Goal: Use online tool/utility: Use online tool/utility

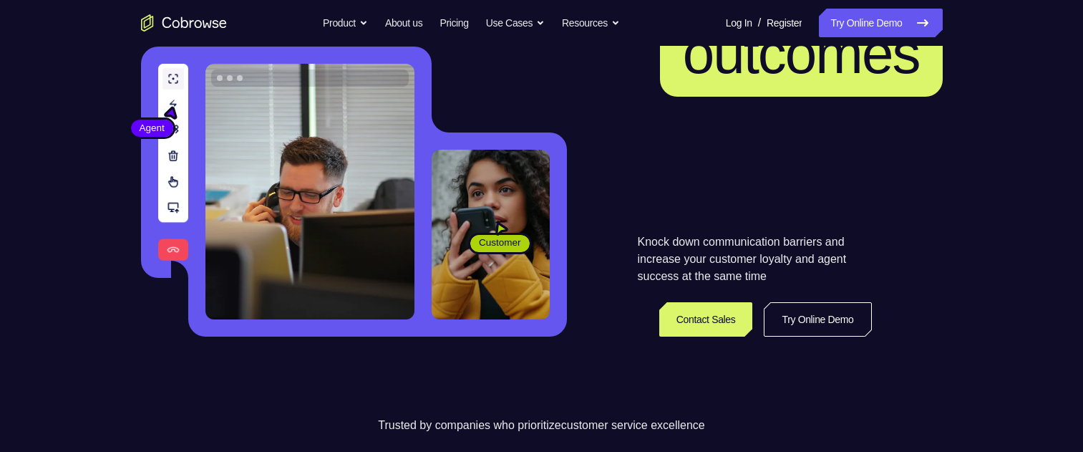
scroll to position [358, 0]
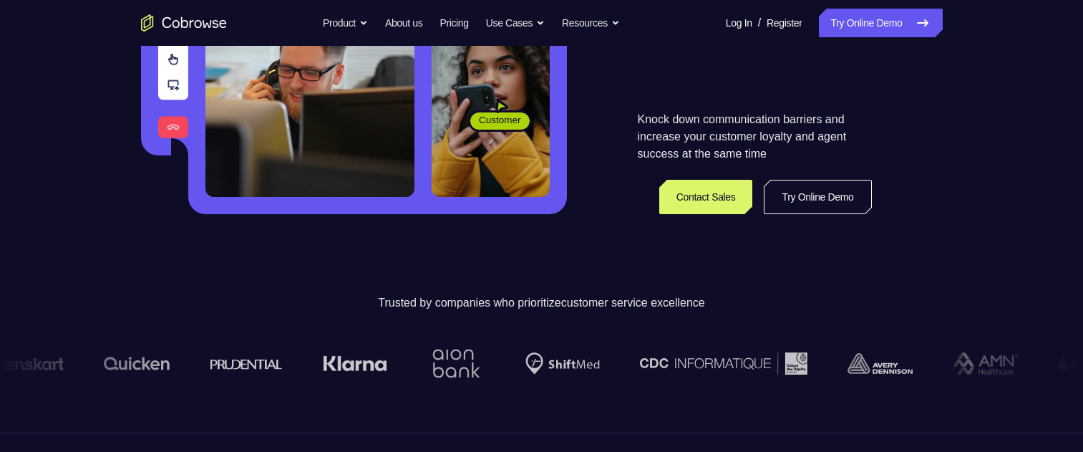
click at [812, 194] on link "Try Online Demo" at bounding box center [817, 197] width 107 height 34
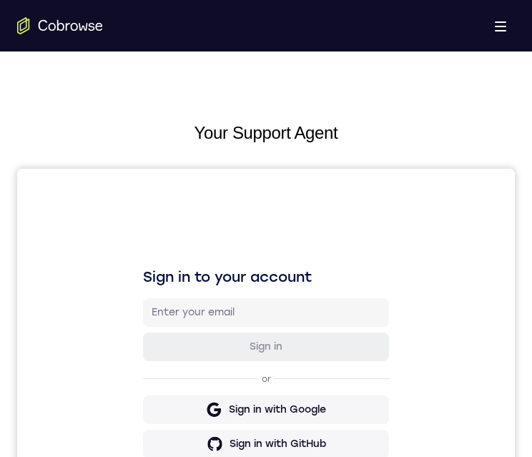
scroll to position [573, 0]
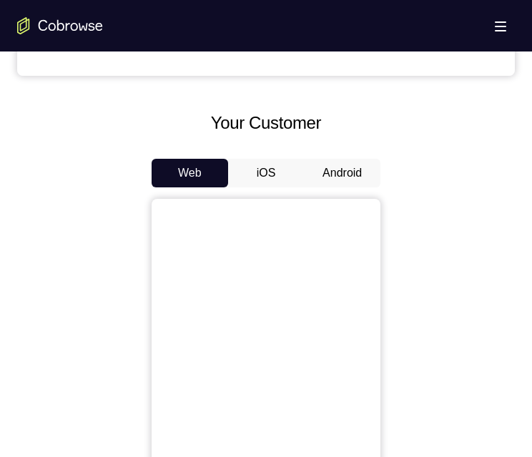
click at [329, 175] on button "Android" at bounding box center [342, 173] width 77 height 29
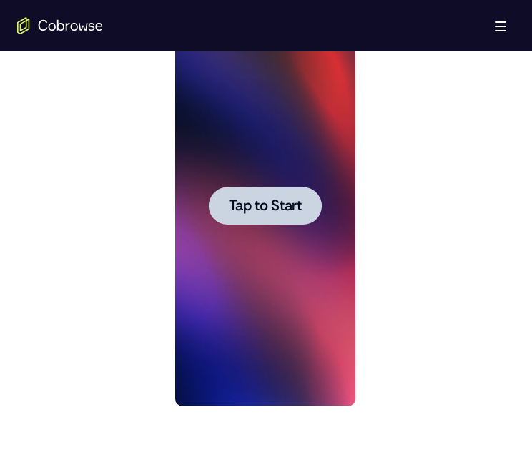
scroll to position [0, 0]
click at [298, 213] on span "Tap to Start" at bounding box center [264, 206] width 73 height 14
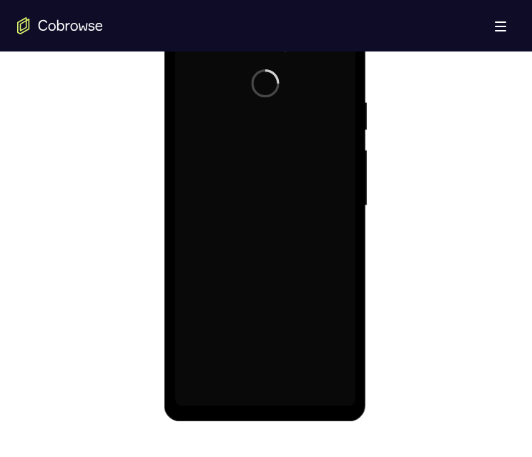
click at [298, 212] on div at bounding box center [265, 206] width 180 height 401
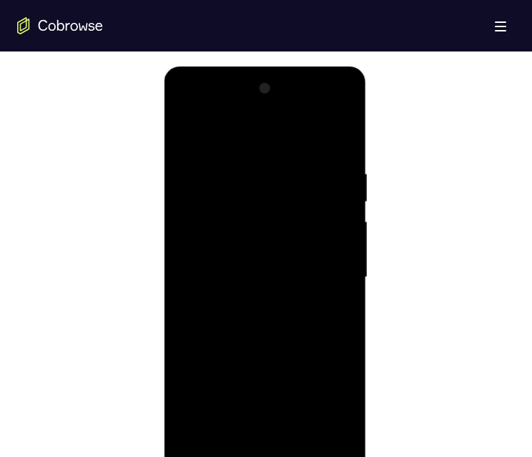
scroll to position [930, 0]
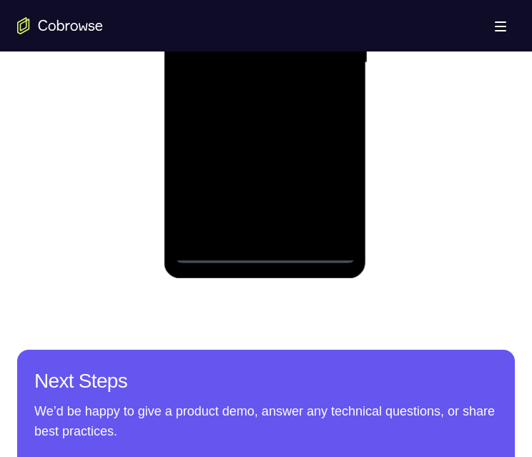
click at [264, 254] on div at bounding box center [265, 63] width 180 height 401
click at [325, 195] on div at bounding box center [265, 63] width 180 height 401
click at [228, 0] on div at bounding box center [265, 63] width 180 height 401
click at [257, 0] on div at bounding box center [265, 63] width 180 height 401
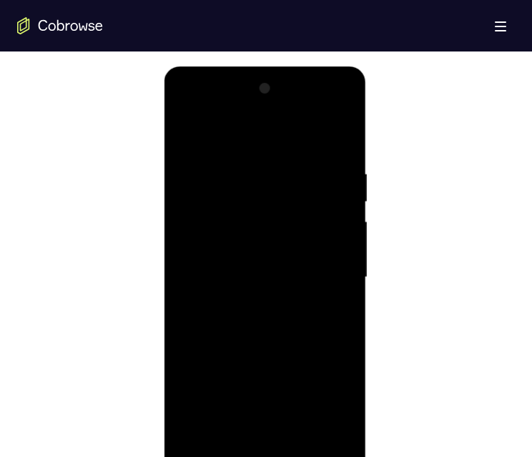
click at [255, 226] on div at bounding box center [265, 277] width 180 height 401
click at [233, 251] on div at bounding box center [265, 277] width 180 height 401
click at [342, 223] on div at bounding box center [265, 277] width 180 height 401
click at [293, 298] on div at bounding box center [265, 277] width 180 height 401
click at [317, 293] on div at bounding box center [265, 277] width 180 height 401
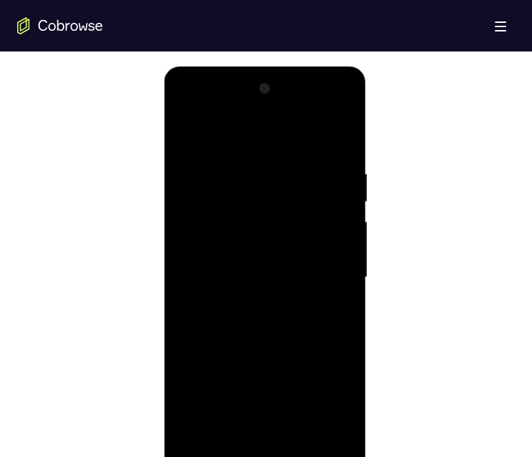
click at [208, 293] on div at bounding box center [265, 277] width 180 height 401
click at [293, 226] on div at bounding box center [265, 277] width 180 height 401
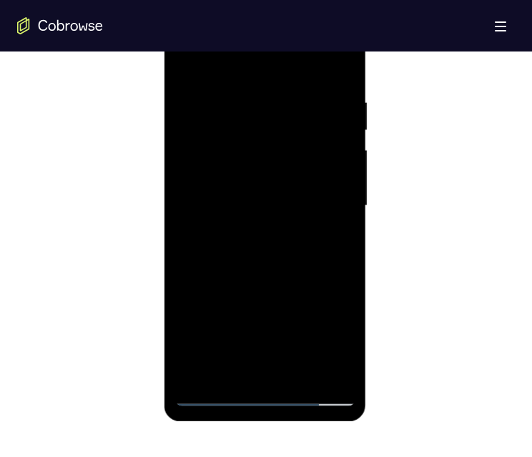
click at [215, 163] on div at bounding box center [265, 206] width 180 height 401
click at [316, 232] on div at bounding box center [265, 206] width 180 height 401
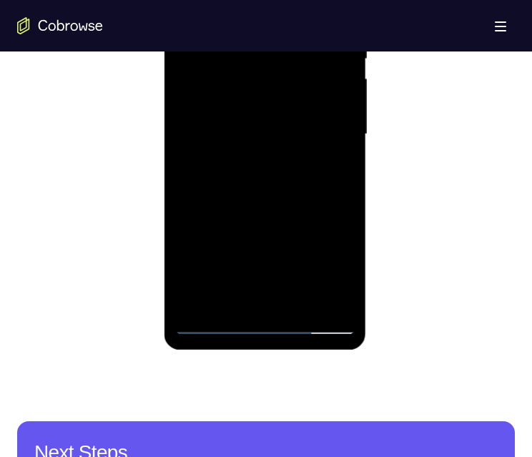
click at [212, 155] on div at bounding box center [265, 134] width 180 height 401
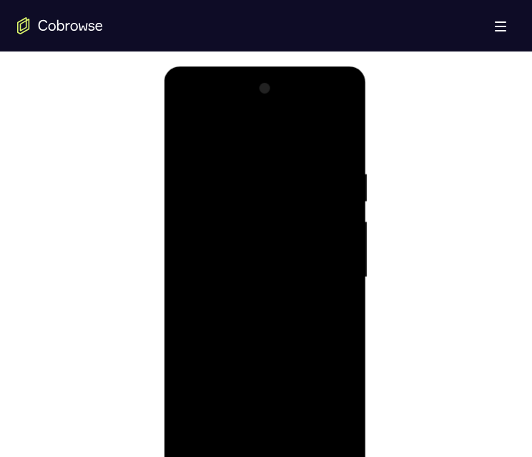
click at [218, 462] on div at bounding box center [265, 277] width 180 height 401
click at [283, 218] on div at bounding box center [265, 277] width 180 height 401
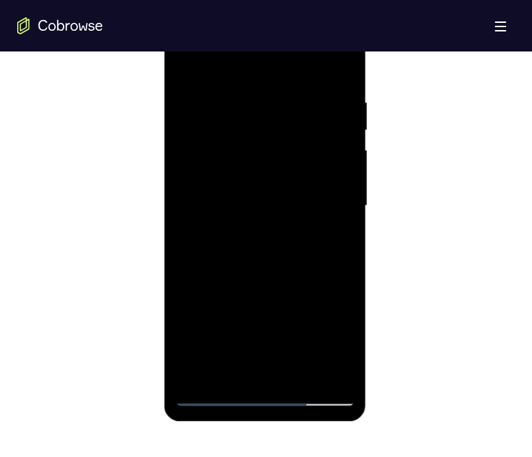
click at [307, 185] on div at bounding box center [265, 206] width 180 height 401
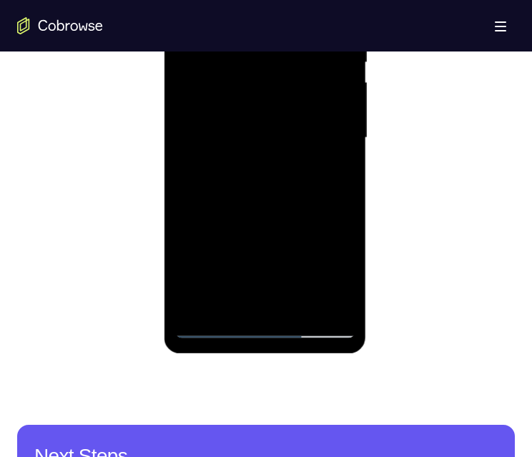
drag, startPoint x: 280, startPoint y: 278, endPoint x: 286, endPoint y: 200, distance: 77.5
click at [286, 203] on div at bounding box center [265, 138] width 180 height 401
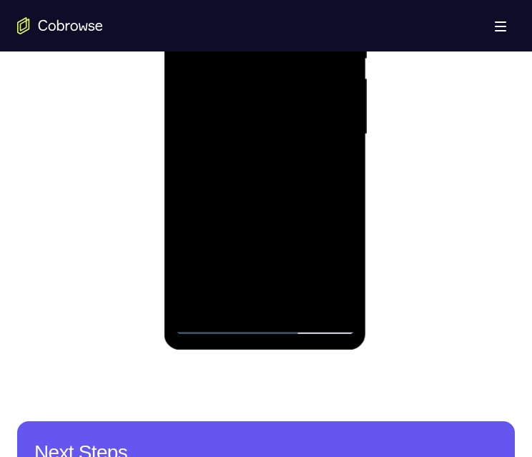
drag, startPoint x: 333, startPoint y: 195, endPoint x: 298, endPoint y: 129, distance: 74.6
click at [335, 276] on div at bounding box center [265, 134] width 180 height 401
click at [330, 84] on div at bounding box center [265, 134] width 180 height 401
click at [221, 146] on div at bounding box center [265, 134] width 180 height 401
click at [280, 69] on div at bounding box center [265, 134] width 180 height 401
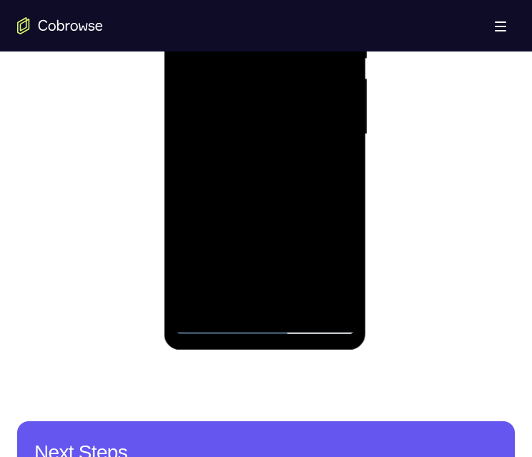
click at [243, 96] on div at bounding box center [265, 134] width 180 height 401
drag, startPoint x: 386, startPoint y: -29, endPoint x: 223, endPoint y: 146, distance: 239.0
click at [221, 146] on div at bounding box center [265, 134] width 180 height 401
click at [210, 319] on div at bounding box center [265, 134] width 180 height 401
click at [209, 321] on div at bounding box center [265, 134] width 180 height 401
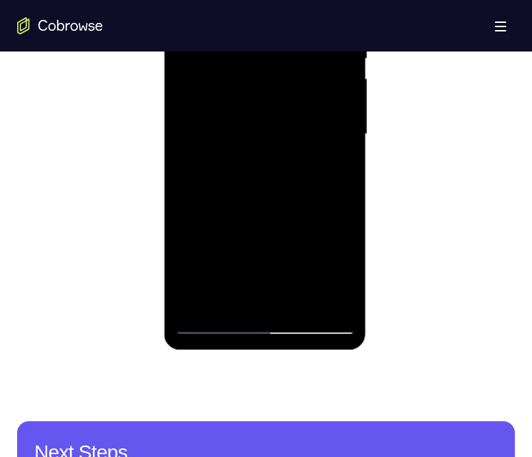
scroll to position [787, 0]
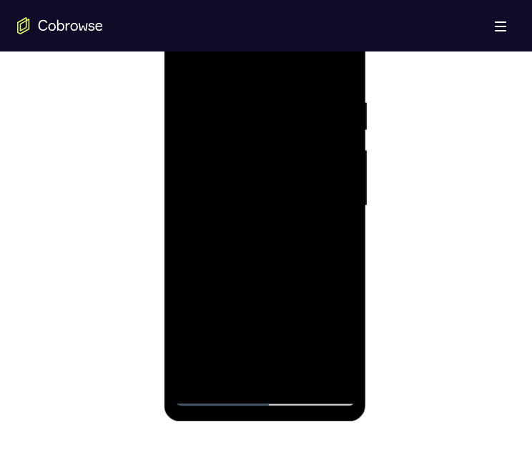
click at [275, 152] on div at bounding box center [265, 206] width 180 height 401
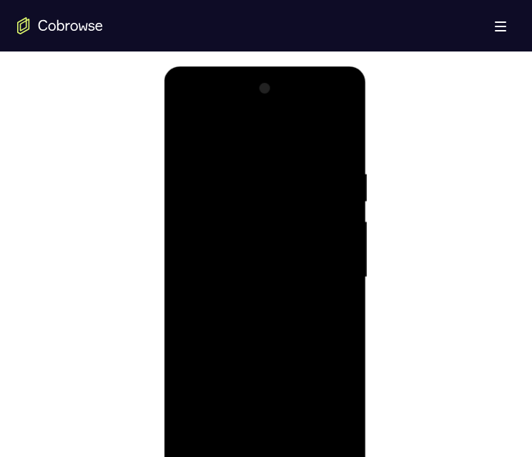
click at [321, 225] on div at bounding box center [265, 277] width 180 height 401
click at [282, 226] on div at bounding box center [265, 277] width 180 height 401
click at [222, 292] on div at bounding box center [265, 277] width 180 height 401
click at [273, 226] on div at bounding box center [265, 277] width 180 height 401
click at [236, 237] on div at bounding box center [265, 277] width 180 height 401
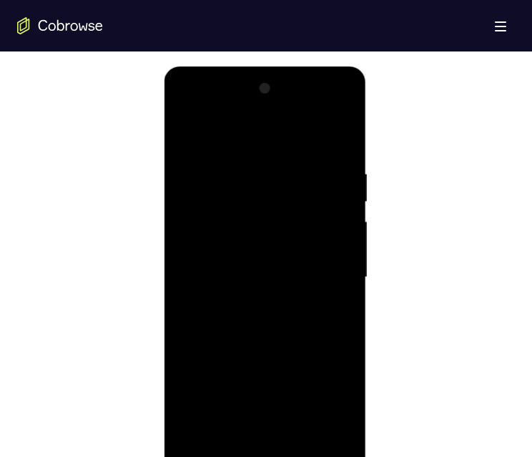
scroll to position [787, 0]
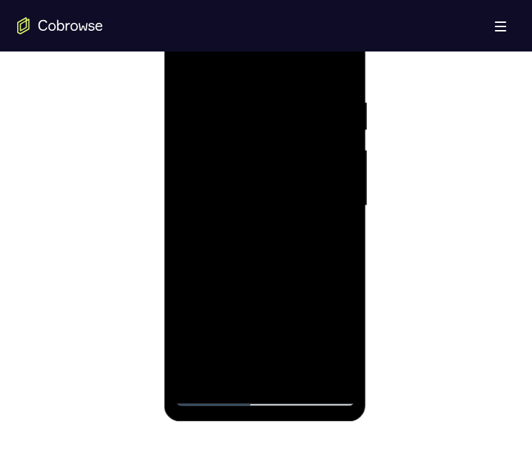
click at [230, 223] on div at bounding box center [265, 206] width 180 height 401
click at [215, 394] on div at bounding box center [265, 206] width 180 height 401
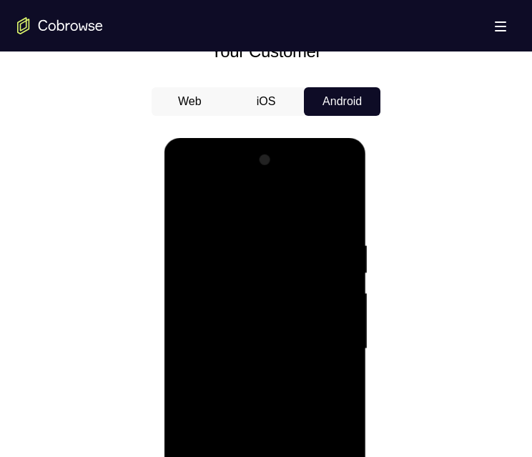
click at [324, 287] on div at bounding box center [265, 349] width 180 height 401
click at [236, 362] on div at bounding box center [265, 349] width 180 height 401
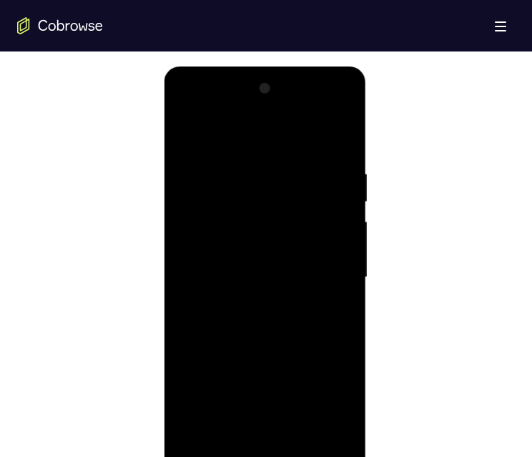
scroll to position [787, 0]
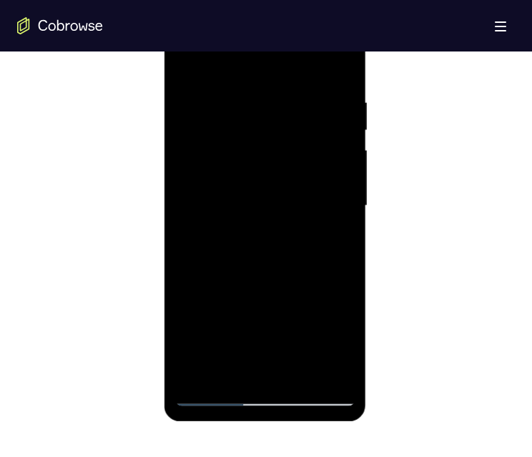
click at [263, 394] on div at bounding box center [265, 206] width 180 height 401
drag, startPoint x: 293, startPoint y: 255, endPoint x: 323, endPoint y: 133, distance: 125.5
click at [325, 131] on div at bounding box center [265, 206] width 180 height 401
click at [284, 140] on div at bounding box center [265, 206] width 180 height 401
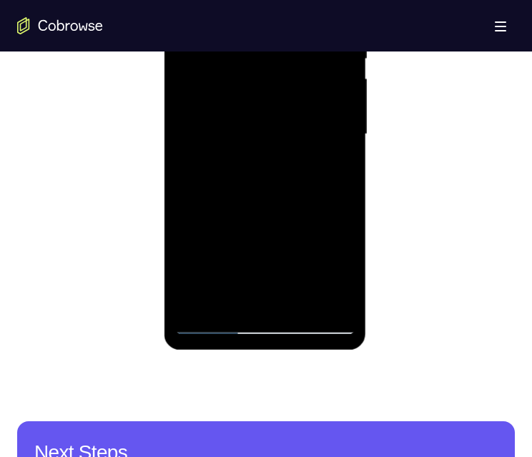
click at [247, 82] on div at bounding box center [265, 134] width 180 height 401
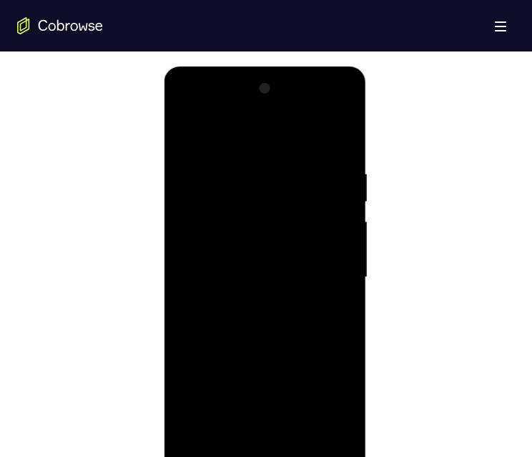
click at [296, 228] on div at bounding box center [265, 277] width 180 height 401
click at [333, 309] on div at bounding box center [265, 277] width 180 height 401
drag, startPoint x: 324, startPoint y: 131, endPoint x: 178, endPoint y: 129, distance: 146.0
click at [179, 130] on div at bounding box center [265, 277] width 180 height 401
click at [193, 133] on div at bounding box center [265, 277] width 180 height 401
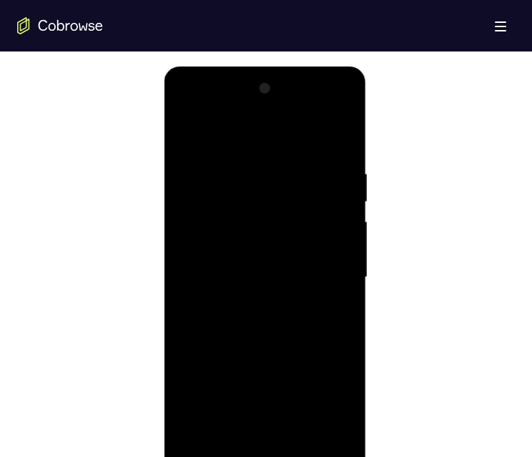
click at [190, 133] on div at bounding box center [265, 277] width 180 height 401
click at [276, 166] on div at bounding box center [265, 277] width 180 height 401
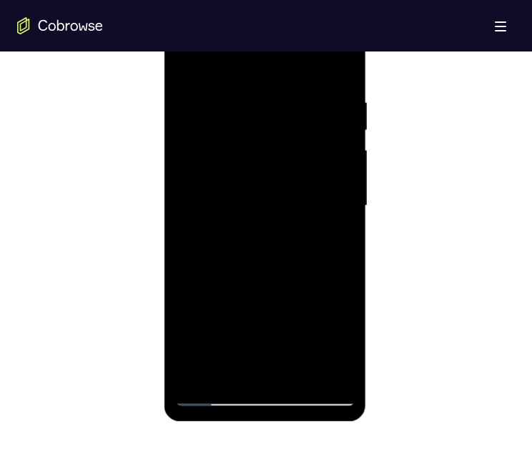
click at [306, 145] on div at bounding box center [265, 206] width 180 height 401
click at [284, 89] on div at bounding box center [265, 206] width 180 height 401
click at [333, 366] on div at bounding box center [265, 206] width 180 height 401
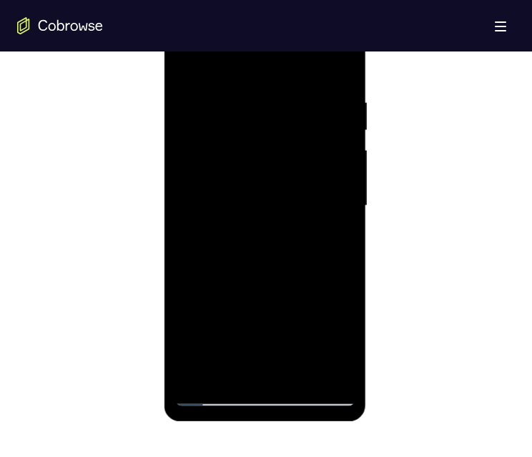
click at [267, 395] on div at bounding box center [265, 206] width 180 height 401
click at [329, 338] on div at bounding box center [265, 206] width 180 height 401
click at [218, 218] on div at bounding box center [265, 206] width 180 height 401
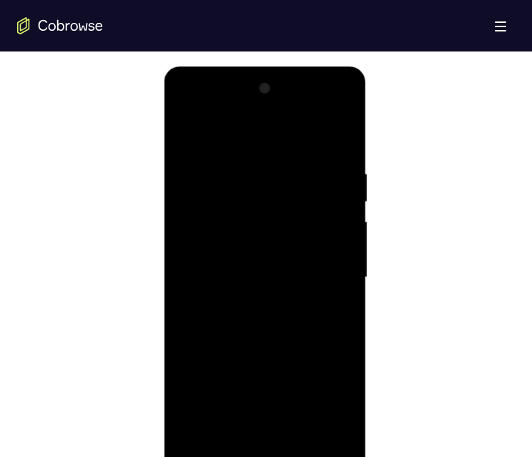
click at [213, 462] on div at bounding box center [265, 277] width 180 height 401
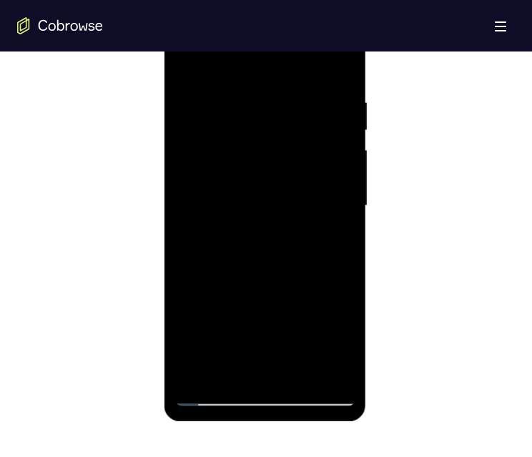
click at [266, 398] on div at bounding box center [265, 206] width 180 height 401
drag, startPoint x: 292, startPoint y: 195, endPoint x: 295, endPoint y: 89, distance: 106.0
click at [293, 91] on div at bounding box center [265, 206] width 180 height 401
click at [286, 135] on div at bounding box center [265, 206] width 180 height 401
click at [326, 366] on div at bounding box center [265, 206] width 180 height 401
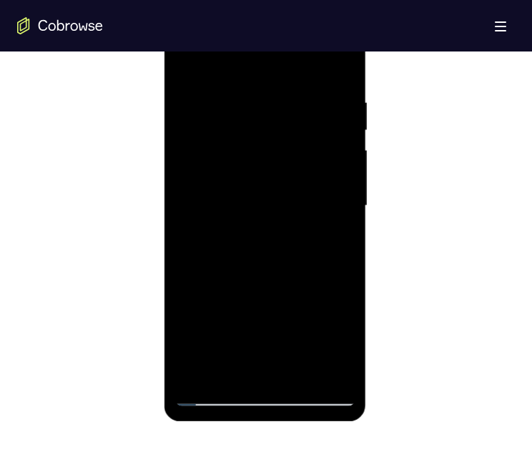
scroll to position [716, 0]
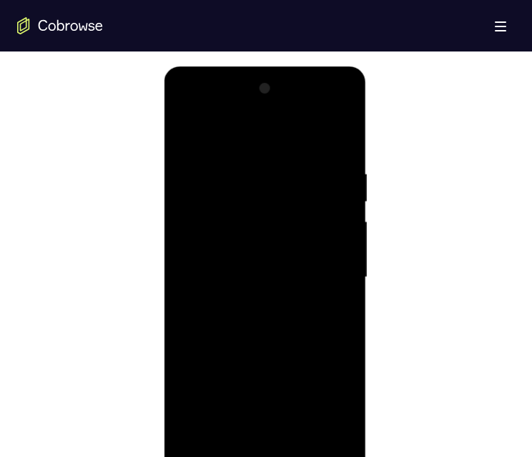
drag, startPoint x: 330, startPoint y: 444, endPoint x: 497, endPoint y: 500, distance: 176.1
click at [330, 443] on div at bounding box center [265, 277] width 180 height 401
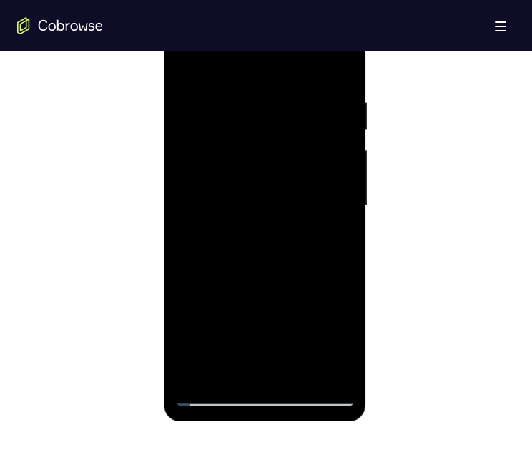
click at [338, 332] on div at bounding box center [265, 206] width 180 height 401
click at [260, 303] on div at bounding box center [265, 206] width 180 height 401
click at [255, 64] on div at bounding box center [265, 206] width 180 height 401
click at [296, 160] on div at bounding box center [265, 206] width 180 height 401
click at [290, 189] on div at bounding box center [265, 206] width 180 height 401
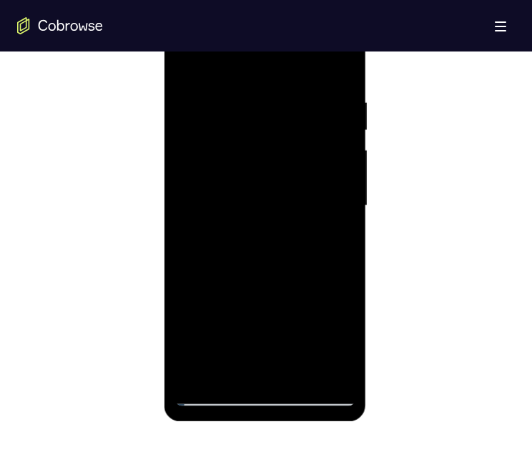
click at [277, 233] on div at bounding box center [265, 206] width 180 height 401
click at [273, 260] on div at bounding box center [265, 206] width 180 height 401
click at [312, 31] on div at bounding box center [265, 206] width 180 height 401
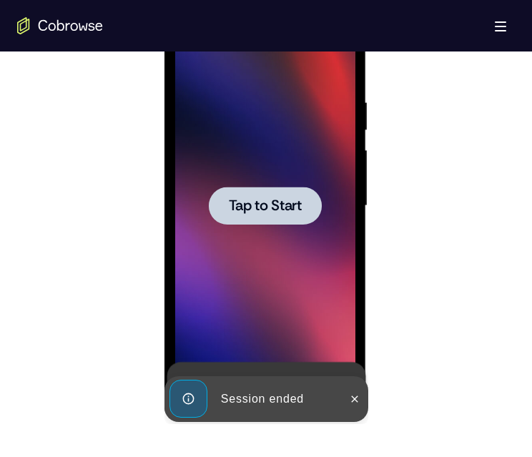
click at [278, 208] on span "Tap to Start" at bounding box center [264, 206] width 73 height 14
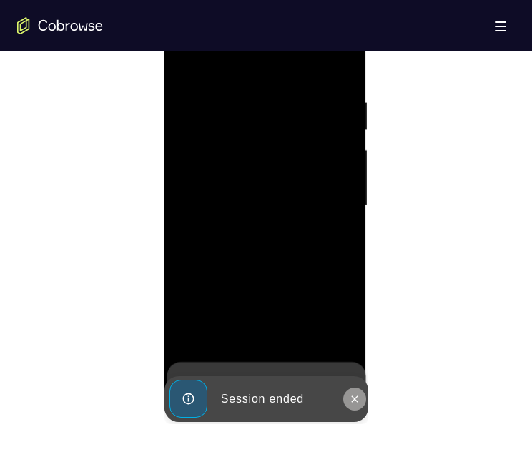
click at [354, 403] on icon at bounding box center [354, 399] width 11 height 11
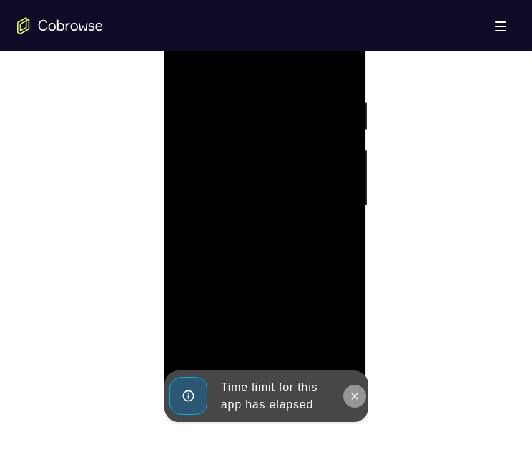
click at [356, 391] on icon at bounding box center [354, 396] width 11 height 11
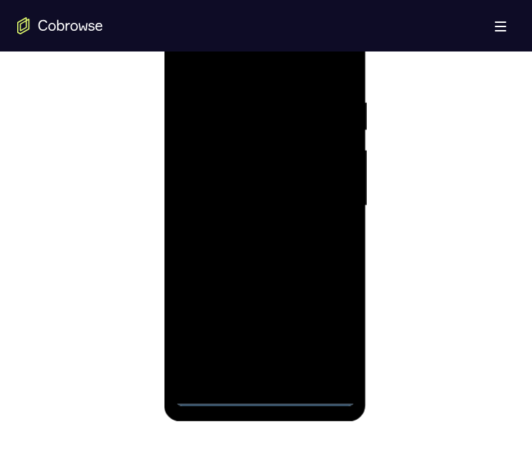
click at [258, 393] on div at bounding box center [265, 206] width 180 height 401
drag, startPoint x: 327, startPoint y: 232, endPoint x: 344, endPoint y: 137, distance: 96.6
click at [344, 138] on div at bounding box center [265, 206] width 180 height 401
click at [291, 131] on div at bounding box center [265, 206] width 180 height 401
click at [286, 152] on div at bounding box center [265, 206] width 180 height 401
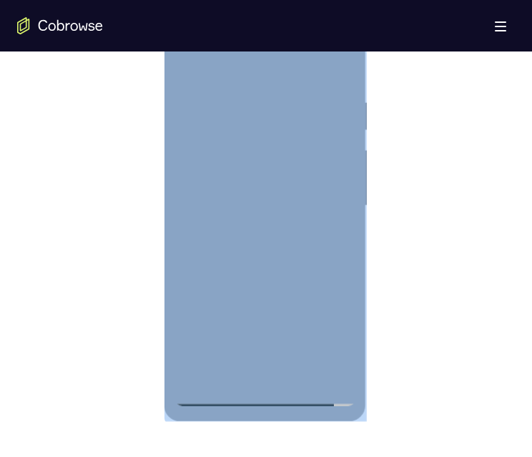
scroll to position [716, 0]
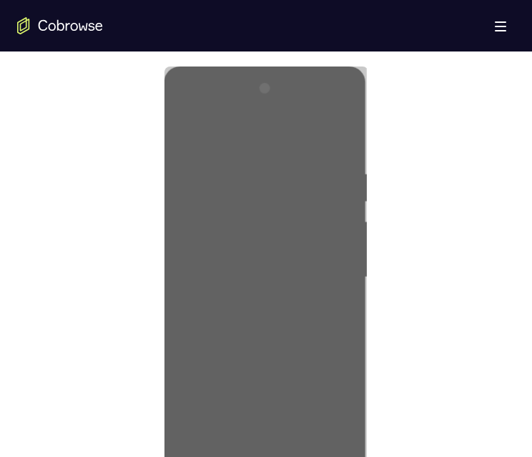
click at [450, 240] on div at bounding box center [266, 276] width 498 height 440
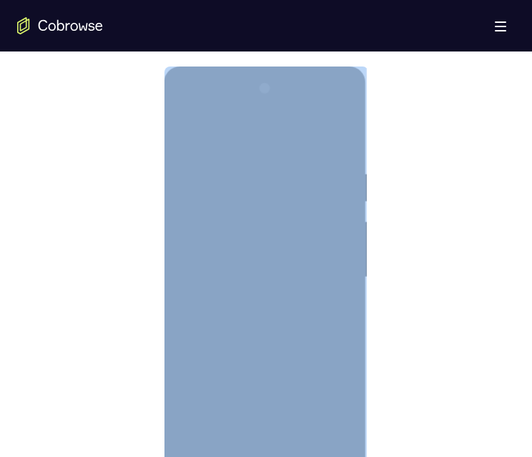
click at [339, 226] on div at bounding box center [265, 277] width 180 height 401
click at [324, 225] on div at bounding box center [265, 277] width 180 height 401
click at [275, 206] on div at bounding box center [265, 277] width 180 height 401
click at [318, 315] on div at bounding box center [265, 277] width 180 height 401
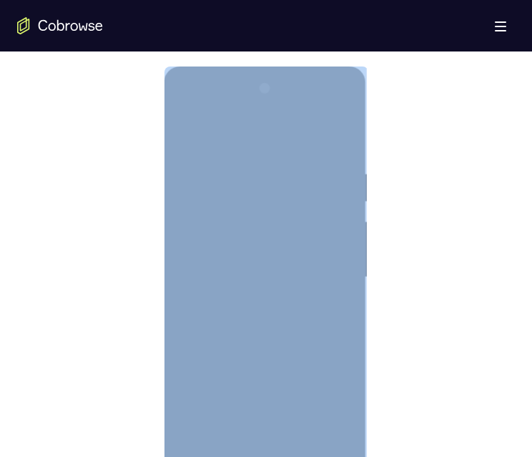
scroll to position [787, 0]
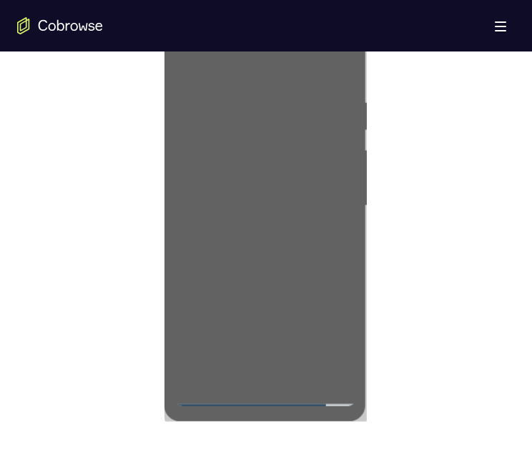
click at [438, 268] on div at bounding box center [266, 204] width 498 height 440
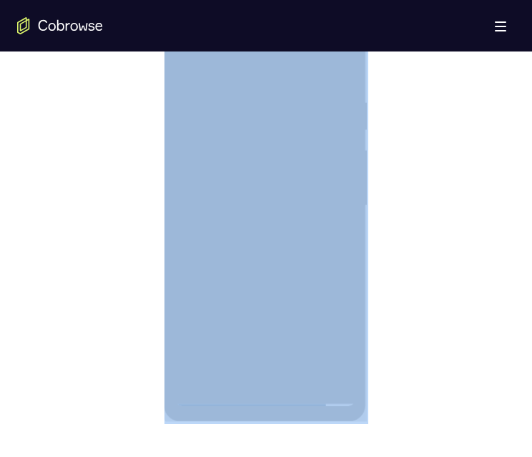
click at [438, 268] on div at bounding box center [266, 204] width 498 height 440
drag, startPoint x: 438, startPoint y: 268, endPoint x: 374, endPoint y: 260, distance: 65.0
click at [398, 260] on div at bounding box center [266, 204] width 498 height 440
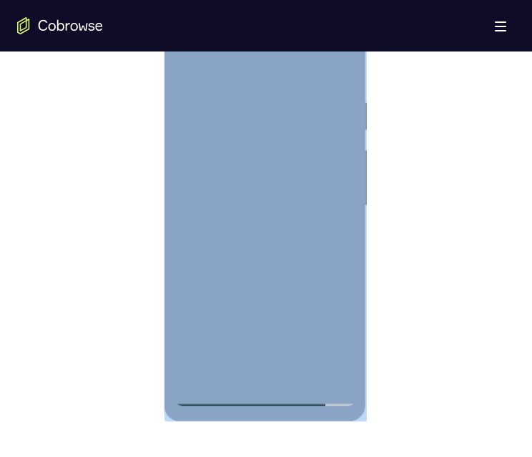
click at [276, 253] on div at bounding box center [265, 206] width 180 height 401
click at [235, 97] on div at bounding box center [265, 206] width 180 height 401
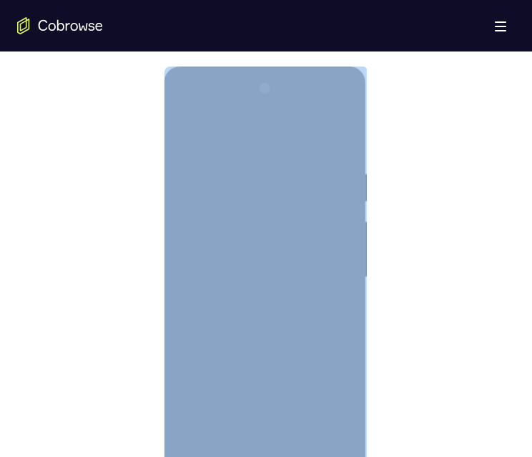
click at [313, 218] on div at bounding box center [265, 277] width 180 height 401
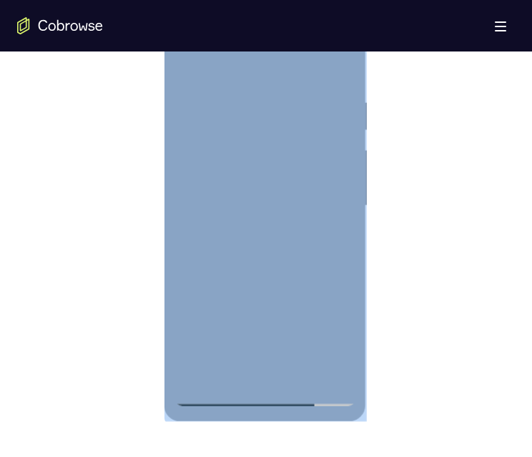
click at [330, 369] on div at bounding box center [265, 206] width 180 height 401
click at [322, 366] on div at bounding box center [265, 206] width 180 height 401
click at [324, 375] on div at bounding box center [265, 206] width 180 height 401
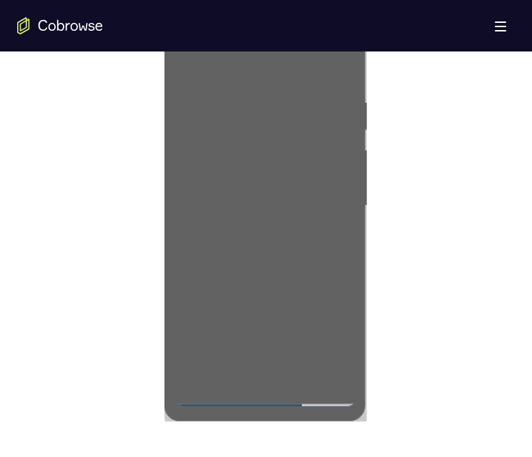
click at [409, 185] on div at bounding box center [266, 204] width 498 height 440
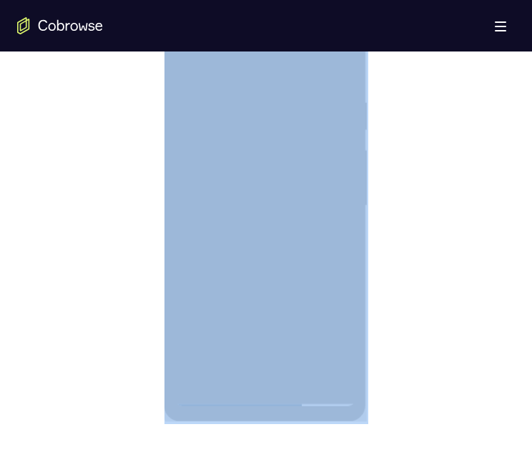
click at [409, 185] on div at bounding box center [266, 204] width 498 height 440
drag, startPoint x: 409, startPoint y: 185, endPoint x: 192, endPoint y: 216, distance: 219.8
click at [409, 185] on div at bounding box center [266, 204] width 498 height 440
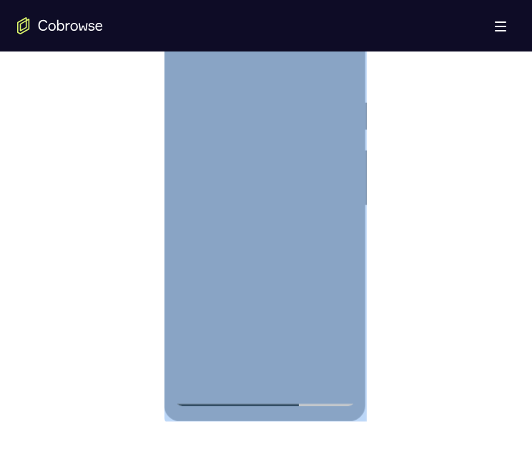
click at [204, 371] on div at bounding box center [265, 206] width 180 height 401
click at [248, 299] on div at bounding box center [265, 206] width 180 height 401
click at [218, 396] on div at bounding box center [265, 206] width 180 height 401
click at [238, 267] on div at bounding box center [265, 206] width 180 height 401
click at [344, 105] on div at bounding box center [265, 206] width 180 height 401
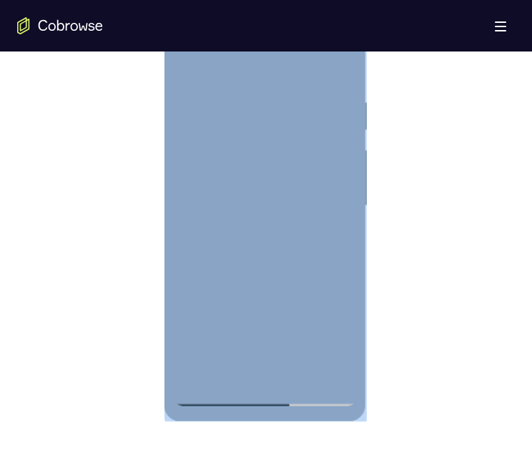
scroll to position [716, 0]
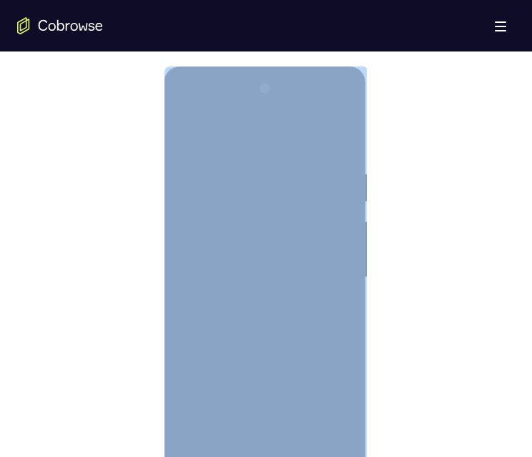
click at [324, 109] on div at bounding box center [265, 277] width 180 height 401
click at [344, 106] on div at bounding box center [265, 277] width 180 height 401
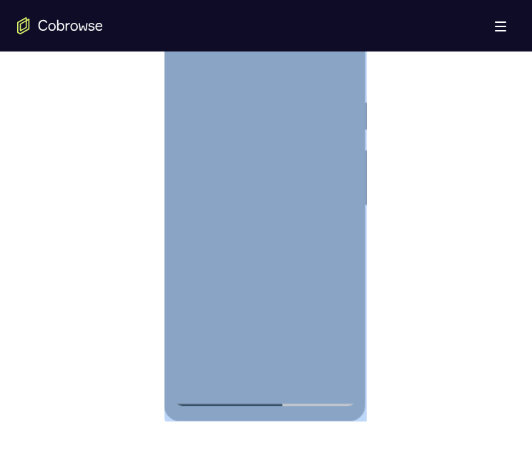
click at [221, 349] on div at bounding box center [265, 206] width 180 height 401
click at [279, 359] on div at bounding box center [265, 206] width 180 height 401
click at [252, 67] on div at bounding box center [265, 206] width 180 height 401
click at [268, 149] on div at bounding box center [265, 206] width 180 height 401
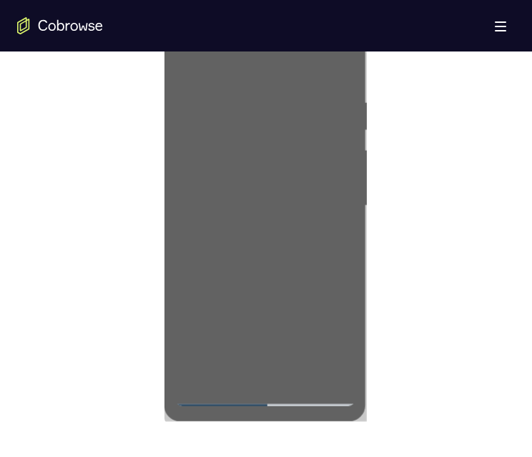
drag, startPoint x: 472, startPoint y: 268, endPoint x: 409, endPoint y: 281, distance: 63.6
click at [472, 268] on div at bounding box center [266, 204] width 498 height 440
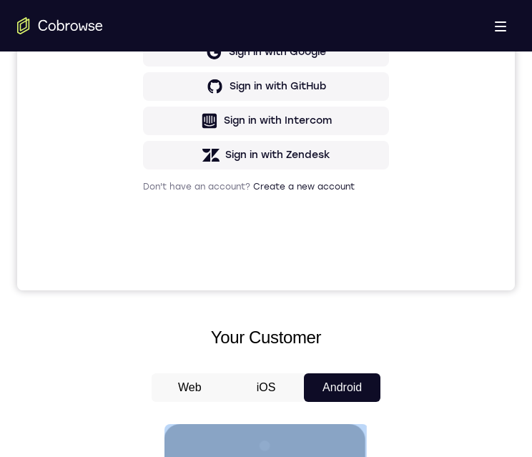
scroll to position [0, 0]
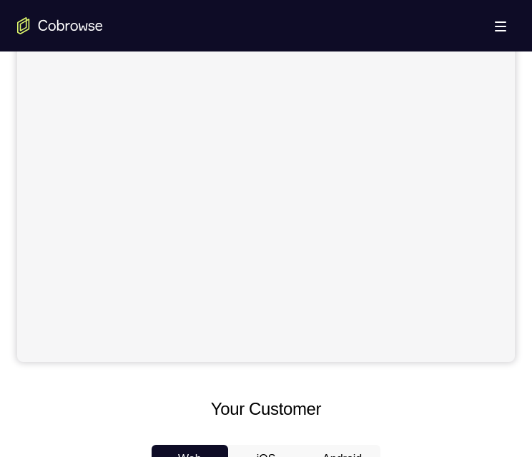
scroll to position [501, 0]
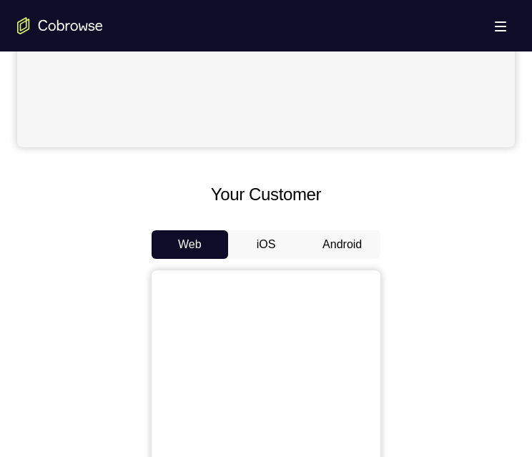
click at [304, 242] on button "Android" at bounding box center [342, 244] width 77 height 29
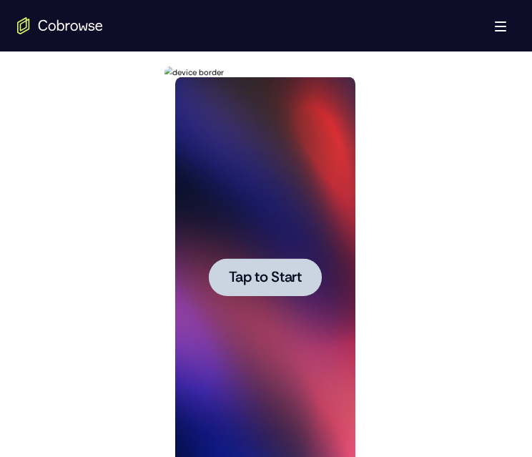
scroll to position [0, 0]
click at [288, 271] on span "Tap to Start" at bounding box center [264, 278] width 73 height 14
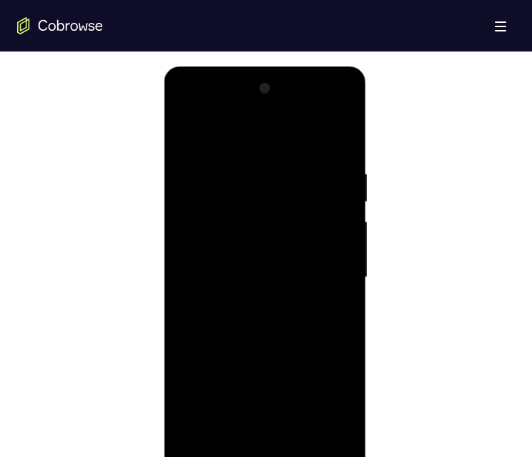
scroll to position [787, 0]
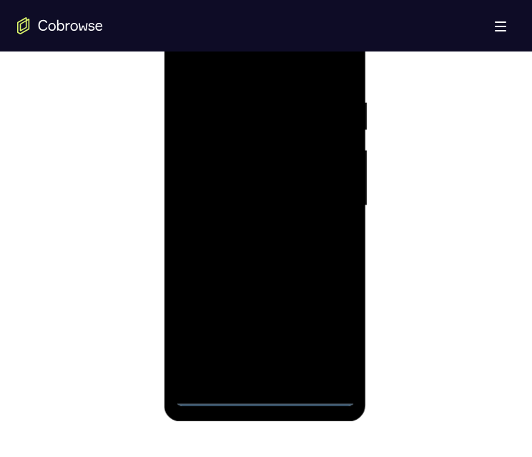
click at [261, 395] on div at bounding box center [265, 206] width 180 height 401
drag, startPoint x: 268, startPoint y: 243, endPoint x: 281, endPoint y: 72, distance: 172.2
click at [281, 1] on div at bounding box center [265, 208] width 203 height 427
drag, startPoint x: 296, startPoint y: 132, endPoint x: 444, endPoint y: 46, distance: 171.9
click at [296, 132] on div at bounding box center [265, 206] width 180 height 401
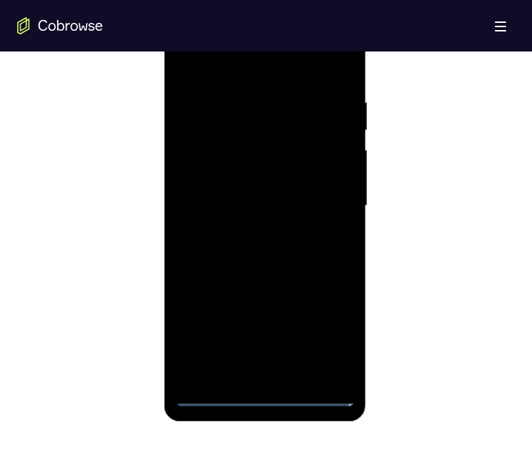
click at [247, 151] on div at bounding box center [265, 206] width 180 height 401
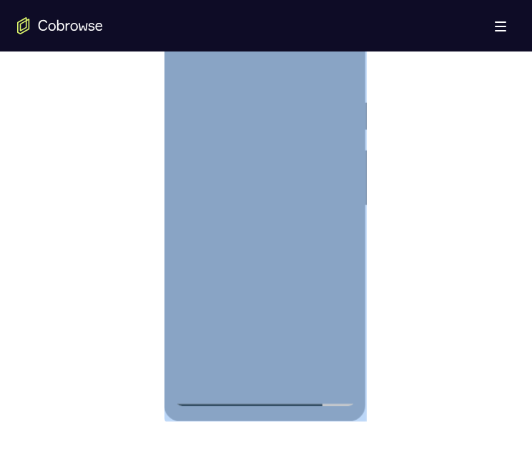
click at [283, 185] on div at bounding box center [265, 206] width 180 height 401
click at [297, 157] on div at bounding box center [265, 206] width 180 height 401
click at [327, 153] on div at bounding box center [265, 206] width 180 height 401
click at [339, 157] on div at bounding box center [265, 206] width 180 height 401
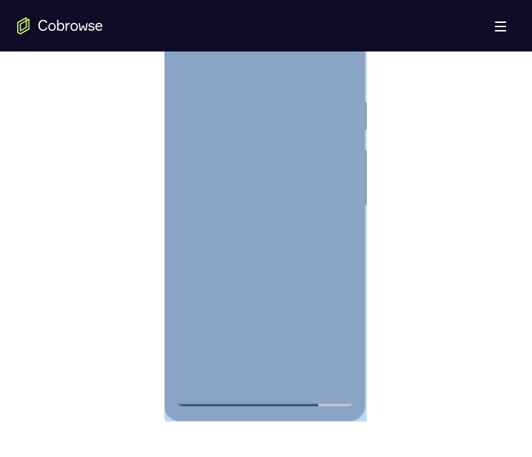
click at [339, 157] on div at bounding box center [265, 206] width 180 height 401
click at [316, 183] on div at bounding box center [265, 206] width 180 height 401
click at [341, 366] on div at bounding box center [265, 206] width 180 height 401
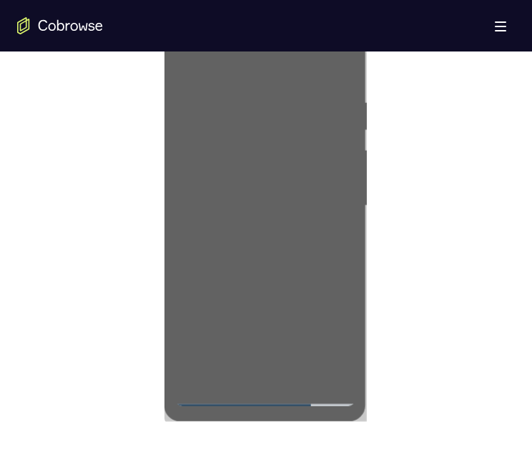
click at [445, 261] on div at bounding box center [266, 204] width 498 height 440
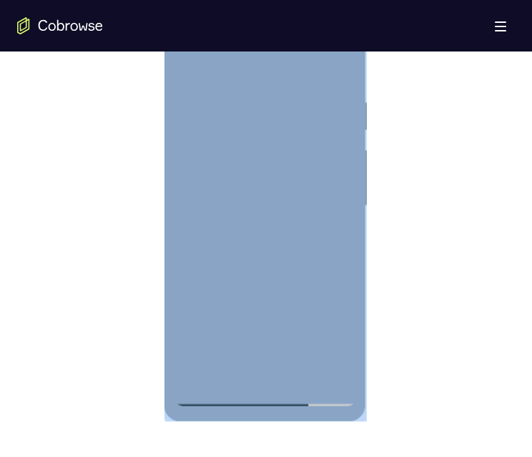
click at [288, 97] on div at bounding box center [265, 206] width 180 height 401
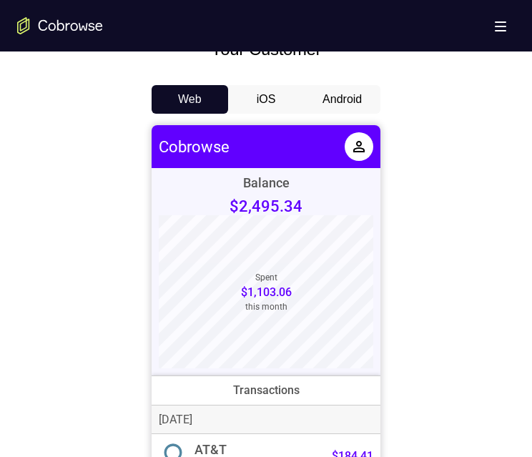
scroll to position [644, 0]
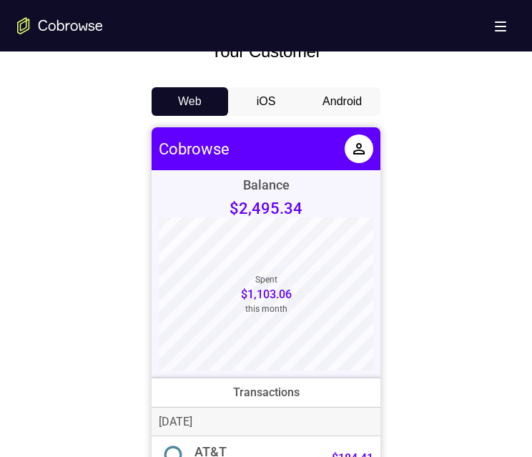
click at [356, 101] on button "Android" at bounding box center [342, 101] width 77 height 29
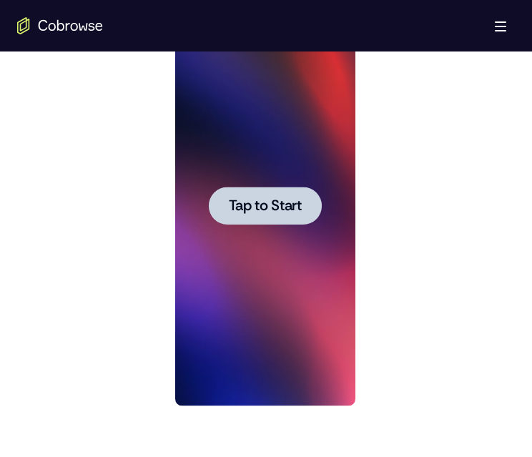
scroll to position [0, 0]
click at [286, 202] on span "Tap to Start" at bounding box center [264, 206] width 73 height 14
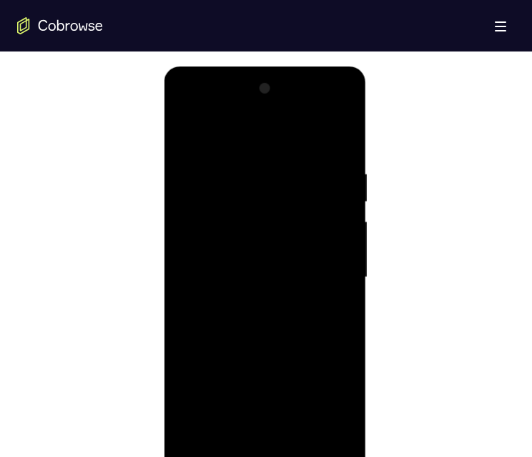
scroll to position [787, 0]
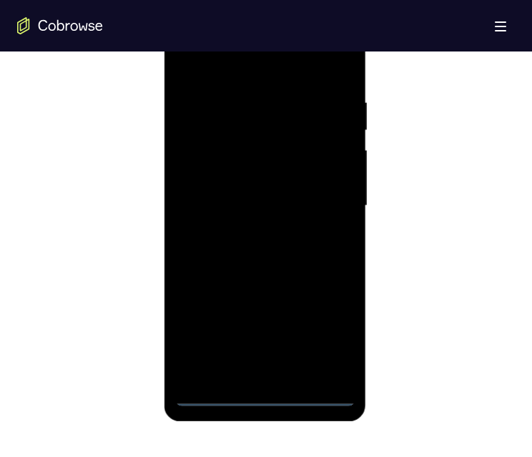
click at [260, 395] on div at bounding box center [265, 206] width 180 height 401
drag, startPoint x: 319, startPoint y: 274, endPoint x: 268, endPoint y: 181, distance: 106.4
click at [307, 99] on div at bounding box center [265, 206] width 180 height 401
click at [286, 143] on div at bounding box center [265, 206] width 180 height 401
click at [259, 152] on div at bounding box center [265, 206] width 180 height 401
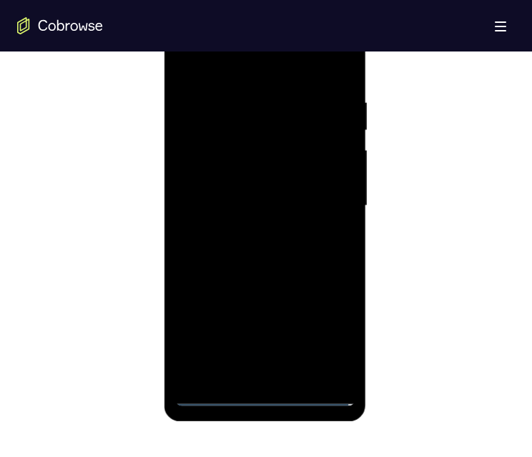
scroll to position [716, 0]
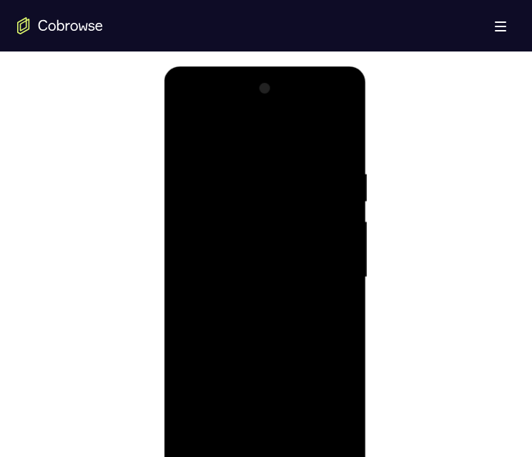
click at [293, 220] on div at bounding box center [265, 277] width 180 height 401
click at [338, 308] on div at bounding box center [265, 277] width 180 height 401
click at [327, 218] on div at bounding box center [265, 277] width 180 height 401
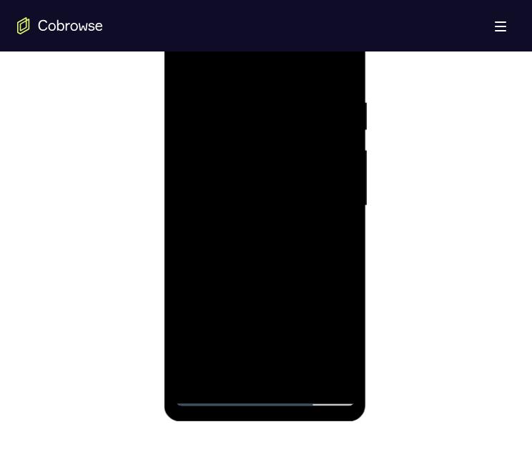
click at [322, 357] on div at bounding box center [265, 206] width 180 height 401
click at [323, 359] on div at bounding box center [265, 206] width 180 height 401
click at [323, 364] on div at bounding box center [265, 206] width 180 height 401
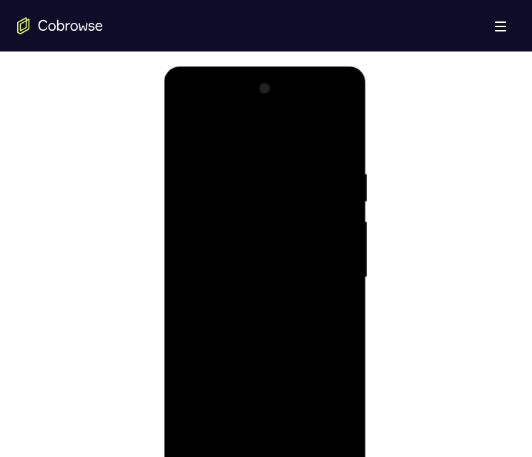
click at [344, 167] on div at bounding box center [265, 277] width 180 height 401
drag, startPoint x: 251, startPoint y: 391, endPoint x: 245, endPoint y: 283, distance: 107.5
click at [245, 283] on div at bounding box center [265, 277] width 180 height 401
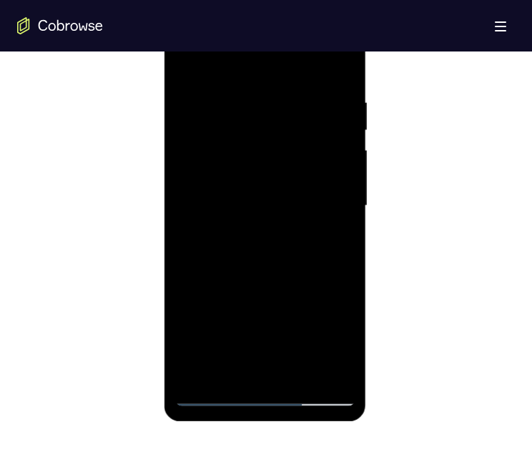
click at [227, 347] on div at bounding box center [265, 206] width 180 height 401
click at [327, 361] on div at bounding box center [265, 206] width 180 height 401
click at [231, 279] on div at bounding box center [265, 206] width 180 height 401
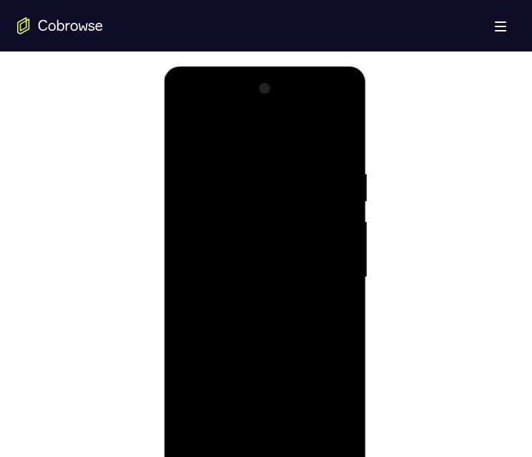
click at [323, 121] on div at bounding box center [265, 277] width 180 height 401
click at [347, 110] on div at bounding box center [265, 277] width 180 height 401
click at [346, 112] on div at bounding box center [265, 277] width 180 height 401
click at [291, 148] on div at bounding box center [265, 277] width 180 height 401
click at [319, 102] on div at bounding box center [265, 277] width 180 height 401
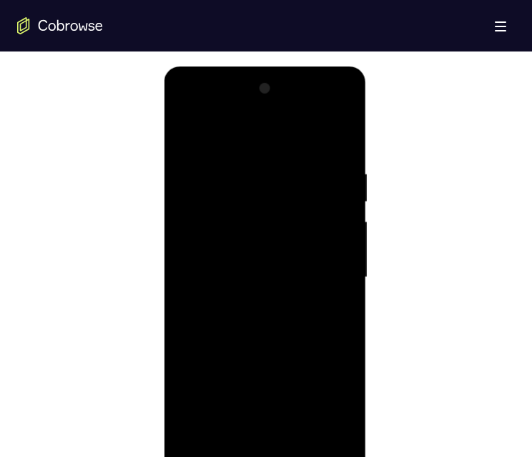
click at [333, 88] on div at bounding box center [265, 277] width 180 height 401
click at [317, 101] on div at bounding box center [265, 277] width 180 height 401
click at [310, 116] on div at bounding box center [265, 277] width 180 height 401
click at [280, 140] on div at bounding box center [265, 277] width 180 height 401
click at [271, 122] on div at bounding box center [265, 277] width 180 height 401
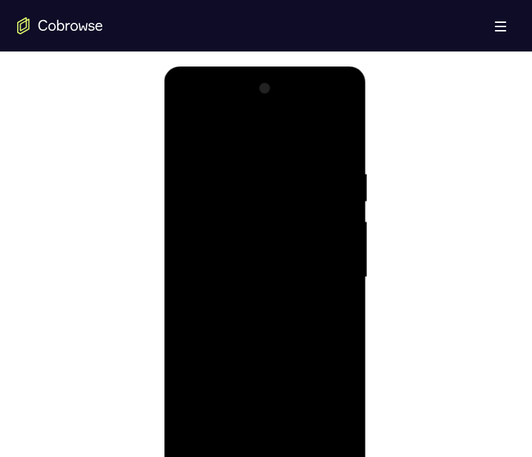
click at [271, 123] on div at bounding box center [265, 277] width 180 height 401
click at [271, 122] on div at bounding box center [265, 277] width 180 height 401
click at [271, 114] on div at bounding box center [265, 277] width 180 height 401
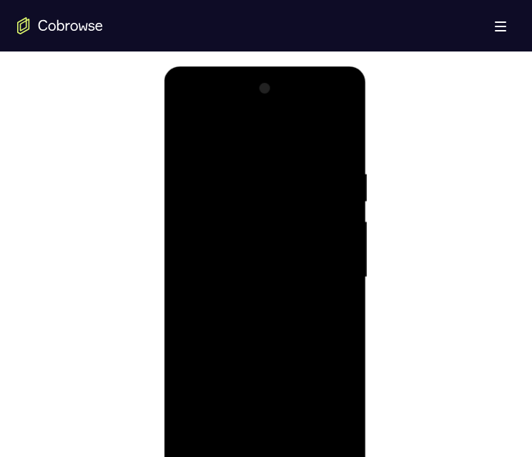
click at [281, 110] on div at bounding box center [265, 277] width 180 height 401
click at [301, 110] on div at bounding box center [265, 277] width 180 height 401
drag, startPoint x: 308, startPoint y: 110, endPoint x: 342, endPoint y: 100, distance: 35.6
click at [316, 109] on div at bounding box center [265, 277] width 180 height 401
click at [342, 100] on div at bounding box center [265, 277] width 180 height 401
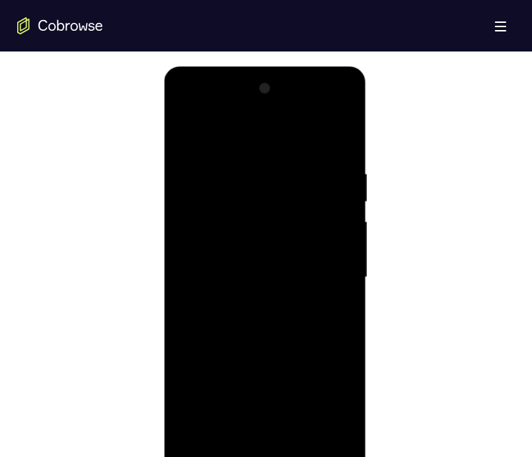
click at [325, 102] on div at bounding box center [265, 277] width 180 height 401
click at [323, 102] on div at bounding box center [265, 277] width 180 height 401
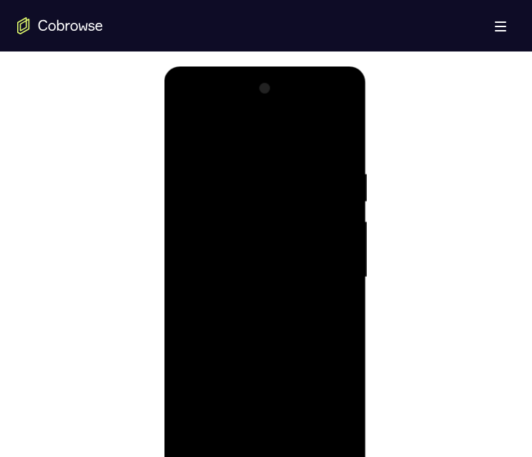
click at [322, 102] on div at bounding box center [265, 277] width 180 height 401
click at [262, 281] on div at bounding box center [265, 277] width 180 height 401
click at [339, 109] on div at bounding box center [265, 277] width 180 height 401
drag, startPoint x: 201, startPoint y: 268, endPoint x: 207, endPoint y: 256, distance: 12.8
click at [205, 256] on div at bounding box center [265, 277] width 180 height 401
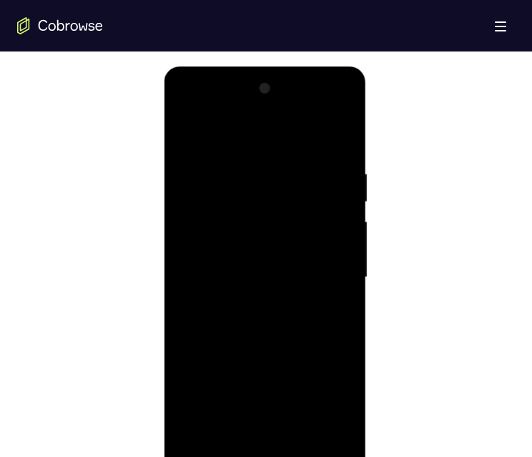
drag, startPoint x: 250, startPoint y: 394, endPoint x: 248, endPoint y: 305, distance: 88.8
click at [248, 305] on div at bounding box center [265, 277] width 180 height 401
click at [225, 415] on div at bounding box center [265, 277] width 180 height 401
click at [311, 318] on div at bounding box center [265, 277] width 180 height 401
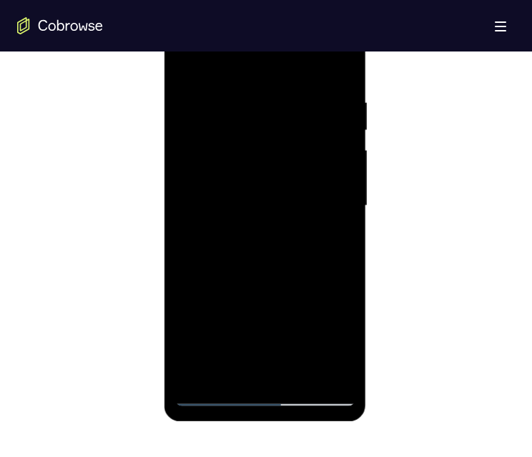
click at [193, 40] on div at bounding box center [265, 206] width 180 height 401
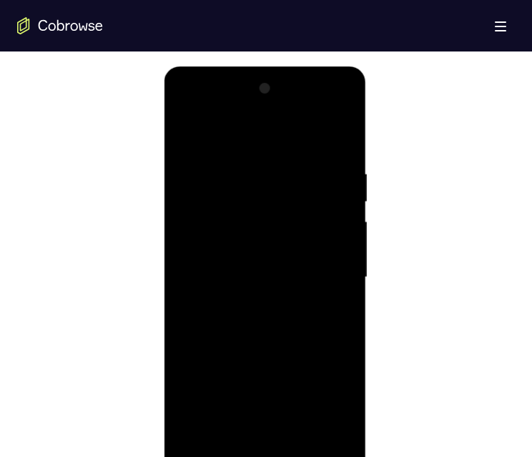
click at [213, 203] on div at bounding box center [265, 277] width 180 height 401
click at [248, 240] on div at bounding box center [265, 277] width 180 height 401
click at [239, 439] on div at bounding box center [265, 277] width 180 height 401
click at [319, 306] on div at bounding box center [265, 277] width 180 height 401
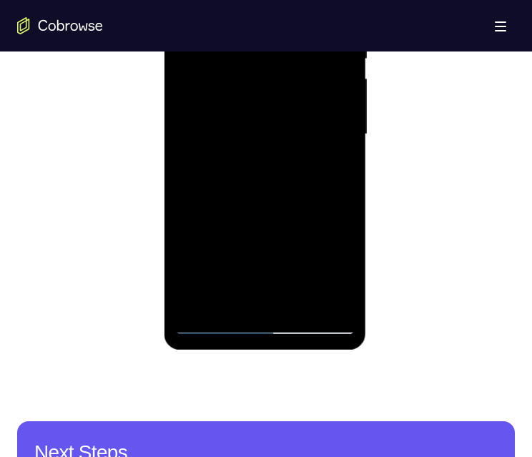
click at [213, 322] on div at bounding box center [265, 134] width 180 height 401
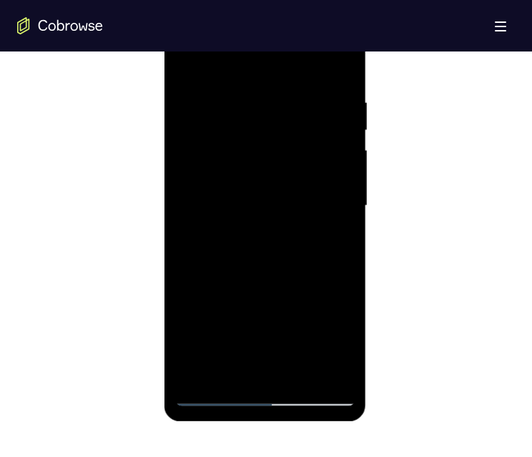
click at [269, 398] on div at bounding box center [265, 206] width 180 height 401
click at [327, 339] on div at bounding box center [265, 206] width 180 height 401
click at [253, 64] on div at bounding box center [265, 206] width 180 height 401
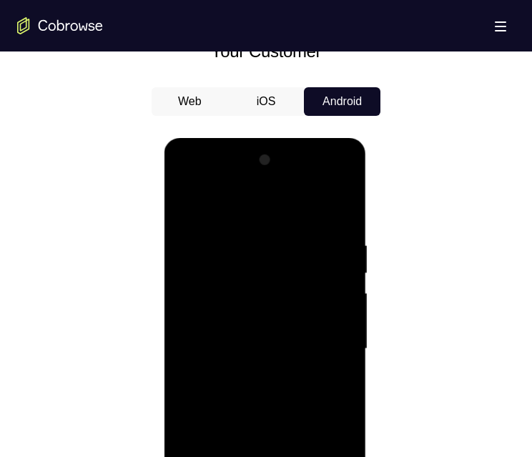
click at [284, 275] on div at bounding box center [265, 349] width 180 height 401
drag, startPoint x: 253, startPoint y: 288, endPoint x: 605, endPoint y: 590, distance: 463.8
click at [253, 288] on div at bounding box center [265, 349] width 180 height 401
click at [219, 288] on div at bounding box center [265, 349] width 180 height 401
click at [285, 376] on div at bounding box center [265, 349] width 180 height 401
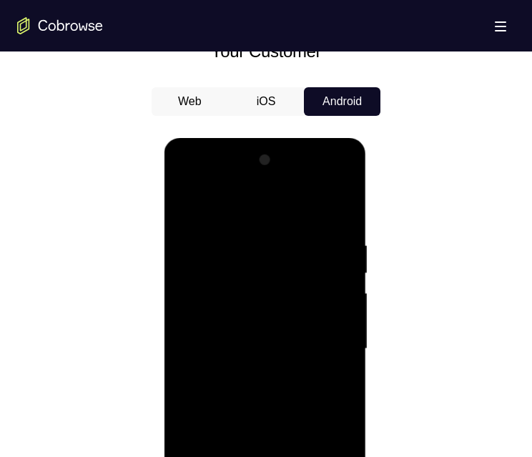
click at [218, 289] on div at bounding box center [265, 349] width 180 height 401
click at [221, 321] on div at bounding box center [265, 349] width 180 height 401
click at [330, 292] on div at bounding box center [265, 349] width 180 height 401
click at [216, 366] on div at bounding box center [265, 349] width 180 height 401
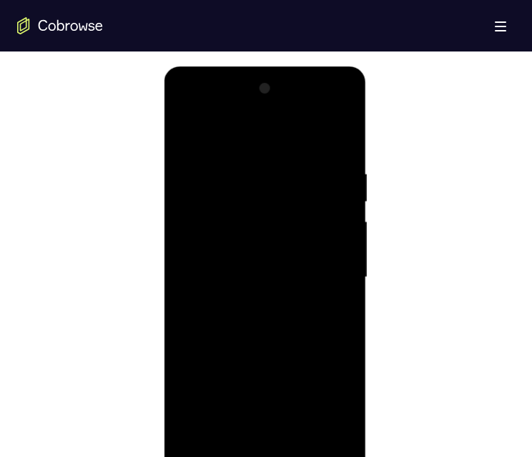
click at [270, 225] on div at bounding box center [265, 277] width 180 height 401
click at [238, 239] on div at bounding box center [265, 277] width 180 height 401
click at [321, 112] on div at bounding box center [265, 277] width 180 height 401
click at [193, 108] on div at bounding box center [265, 277] width 180 height 401
click at [266, 198] on div at bounding box center [265, 277] width 180 height 401
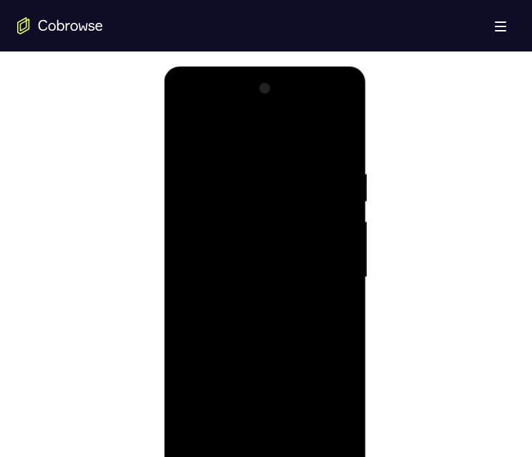
drag, startPoint x: 210, startPoint y: 230, endPoint x: 201, endPoint y: 206, distance: 25.8
click at [210, 231] on div at bounding box center [265, 277] width 180 height 401
click at [207, 235] on div at bounding box center [265, 277] width 180 height 401
drag, startPoint x: 241, startPoint y: 220, endPoint x: 245, endPoint y: 229, distance: 9.3
click at [243, 220] on div at bounding box center [265, 277] width 180 height 401
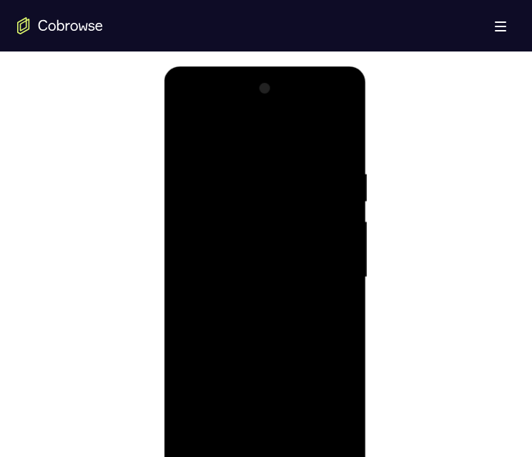
click at [243, 235] on div at bounding box center [265, 277] width 180 height 401
click at [350, 217] on div at bounding box center [265, 277] width 180 height 401
click at [327, 111] on div at bounding box center [265, 277] width 180 height 401
click at [247, 167] on div at bounding box center [265, 277] width 180 height 401
click at [225, 294] on div at bounding box center [265, 277] width 180 height 401
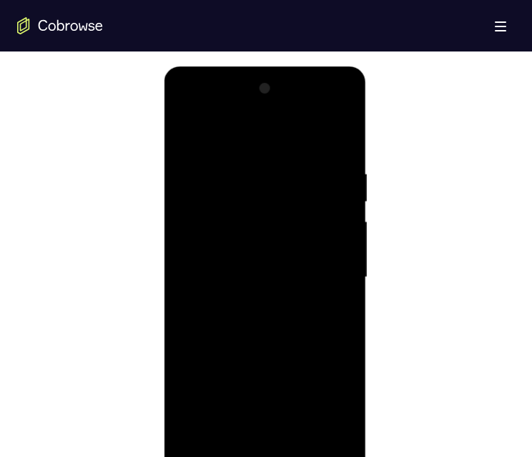
drag, startPoint x: 324, startPoint y: 106, endPoint x: 274, endPoint y: 154, distance: 69.3
click at [325, 106] on div at bounding box center [265, 277] width 180 height 401
click at [244, 140] on div at bounding box center [265, 277] width 180 height 401
click at [226, 293] on div at bounding box center [265, 277] width 180 height 401
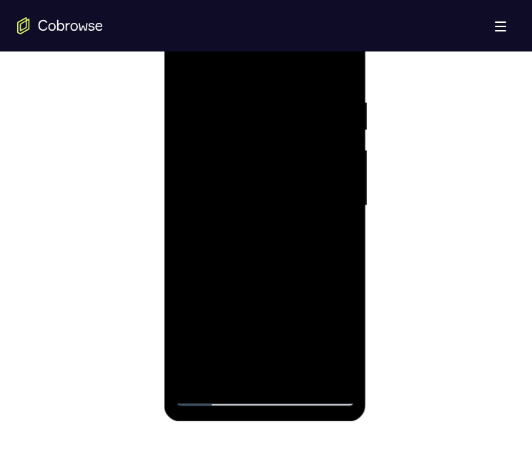
click at [215, 395] on div at bounding box center [265, 206] width 180 height 401
click at [322, 41] on div at bounding box center [265, 206] width 180 height 401
click at [239, 96] on div at bounding box center [265, 206] width 180 height 401
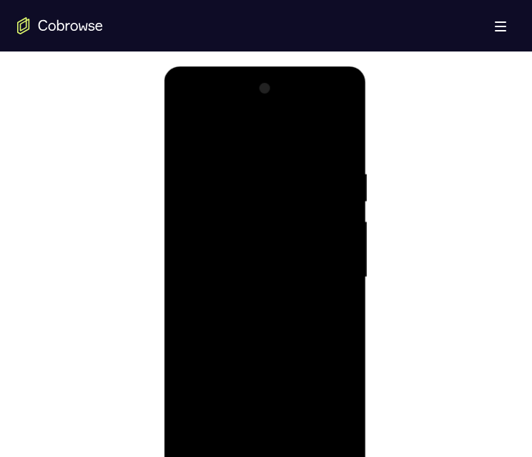
drag, startPoint x: 259, startPoint y: 147, endPoint x: 259, endPoint y: 115, distance: 32.2
click at [259, 115] on div at bounding box center [265, 277] width 180 height 401
drag, startPoint x: 208, startPoint y: 295, endPoint x: 218, endPoint y: 220, distance: 75.0
click at [208, 295] on div at bounding box center [265, 277] width 180 height 401
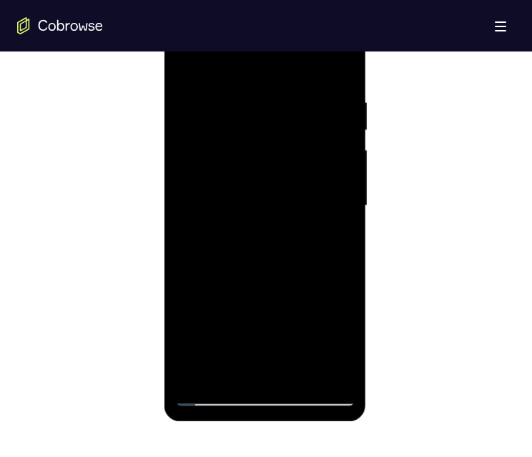
click at [211, 397] on div at bounding box center [265, 206] width 180 height 401
click at [258, 397] on div at bounding box center [265, 206] width 180 height 401
drag, startPoint x: 286, startPoint y: 221, endPoint x: 303, endPoint y: 183, distance: 42.3
click at [281, 123] on div at bounding box center [265, 206] width 180 height 401
click at [281, 129] on div at bounding box center [265, 206] width 180 height 401
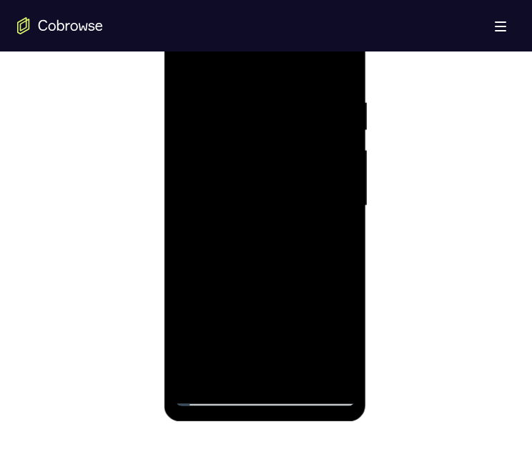
click at [332, 321] on div at bounding box center [265, 206] width 180 height 401
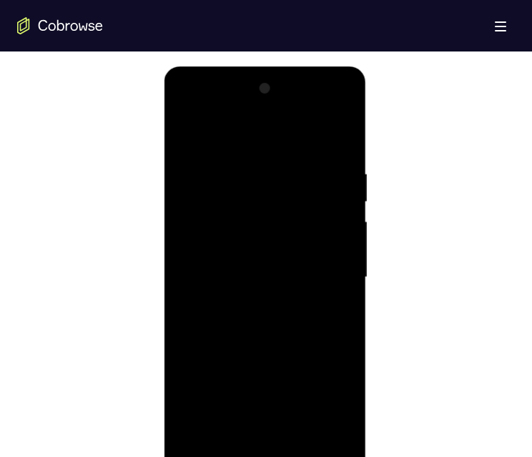
click at [268, 364] on div at bounding box center [265, 277] width 180 height 401
click at [252, 127] on div at bounding box center [265, 277] width 180 height 401
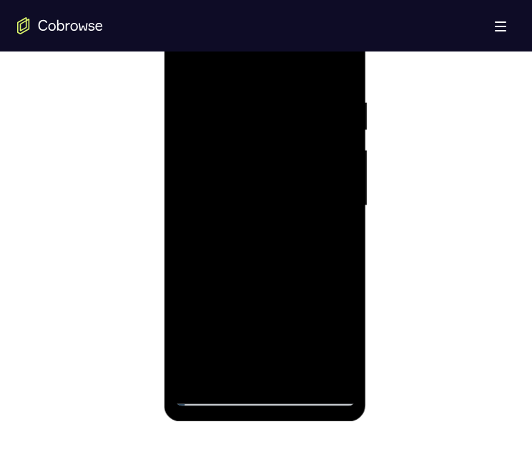
click at [264, 195] on div at bounding box center [265, 206] width 180 height 401
click at [251, 155] on div at bounding box center [265, 206] width 180 height 401
click at [252, 195] on div at bounding box center [265, 206] width 180 height 401
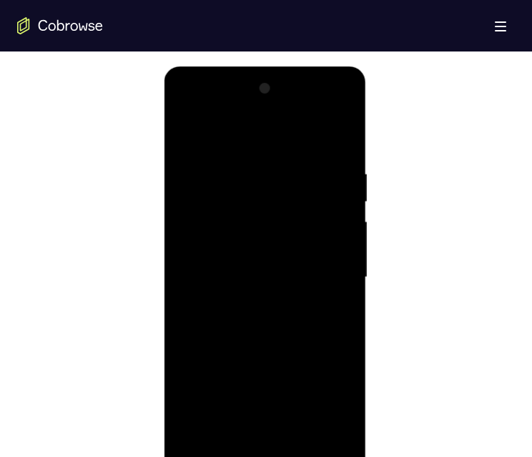
click at [313, 103] on div at bounding box center [265, 277] width 180 height 401
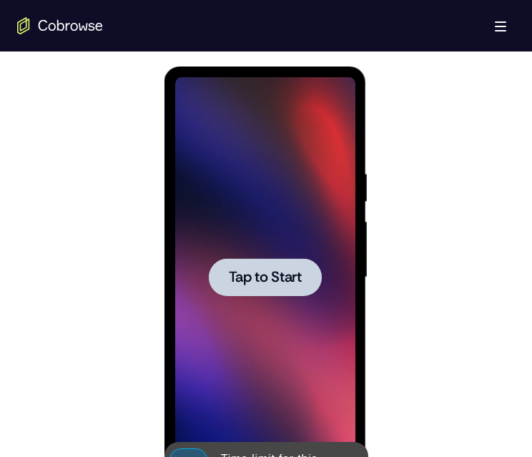
click at [288, 290] on div at bounding box center [264, 277] width 113 height 38
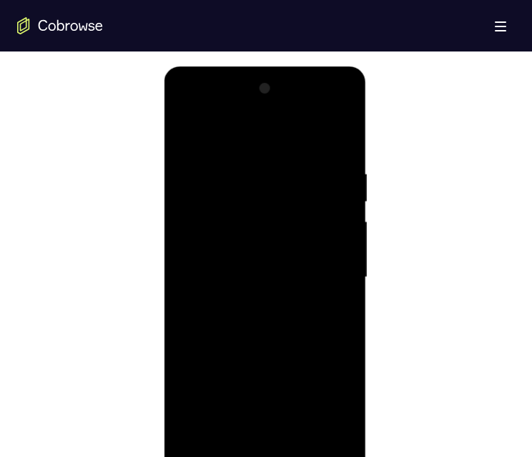
scroll to position [787, 0]
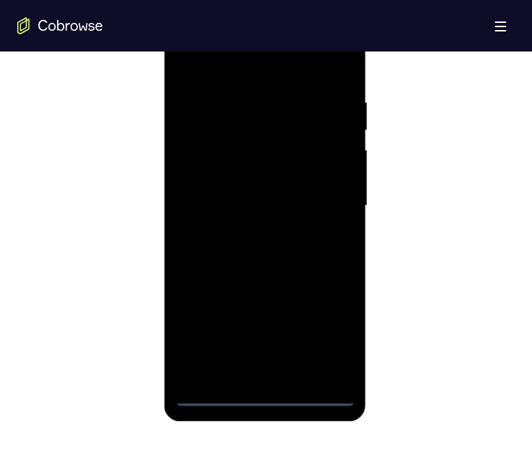
click at [266, 394] on div at bounding box center [265, 206] width 180 height 401
drag, startPoint x: 275, startPoint y: 256, endPoint x: 287, endPoint y: 142, distance: 115.2
click at [287, 142] on div at bounding box center [265, 206] width 180 height 401
click at [288, 140] on div at bounding box center [265, 206] width 180 height 401
click at [267, 152] on div at bounding box center [265, 206] width 180 height 401
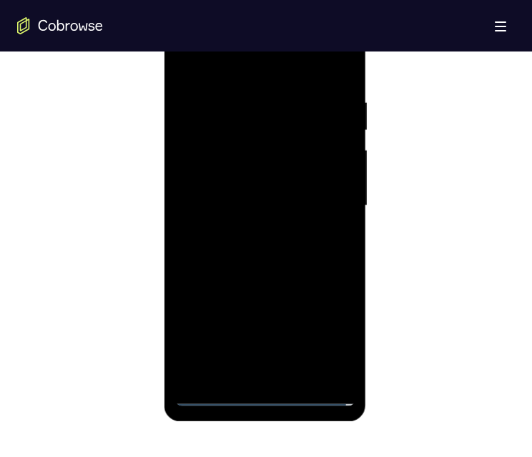
click at [329, 241] on div at bounding box center [265, 206] width 180 height 401
click at [323, 146] on div at bounding box center [265, 206] width 180 height 401
click at [331, 361] on div at bounding box center [265, 206] width 180 height 401
click at [316, 361] on div at bounding box center [265, 206] width 180 height 401
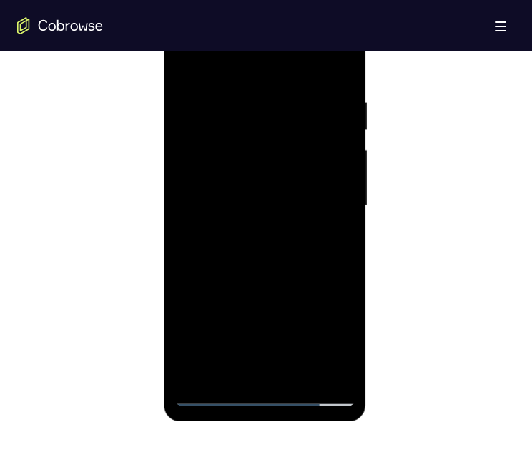
click at [328, 371] on div at bounding box center [265, 206] width 180 height 401
click at [248, 296] on div at bounding box center [265, 206] width 180 height 401
click at [215, 392] on div at bounding box center [265, 206] width 180 height 401
click at [261, 394] on div at bounding box center [265, 206] width 180 height 401
click at [321, 338] on div at bounding box center [265, 206] width 180 height 401
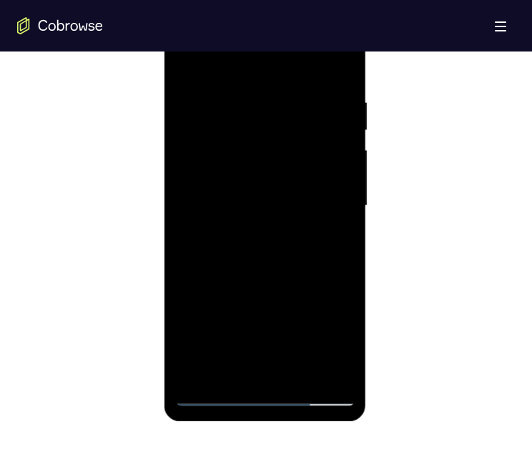
click at [237, 67] on div at bounding box center [265, 206] width 180 height 401
click at [227, 128] on div at bounding box center [265, 206] width 180 height 401
click at [267, 34] on div at bounding box center [265, 206] width 180 height 401
click at [276, 155] on div at bounding box center [265, 206] width 180 height 401
click at [205, 166] on div at bounding box center [265, 206] width 180 height 401
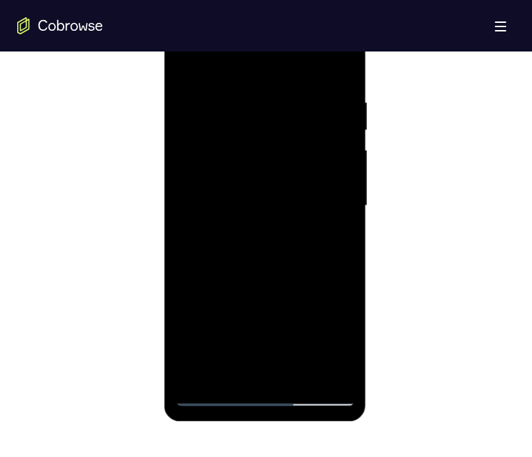
click at [327, 148] on div at bounding box center [265, 206] width 180 height 401
click at [211, 224] on div at bounding box center [265, 206] width 180 height 401
click at [281, 224] on div at bounding box center [265, 206] width 180 height 401
click at [200, 218] on div at bounding box center [265, 206] width 180 height 401
click at [321, 38] on div at bounding box center [265, 206] width 180 height 401
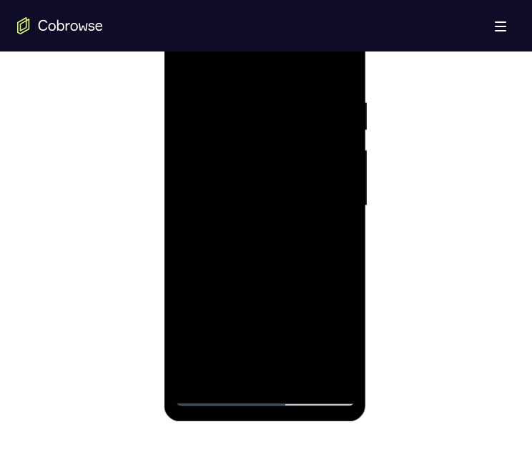
click at [212, 34] on div at bounding box center [265, 206] width 180 height 401
click at [240, 130] on div at bounding box center [265, 206] width 180 height 401
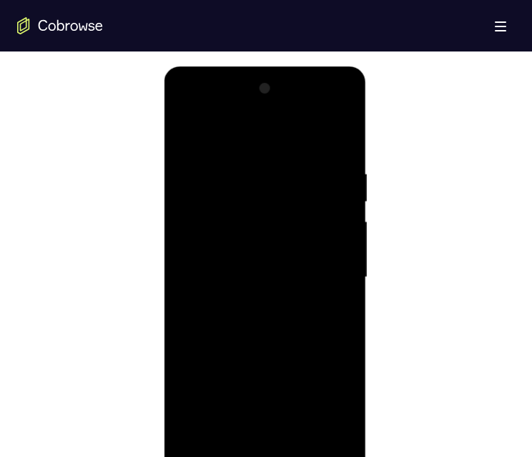
click at [253, 135] on div at bounding box center [265, 277] width 180 height 401
click at [250, 220] on div at bounding box center [265, 277] width 180 height 401
click at [236, 237] on div at bounding box center [265, 277] width 180 height 401
click at [321, 224] on div at bounding box center [265, 277] width 180 height 401
click at [227, 344] on div at bounding box center [265, 277] width 180 height 401
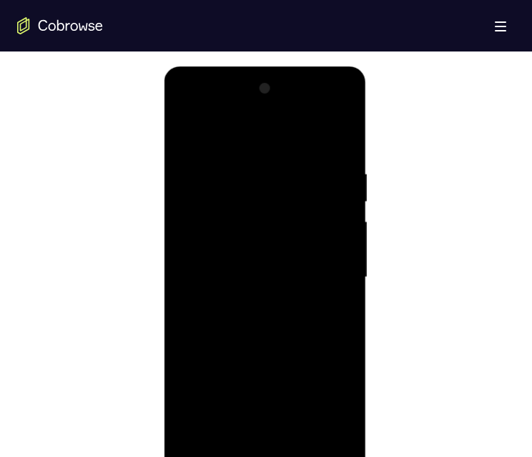
click at [326, 109] on div at bounding box center [265, 277] width 180 height 401
click at [247, 140] on div at bounding box center [265, 277] width 180 height 401
click at [227, 295] on div at bounding box center [265, 277] width 180 height 401
click at [323, 111] on div at bounding box center [265, 277] width 180 height 401
click at [345, 164] on div at bounding box center [265, 277] width 180 height 401
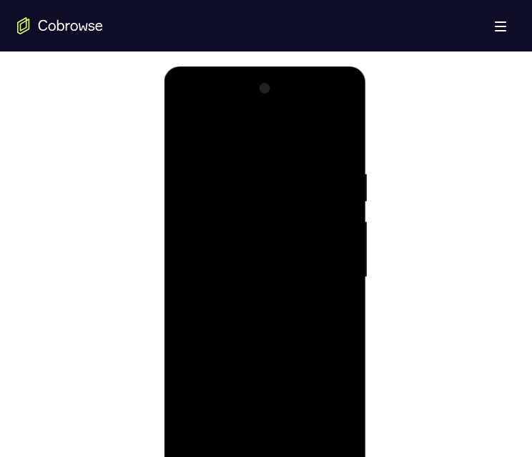
click at [258, 187] on div at bounding box center [265, 277] width 180 height 401
click at [321, 106] on div at bounding box center [265, 277] width 180 height 401
click at [253, 136] on div at bounding box center [265, 277] width 180 height 401
click at [258, 213] on div at bounding box center [265, 277] width 180 height 401
click at [230, 266] on div at bounding box center [265, 277] width 180 height 401
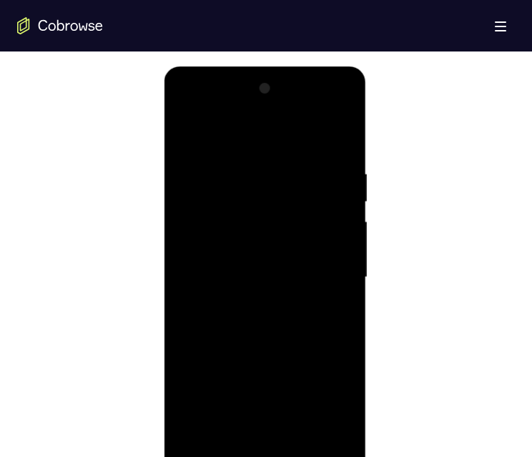
click at [250, 217] on div at bounding box center [265, 277] width 180 height 401
click at [211, 344] on div at bounding box center [265, 277] width 180 height 401
click at [328, 106] on div at bounding box center [265, 277] width 180 height 401
click at [248, 169] on div at bounding box center [265, 277] width 180 height 401
click at [218, 348] on div at bounding box center [265, 277] width 180 height 401
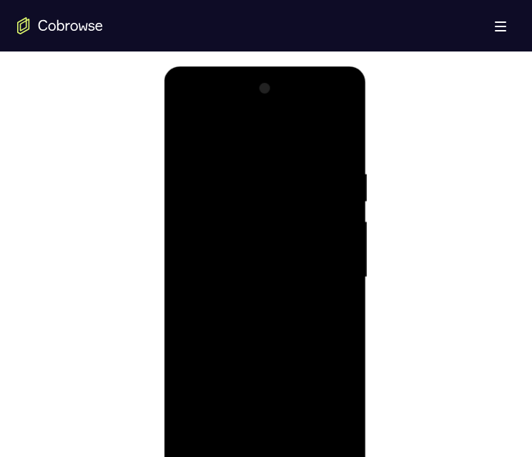
click at [245, 128] on div at bounding box center [265, 277] width 180 height 401
click at [189, 345] on div at bounding box center [265, 277] width 180 height 401
click at [327, 109] on div at bounding box center [265, 277] width 180 height 401
click at [347, 195] on div at bounding box center [265, 277] width 180 height 401
click at [297, 135] on div at bounding box center [265, 277] width 180 height 401
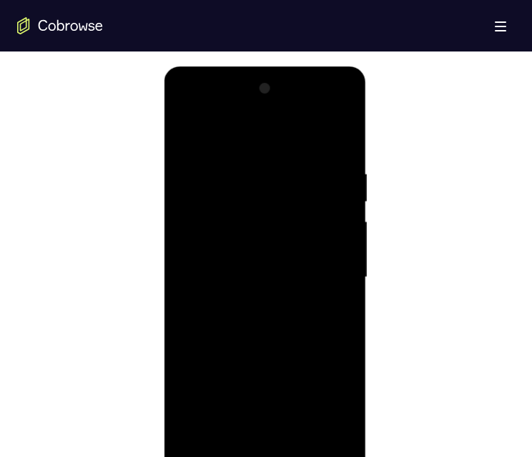
scroll to position [787, 0]
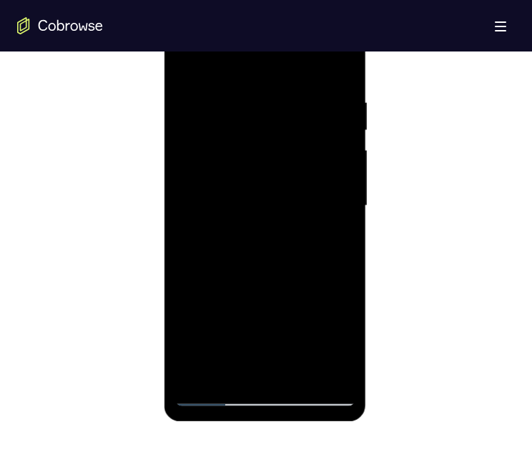
click at [221, 270] on div at bounding box center [265, 206] width 180 height 401
drag, startPoint x: 267, startPoint y: 398, endPoint x: 442, endPoint y: 423, distance: 176.4
click at [267, 398] on div at bounding box center [265, 206] width 180 height 401
drag, startPoint x: 293, startPoint y: 155, endPoint x: 290, endPoint y: 74, distance: 80.2
click at [290, 77] on div at bounding box center [265, 206] width 180 height 401
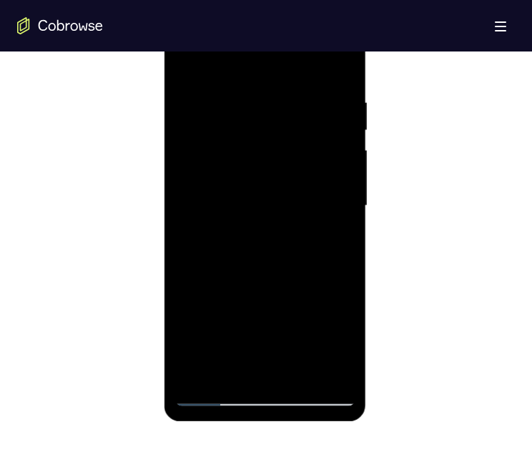
click at [286, 129] on div at bounding box center [265, 206] width 180 height 401
click at [327, 331] on div at bounding box center [265, 206] width 180 height 401
click at [261, 303] on div at bounding box center [265, 206] width 180 height 401
click at [253, 62] on div at bounding box center [265, 206] width 180 height 401
click at [256, 226] on div at bounding box center [265, 206] width 180 height 401
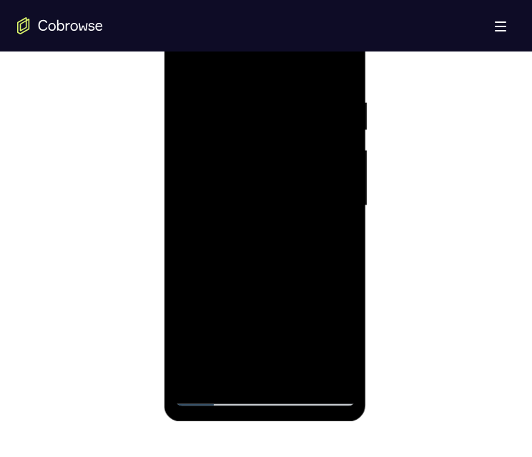
click at [252, 203] on div at bounding box center [265, 206] width 180 height 401
click at [254, 161] on div at bounding box center [265, 206] width 180 height 401
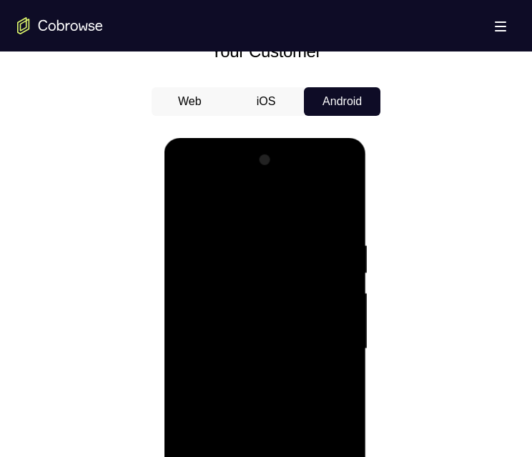
click at [313, 180] on div at bounding box center [265, 349] width 180 height 401
drag, startPoint x: 269, startPoint y: 385, endPoint x: 263, endPoint y: 295, distance: 90.4
click at [263, 298] on div at bounding box center [265, 349] width 180 height 401
click at [291, 423] on div at bounding box center [265, 349] width 180 height 401
click at [318, 173] on div at bounding box center [265, 349] width 180 height 401
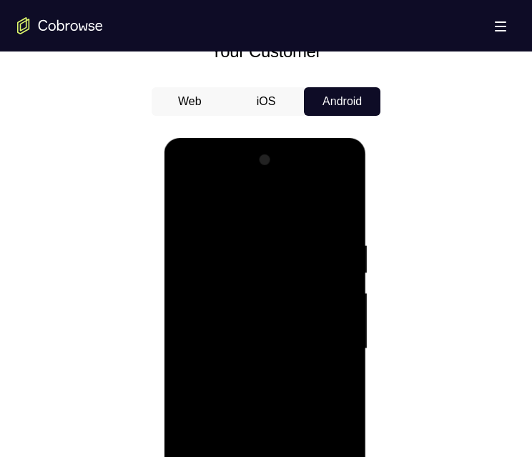
click at [341, 181] on div at bounding box center [265, 349] width 180 height 401
drag, startPoint x: 225, startPoint y: 490, endPoint x: 238, endPoint y: 354, distance: 136.7
click at [234, 349] on div at bounding box center [265, 349] width 180 height 401
click at [218, 457] on div at bounding box center [265, 349] width 180 height 401
click at [312, 391] on div at bounding box center [265, 349] width 180 height 401
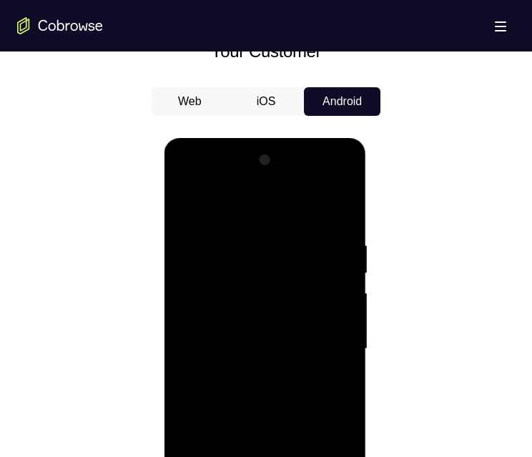
click at [210, 457] on div at bounding box center [265, 349] width 180 height 401
drag, startPoint x: 283, startPoint y: 287, endPoint x: 276, endPoint y: 407, distance: 119.7
click at [283, 401] on div at bounding box center [265, 349] width 180 height 401
drag, startPoint x: 262, startPoint y: 407, endPoint x: 267, endPoint y: 334, distance: 73.2
click at [267, 334] on div at bounding box center [265, 349] width 180 height 401
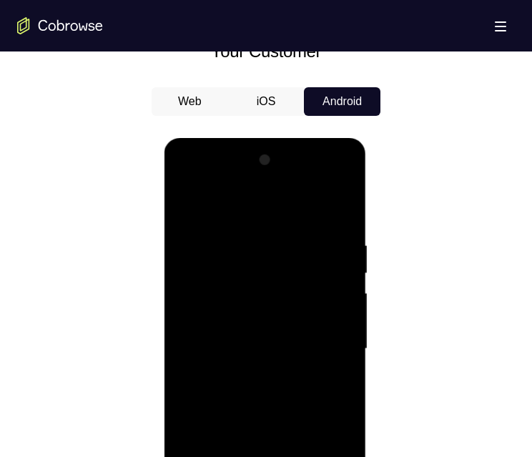
click at [204, 457] on div at bounding box center [265, 349] width 180 height 401
click at [200, 185] on div at bounding box center [265, 349] width 180 height 401
click at [215, 275] on div at bounding box center [265, 349] width 180 height 401
click at [248, 316] on div at bounding box center [265, 349] width 180 height 401
click at [219, 457] on div at bounding box center [265, 349] width 180 height 401
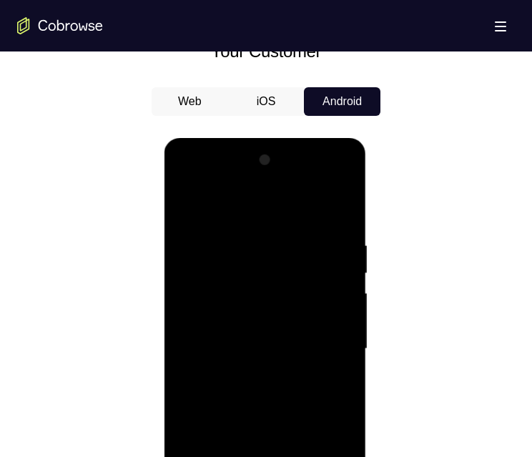
click at [313, 381] on div at bounding box center [265, 349] width 180 height 401
click at [211, 457] on div at bounding box center [265, 349] width 180 height 401
drag, startPoint x: 282, startPoint y: 397, endPoint x: 281, endPoint y: 470, distance: 72.3
click at [281, 457] on div at bounding box center [265, 349] width 180 height 401
click at [339, 457] on div at bounding box center [265, 349] width 180 height 401
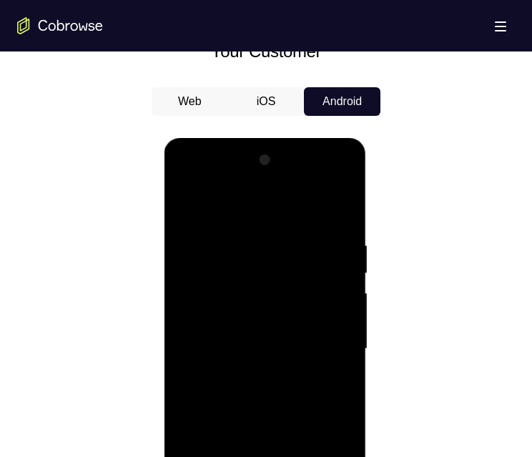
drag, startPoint x: 268, startPoint y: 321, endPoint x: 267, endPoint y: 312, distance: 8.7
click at [267, 312] on div at bounding box center [265, 349] width 180 height 401
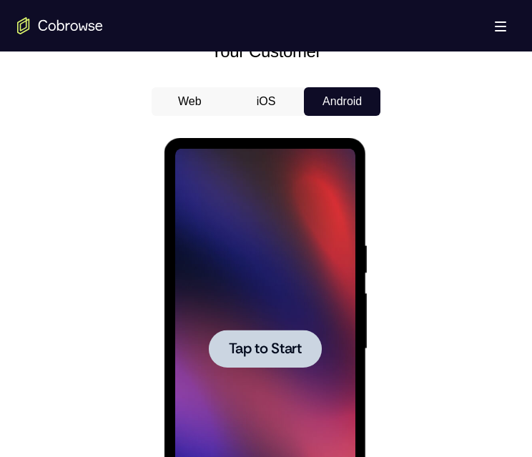
click at [275, 352] on span "Tap to Start" at bounding box center [264, 349] width 73 height 14
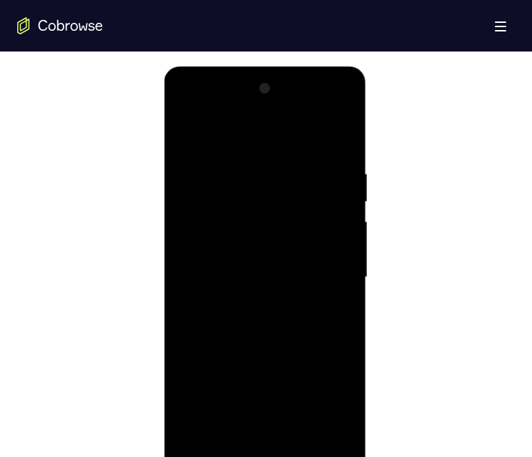
scroll to position [787, 0]
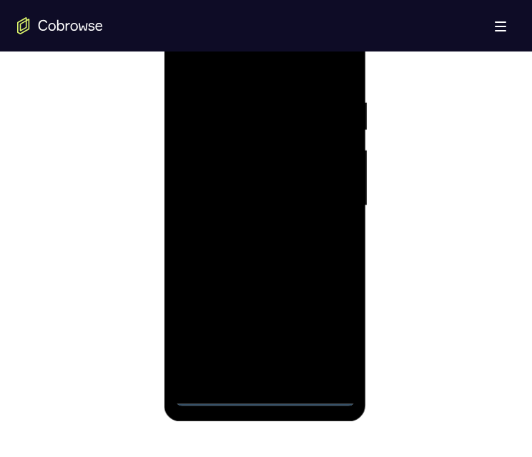
click at [263, 392] on div at bounding box center [265, 206] width 180 height 401
click at [322, 328] on div at bounding box center [265, 206] width 180 height 401
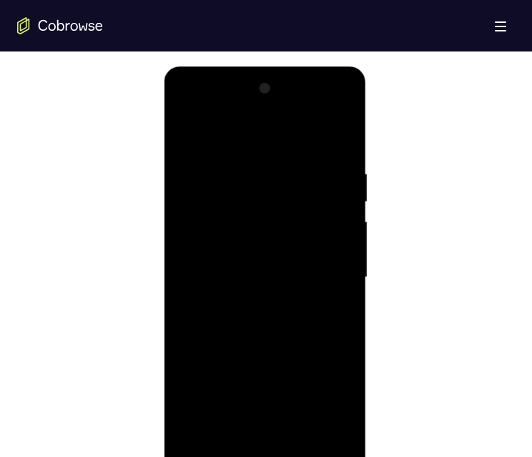
click at [213, 134] on div at bounding box center [265, 277] width 180 height 401
click at [250, 204] on div at bounding box center [265, 277] width 180 height 401
click at [263, 200] on div at bounding box center [265, 277] width 180 height 401
click at [252, 162] on div at bounding box center [265, 277] width 180 height 401
click at [270, 152] on div at bounding box center [265, 277] width 180 height 401
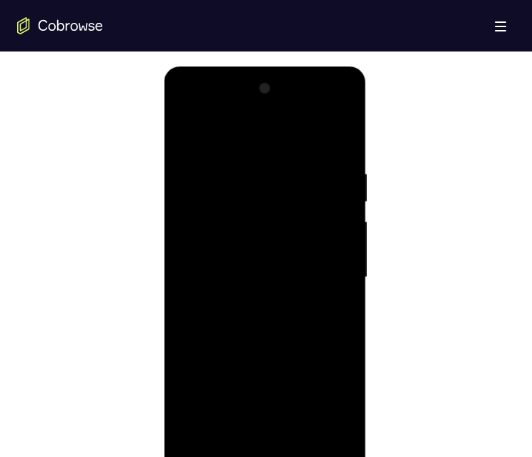
drag, startPoint x: 282, startPoint y: 386, endPoint x: 290, endPoint y: 261, distance: 124.8
click at [290, 262] on div at bounding box center [265, 277] width 180 height 401
click at [263, 457] on div at bounding box center [265, 277] width 180 height 401
drag, startPoint x: 296, startPoint y: 299, endPoint x: 312, endPoint y: 177, distance: 122.8
click at [316, 175] on div at bounding box center [265, 277] width 180 height 401
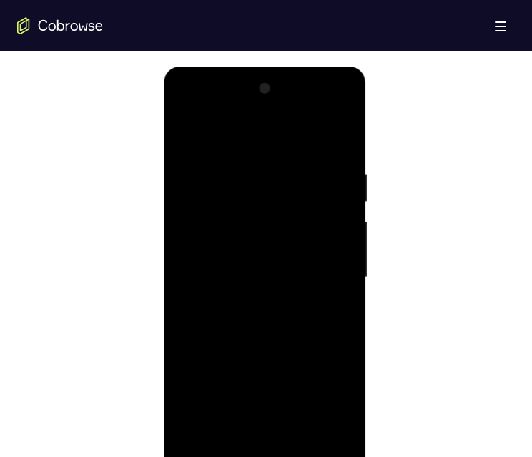
click at [283, 201] on div at bounding box center [265, 277] width 180 height 401
click at [260, 228] on div at bounding box center [265, 277] width 180 height 401
click at [316, 307] on div at bounding box center [265, 277] width 180 height 401
click at [233, 170] on div at bounding box center [265, 277] width 180 height 401
click at [316, 215] on div at bounding box center [265, 277] width 180 height 401
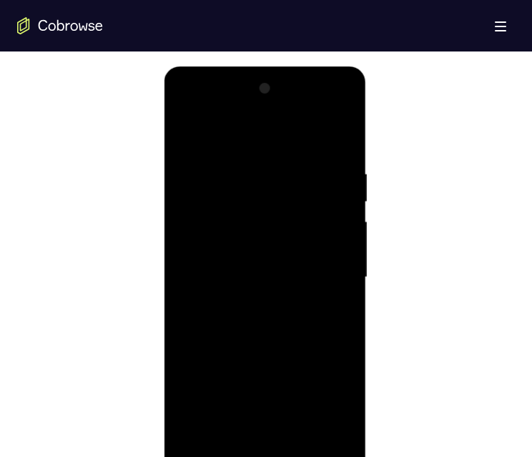
click at [326, 437] on div at bounding box center [265, 277] width 180 height 401
click at [319, 439] on div at bounding box center [265, 277] width 180 height 401
click at [266, 457] on div at bounding box center [265, 277] width 180 height 401
drag, startPoint x: 278, startPoint y: 348, endPoint x: 288, endPoint y: 183, distance: 164.9
click at [286, 188] on div at bounding box center [265, 277] width 180 height 401
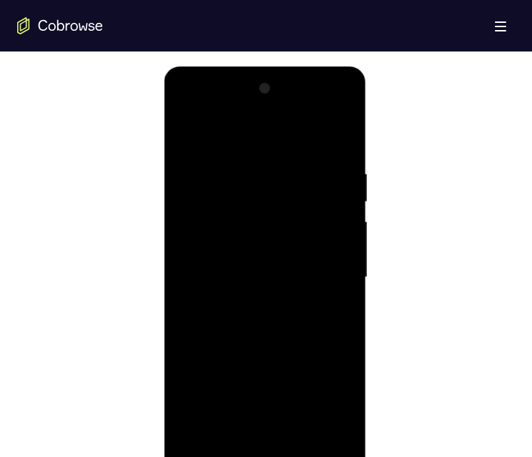
click at [283, 155] on div at bounding box center [265, 277] width 180 height 401
drag, startPoint x: 263, startPoint y: 243, endPoint x: 270, endPoint y: 377, distance: 134.7
click at [270, 377] on div at bounding box center [265, 277] width 180 height 401
click at [280, 115] on div at bounding box center [265, 277] width 180 height 401
click at [233, 222] on div at bounding box center [265, 277] width 180 height 401
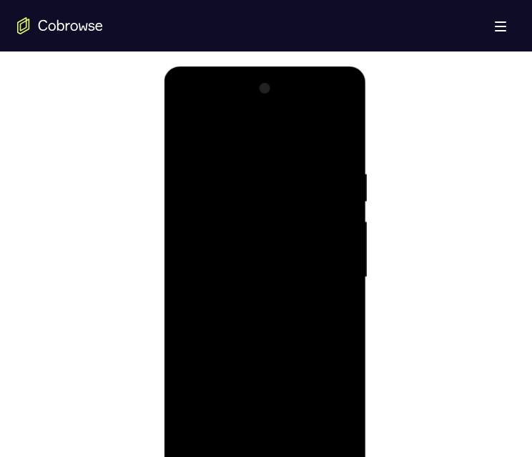
click at [239, 235] on div at bounding box center [265, 277] width 180 height 401
click at [324, 223] on div at bounding box center [265, 277] width 180 height 401
click at [290, 301] on div at bounding box center [265, 277] width 180 height 401
click at [199, 291] on div at bounding box center [265, 277] width 180 height 401
click at [323, 111] on div at bounding box center [265, 277] width 180 height 401
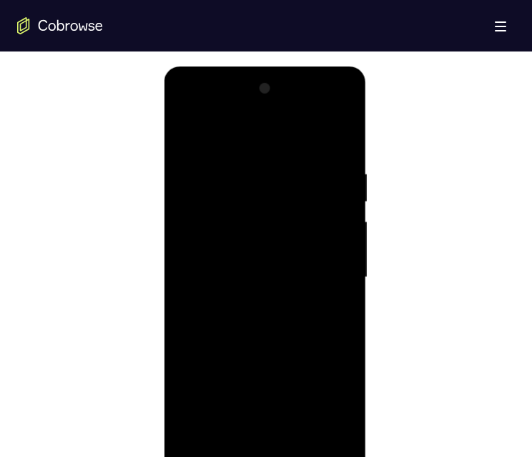
click at [200, 112] on div at bounding box center [265, 277] width 180 height 401
click at [237, 196] on div at bounding box center [265, 277] width 180 height 401
click at [268, 112] on div at bounding box center [265, 277] width 180 height 401
click at [191, 170] on div at bounding box center [265, 277] width 180 height 401
click at [244, 227] on div at bounding box center [265, 277] width 180 height 401
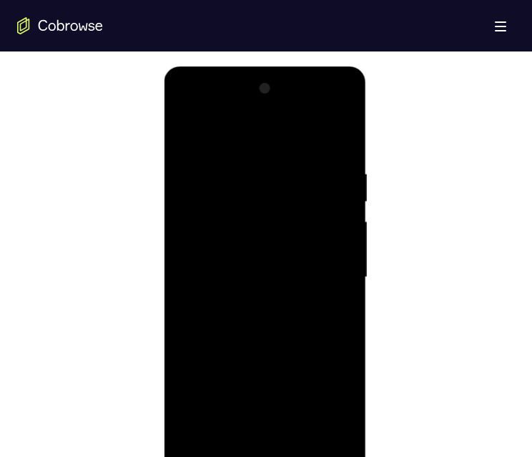
click at [243, 238] on div at bounding box center [265, 277] width 180 height 401
click at [340, 222] on div at bounding box center [265, 277] width 180 height 401
click at [230, 289] on div at bounding box center [265, 277] width 180 height 401
click at [322, 109] on div at bounding box center [265, 277] width 180 height 401
click at [218, 139] on div at bounding box center [265, 277] width 180 height 401
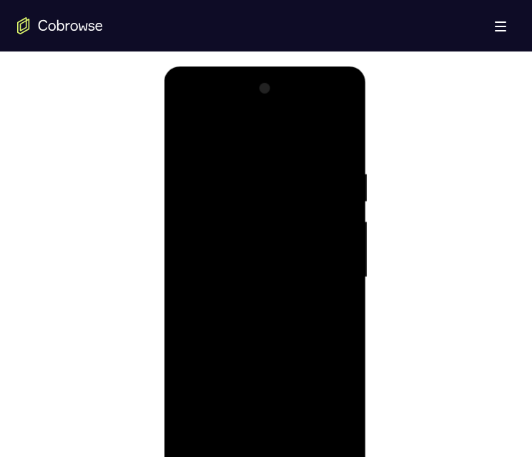
click at [224, 286] on div at bounding box center [265, 277] width 180 height 401
click at [324, 111] on div at bounding box center [265, 277] width 180 height 401
click at [345, 165] on div at bounding box center [265, 277] width 180 height 401
click at [252, 188] on div at bounding box center [265, 277] width 180 height 401
click at [225, 289] on div at bounding box center [265, 277] width 180 height 401
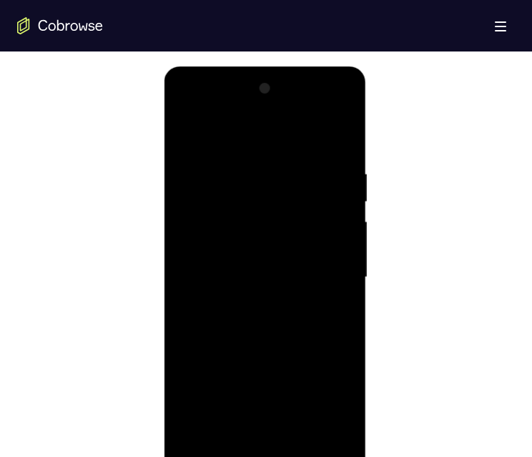
click at [266, 457] on div at bounding box center [265, 277] width 180 height 401
drag, startPoint x: 293, startPoint y: 298, endPoint x: 291, endPoint y: 175, distance: 122.4
click at [292, 174] on div at bounding box center [265, 277] width 180 height 401
click at [287, 202] on div at bounding box center [265, 277] width 180 height 401
click at [331, 404] on div at bounding box center [265, 277] width 180 height 401
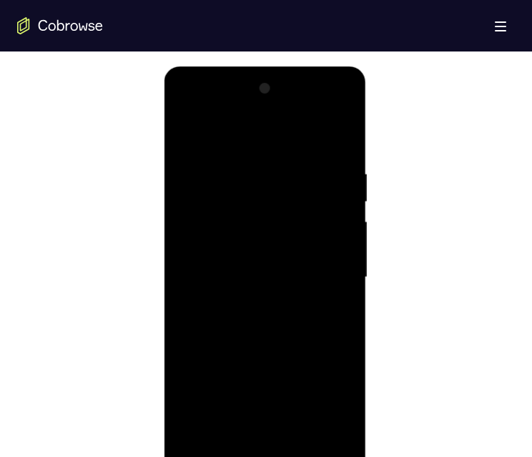
click at [267, 380] on div at bounding box center [265, 277] width 180 height 401
click at [241, 129] on div at bounding box center [265, 277] width 180 height 401
click at [238, 262] on div at bounding box center [265, 277] width 180 height 401
click at [240, 231] on div at bounding box center [265, 277] width 180 height 401
click at [314, 109] on div at bounding box center [265, 277] width 180 height 401
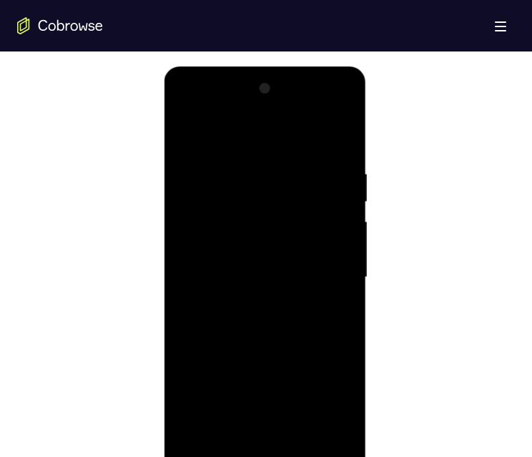
click at [329, 434] on div at bounding box center [265, 277] width 180 height 401
drag, startPoint x: 258, startPoint y: 266, endPoint x: 268, endPoint y: 369, distance: 103.5
click at [268, 369] on div at bounding box center [265, 277] width 180 height 401
drag, startPoint x: 253, startPoint y: 286, endPoint x: 245, endPoint y: 215, distance: 71.9
click at [244, 215] on div at bounding box center [265, 277] width 180 height 401
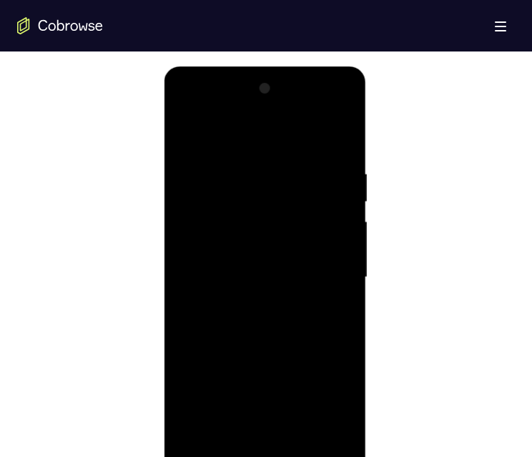
drag, startPoint x: 257, startPoint y: 241, endPoint x: 258, endPoint y: 369, distance: 128.1
click at [258, 369] on div at bounding box center [265, 277] width 180 height 401
drag, startPoint x: 243, startPoint y: 326, endPoint x: 244, endPoint y: 361, distance: 34.4
click at [244, 361] on div at bounding box center [265, 277] width 180 height 401
click at [189, 436] on div at bounding box center [265, 277] width 180 height 401
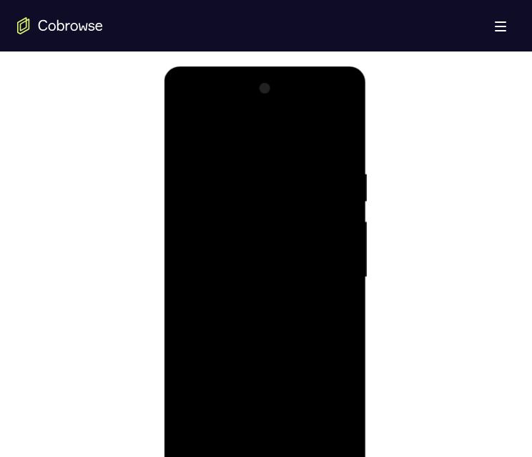
click at [265, 457] on div at bounding box center [265, 277] width 180 height 401
click at [324, 397] on div at bounding box center [265, 277] width 180 height 401
click at [325, 109] on div at bounding box center [265, 277] width 180 height 401
click at [261, 140] on div at bounding box center [265, 277] width 180 height 401
click at [296, 225] on div at bounding box center [265, 277] width 180 height 401
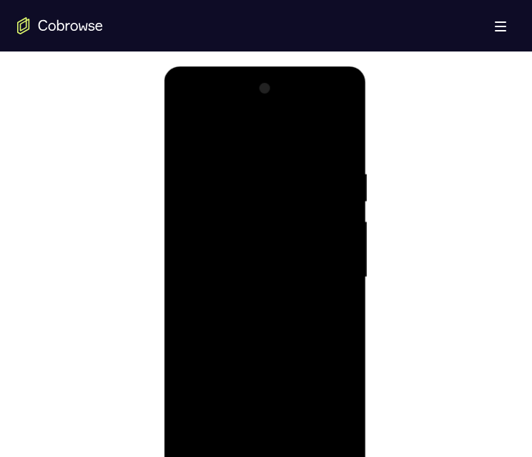
click at [223, 295] on div at bounding box center [265, 277] width 180 height 401
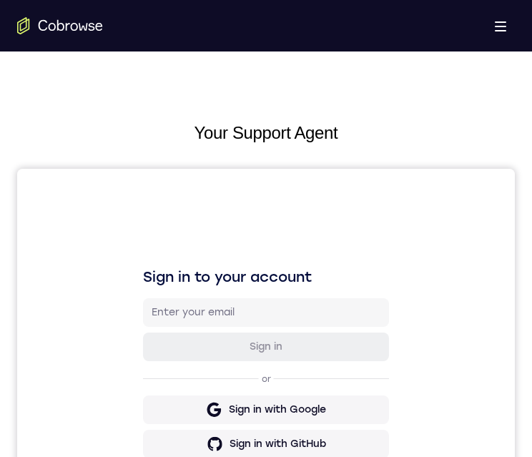
scroll to position [340, 0]
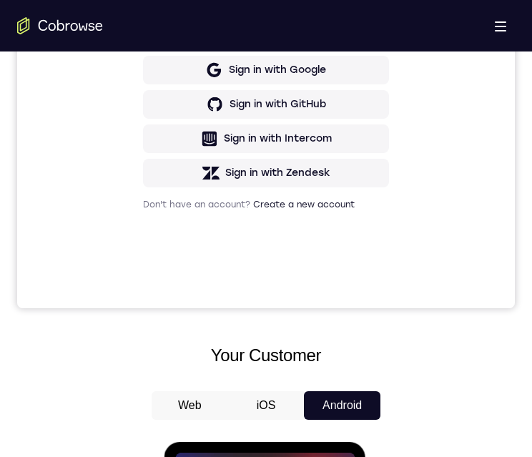
drag, startPoint x: 260, startPoint y: 653, endPoint x: 284, endPoint y: 515, distance: 140.3
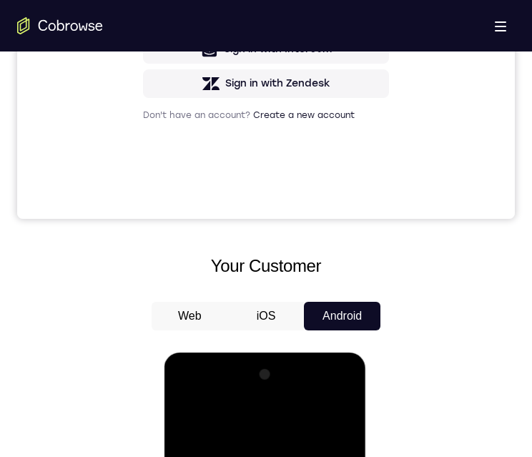
scroll to position [787, 0]
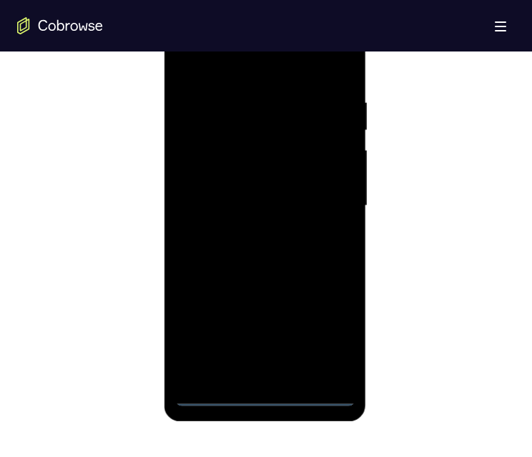
click at [299, 281] on div at bounding box center [265, 206] width 180 height 401
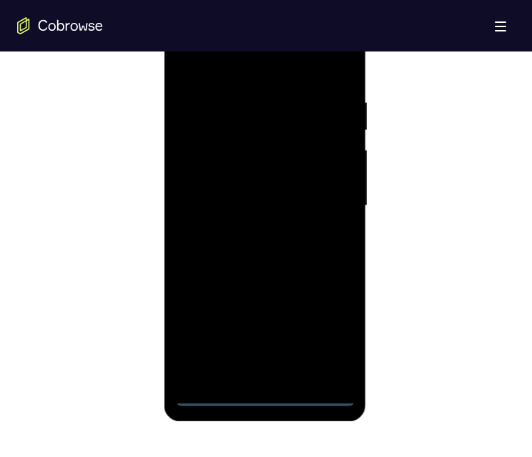
scroll to position [859, 0]
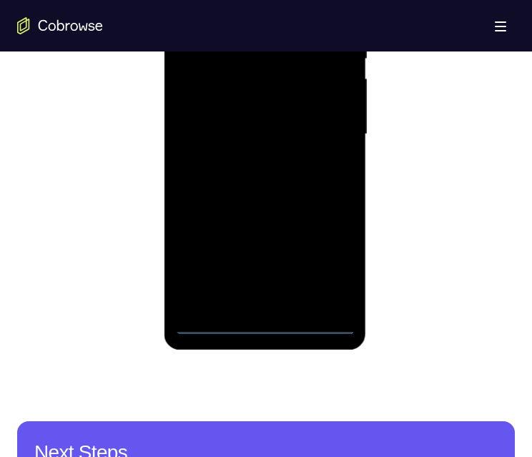
click at [268, 321] on div at bounding box center [265, 134] width 180 height 401
drag, startPoint x: 273, startPoint y: 186, endPoint x: 278, endPoint y: 84, distance: 101.8
click at [278, 84] on div at bounding box center [265, 134] width 180 height 401
click at [294, 56] on div at bounding box center [265, 134] width 180 height 401
click at [258, 76] on div at bounding box center [265, 134] width 180 height 401
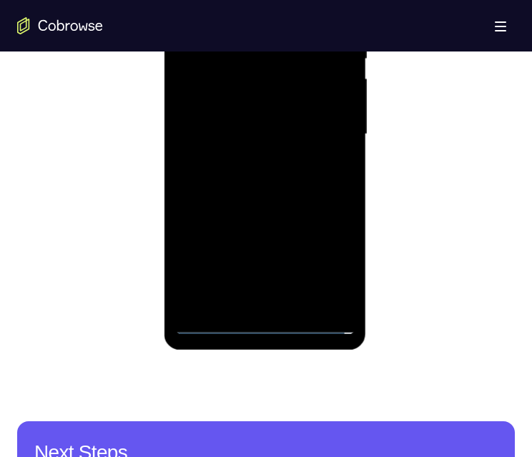
scroll to position [716, 0]
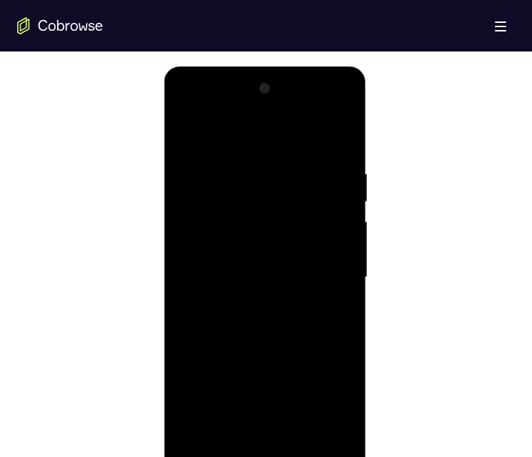
click at [318, 311] on div at bounding box center [265, 277] width 180 height 401
click at [227, 166] on div at bounding box center [265, 277] width 180 height 401
click at [296, 210] on div at bounding box center [265, 277] width 180 height 401
click at [331, 437] on div at bounding box center [265, 277] width 180 height 401
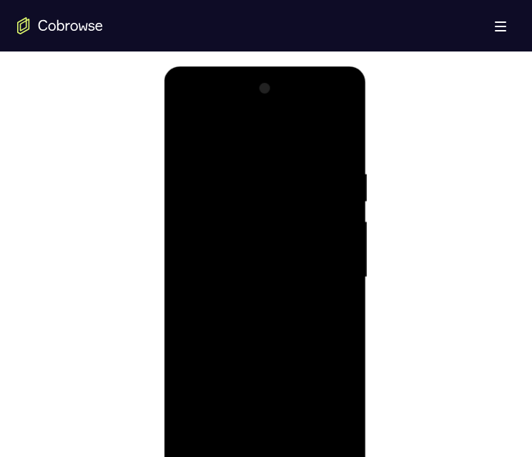
click at [331, 437] on div at bounding box center [265, 277] width 180 height 401
click at [264, 457] on div at bounding box center [265, 277] width 180 height 401
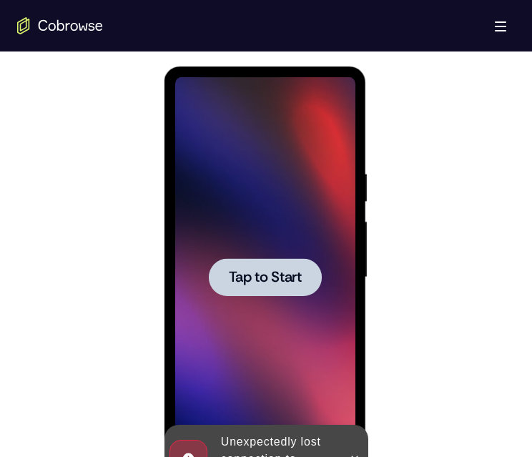
click at [277, 278] on span "Tap to Start" at bounding box center [264, 278] width 73 height 14
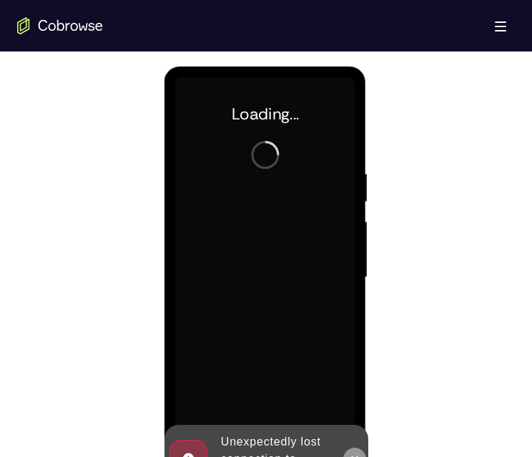
click at [358, 457] on icon at bounding box center [354, 459] width 11 height 11
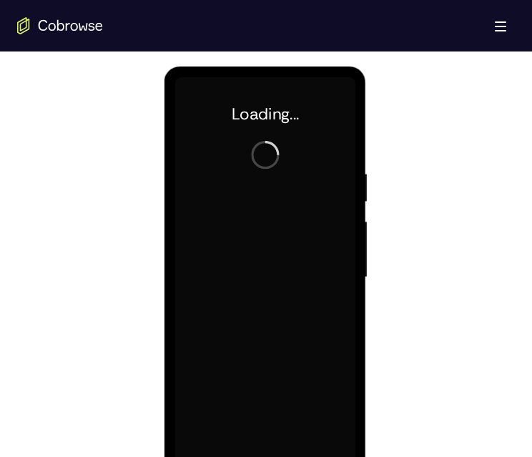
scroll to position [787, 0]
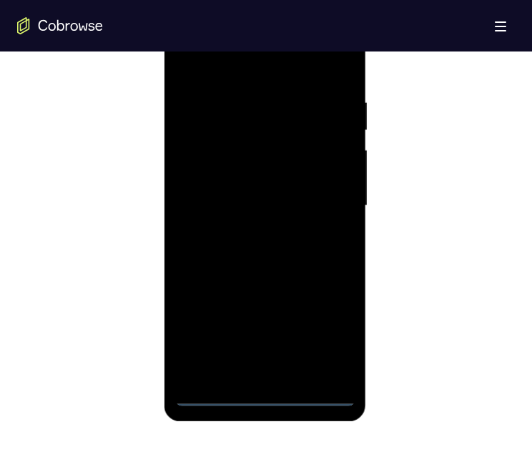
click at [265, 393] on div at bounding box center [265, 206] width 180 height 401
drag, startPoint x: 274, startPoint y: 156, endPoint x: 281, endPoint y: 89, distance: 67.7
click at [276, 90] on div at bounding box center [265, 206] width 180 height 401
click at [287, 143] on div at bounding box center [265, 206] width 180 height 401
click at [262, 162] on div at bounding box center [265, 206] width 180 height 401
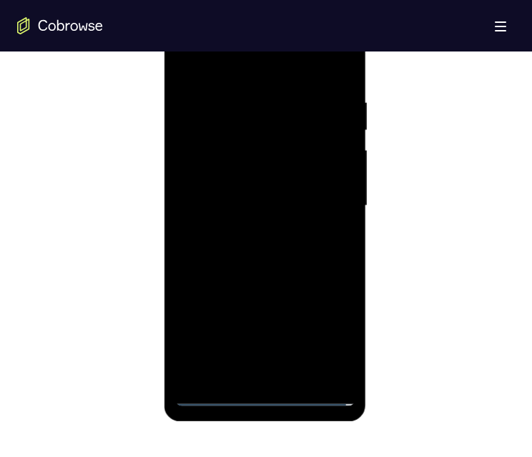
click at [331, 240] on div at bounding box center [265, 206] width 180 height 401
click at [251, 91] on div at bounding box center [265, 206] width 180 height 401
click at [315, 140] on div at bounding box center [265, 206] width 180 height 401
click at [329, 361] on div at bounding box center [265, 206] width 180 height 401
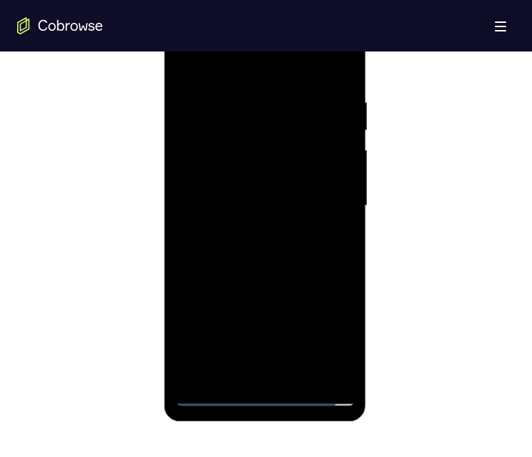
click at [329, 361] on div at bounding box center [265, 206] width 180 height 401
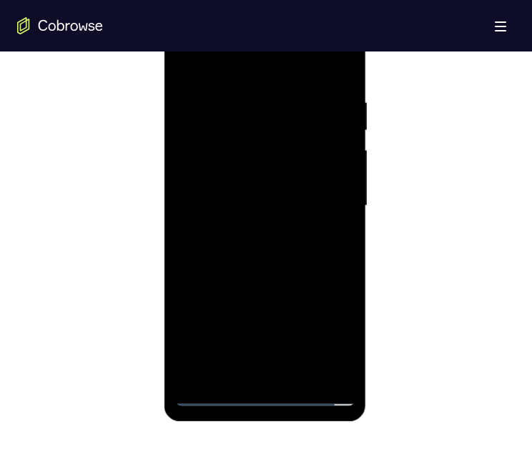
click at [329, 361] on div at bounding box center [265, 206] width 180 height 401
click at [264, 393] on div at bounding box center [265, 206] width 180 height 401
drag, startPoint x: 262, startPoint y: 248, endPoint x: 268, endPoint y: 63, distance: 184.7
click at [267, 68] on div at bounding box center [265, 206] width 180 height 401
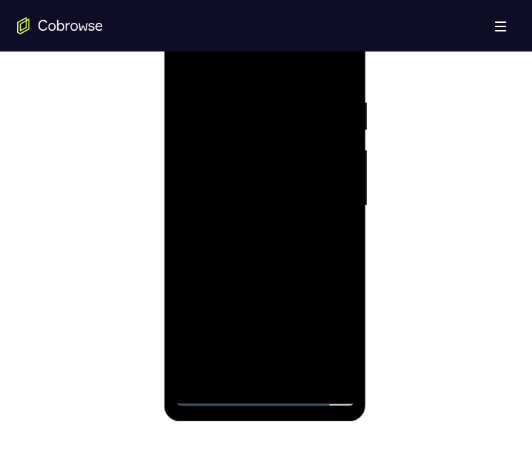
click at [290, 59] on div at bounding box center [265, 206] width 180 height 401
click at [286, 79] on div at bounding box center [265, 206] width 180 height 401
click at [290, 70] on div at bounding box center [265, 206] width 180 height 401
click at [258, 132] on div at bounding box center [265, 206] width 180 height 401
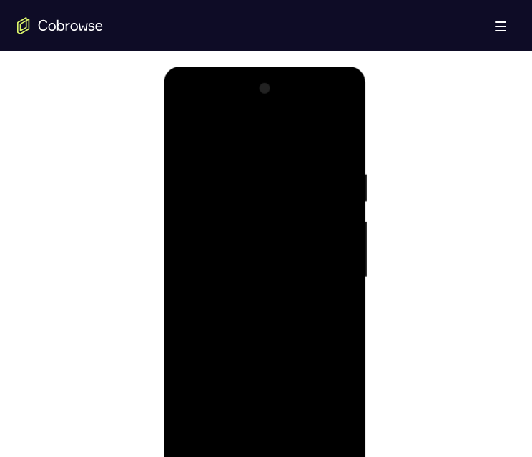
click at [240, 214] on div at bounding box center [265, 277] width 180 height 401
click at [237, 241] on div at bounding box center [265, 277] width 180 height 401
click at [327, 226] on div at bounding box center [265, 277] width 180 height 401
click at [228, 292] on div at bounding box center [265, 277] width 180 height 401
click at [288, 298] on div at bounding box center [265, 277] width 180 height 401
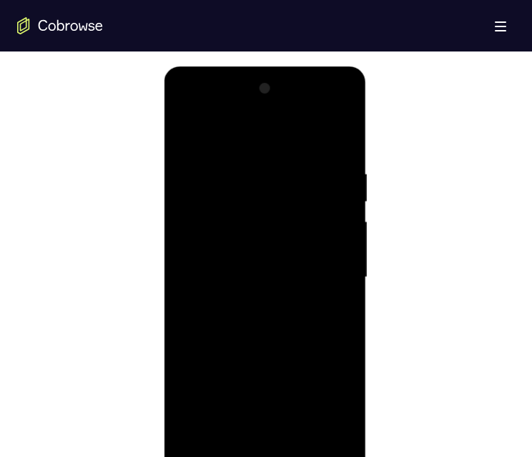
click at [206, 296] on div at bounding box center [265, 277] width 180 height 401
click at [324, 114] on div at bounding box center [265, 277] width 180 height 401
click at [216, 110] on div at bounding box center [265, 277] width 180 height 401
click at [238, 198] on div at bounding box center [265, 277] width 180 height 401
click at [321, 107] on div at bounding box center [265, 277] width 180 height 401
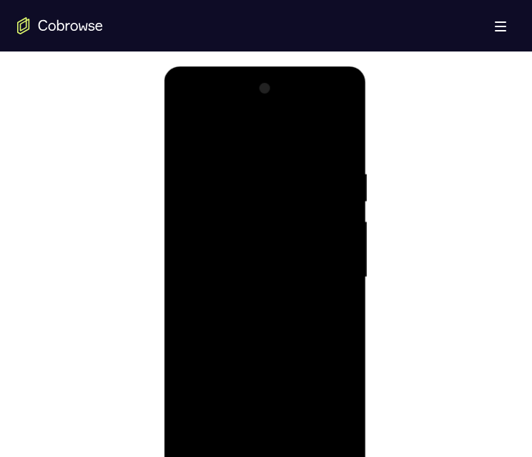
click at [266, 135] on div at bounding box center [265, 277] width 180 height 401
click at [210, 293] on div at bounding box center [265, 277] width 180 height 401
click at [323, 110] on div at bounding box center [265, 277] width 180 height 401
click at [348, 168] on div at bounding box center [265, 277] width 180 height 401
click at [266, 185] on div at bounding box center [265, 277] width 180 height 401
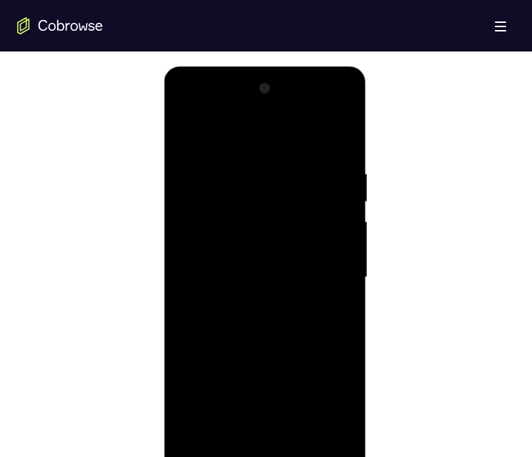
click at [261, 239] on div at bounding box center [265, 277] width 180 height 401
click at [327, 110] on div at bounding box center [265, 277] width 180 height 401
click at [248, 143] on div at bounding box center [265, 277] width 180 height 401
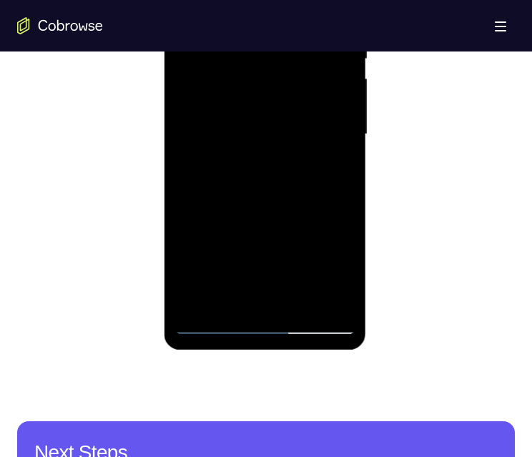
click at [270, 321] on div at bounding box center [265, 134] width 180 height 401
drag, startPoint x: 265, startPoint y: 192, endPoint x: 276, endPoint y: 52, distance: 140.7
click at [275, 60] on div at bounding box center [265, 134] width 180 height 401
click at [291, 68] on div at bounding box center [265, 134] width 180 height 401
click at [335, 258] on div at bounding box center [265, 134] width 180 height 401
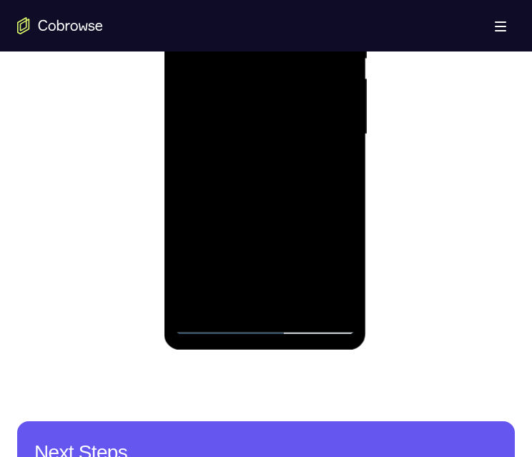
click at [259, 229] on div at bounding box center [265, 134] width 180 height 401
click at [246, 0] on div at bounding box center [265, 134] width 180 height 401
click at [266, 99] on div at bounding box center [265, 134] width 180 height 401
click at [314, 0] on div at bounding box center [265, 134] width 180 height 401
click at [328, 297] on div at bounding box center [265, 134] width 180 height 401
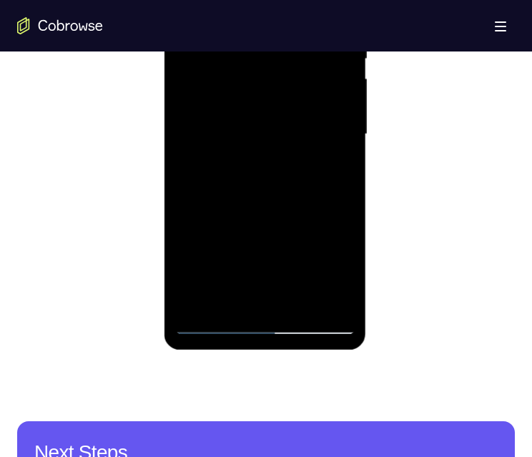
drag, startPoint x: 266, startPoint y: 82, endPoint x: 272, endPoint y: 150, distance: 69.0
click at [272, 151] on div at bounding box center [265, 134] width 180 height 401
click at [344, 0] on div at bounding box center [265, 134] width 180 height 401
drag, startPoint x: 273, startPoint y: 175, endPoint x: 278, endPoint y: 101, distance: 74.6
click at [278, 102] on div at bounding box center [265, 134] width 180 height 401
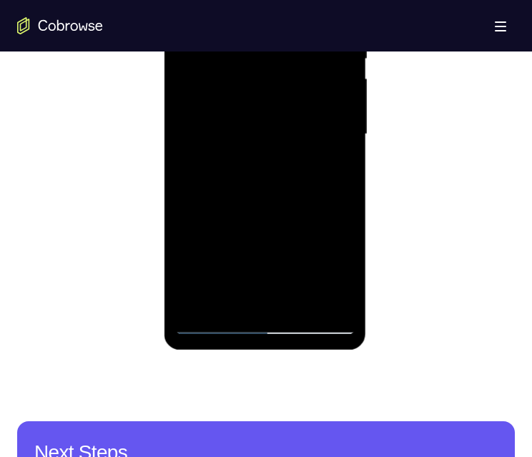
scroll to position [787, 0]
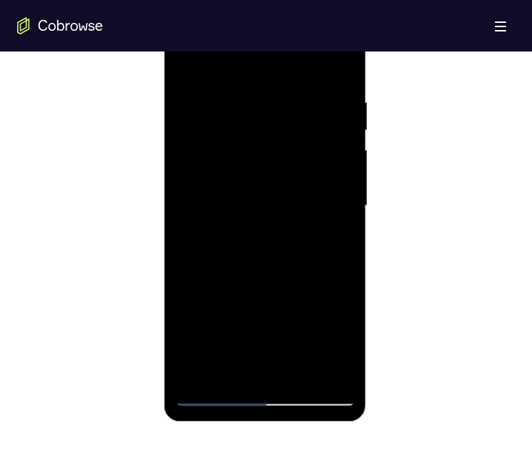
click at [190, 361] on div at bounding box center [265, 206] width 180 height 401
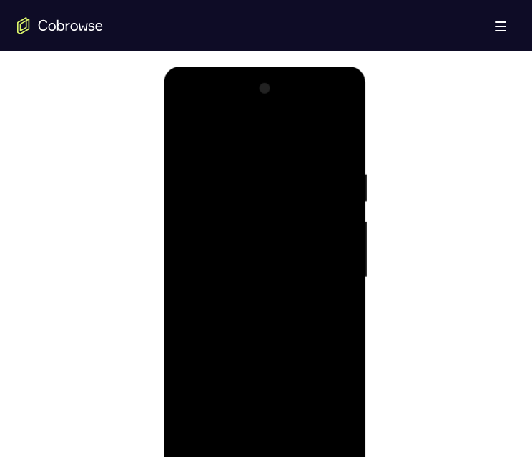
drag, startPoint x: 291, startPoint y: 295, endPoint x: 291, endPoint y: 218, distance: 77.3
click at [291, 192] on div at bounding box center [265, 277] width 180 height 401
drag, startPoint x: 285, startPoint y: 298, endPoint x: 306, endPoint y: 154, distance: 145.5
click at [306, 154] on div at bounding box center [265, 277] width 180 height 401
drag, startPoint x: 286, startPoint y: 318, endPoint x: 299, endPoint y: 129, distance: 189.4
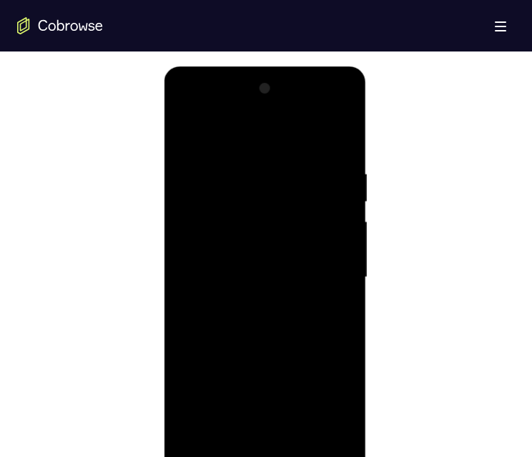
click at [304, 130] on div at bounding box center [265, 277] width 180 height 401
click at [268, 457] on div at bounding box center [265, 277] width 180 height 401
click at [320, 398] on div at bounding box center [265, 277] width 180 height 401
click at [324, 106] on div at bounding box center [265, 277] width 180 height 401
click at [258, 171] on div at bounding box center [265, 277] width 180 height 401
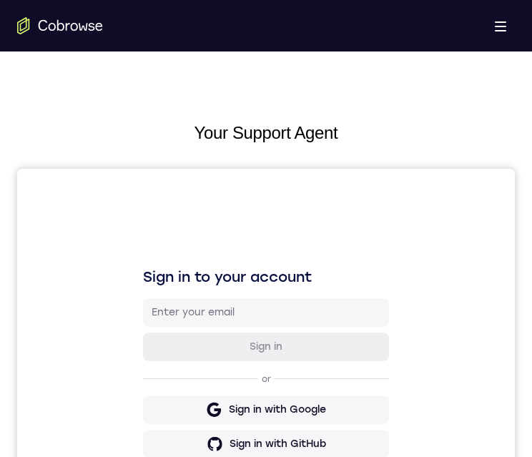
scroll to position [644, 0]
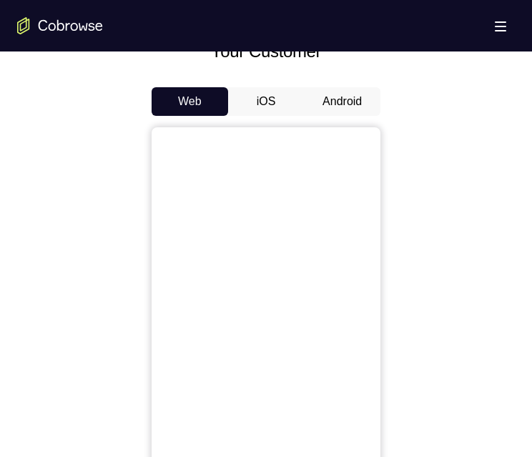
click at [332, 102] on button "Android" at bounding box center [342, 101] width 77 height 29
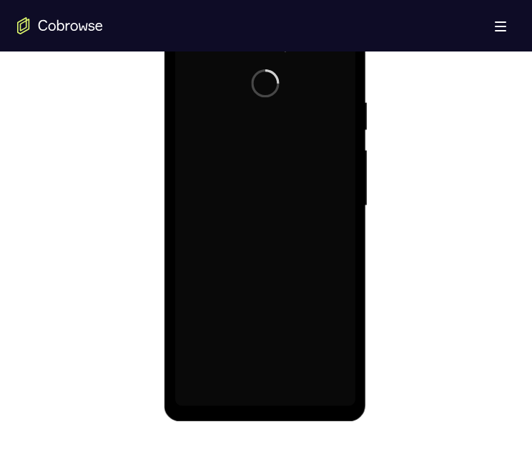
scroll to position [0, 0]
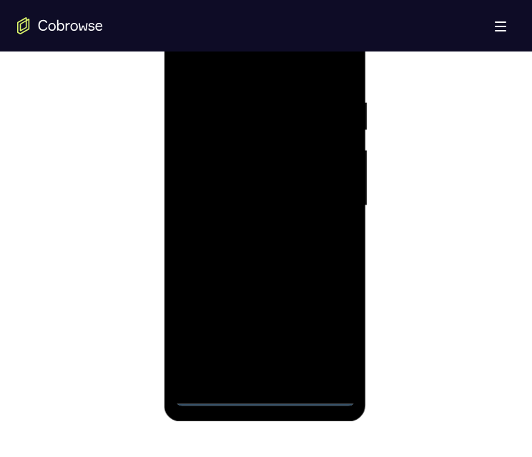
click at [269, 107] on div at bounding box center [265, 206] width 180 height 401
click at [331, 107] on div at bounding box center [265, 206] width 180 height 401
click at [290, 56] on div at bounding box center [265, 206] width 180 height 401
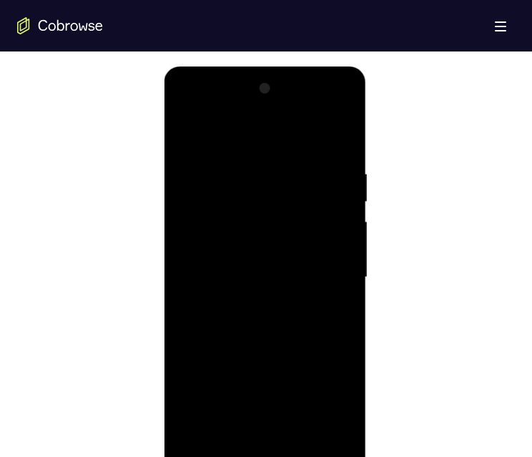
click at [260, 107] on div at bounding box center [265, 277] width 180 height 401
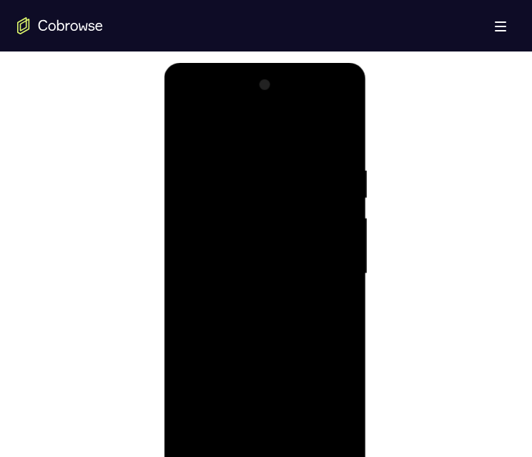
drag, startPoint x: 258, startPoint y: 397, endPoint x: 257, endPoint y: 284, distance: 112.4
click at [258, 107] on div at bounding box center [265, 274] width 180 height 401
drag, startPoint x: 271, startPoint y: 396, endPoint x: 264, endPoint y: 343, distance: 53.4
click at [276, 107] on div at bounding box center [265, 274] width 180 height 401
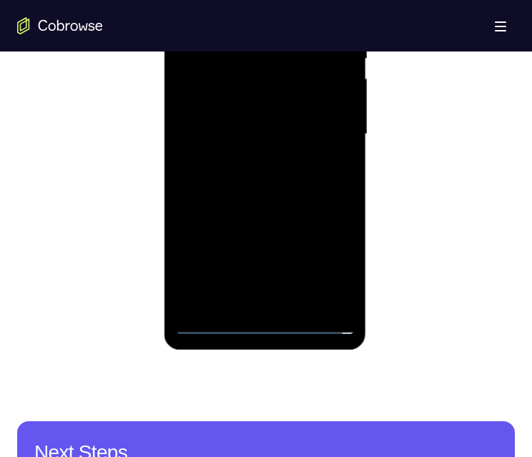
click at [250, 107] on div at bounding box center [265, 134] width 180 height 401
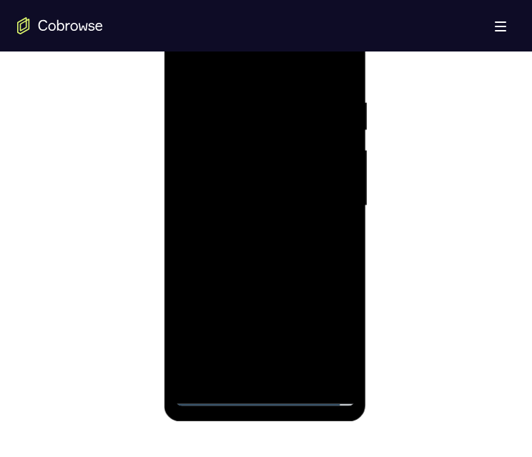
drag, startPoint x: 271, startPoint y: 327, endPoint x: 281, endPoint y: 218, distance: 110.0
click at [281, 107] on div at bounding box center [265, 206] width 180 height 401
click at [350, 107] on div at bounding box center [265, 206] width 180 height 401
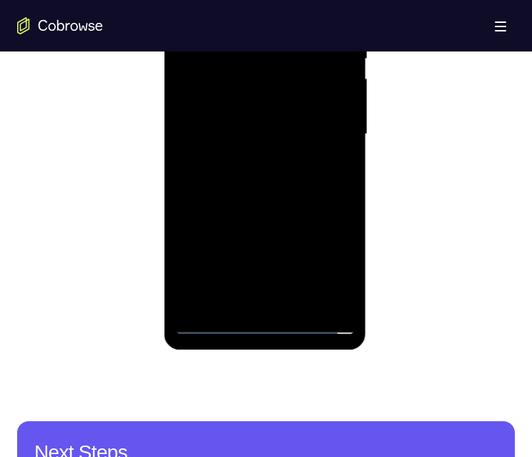
drag, startPoint x: 278, startPoint y: 224, endPoint x: 287, endPoint y: 106, distance: 118.5
click at [287, 106] on div at bounding box center [265, 134] width 180 height 401
drag, startPoint x: 266, startPoint y: 171, endPoint x: 270, endPoint y: 60, distance: 111.0
click at [273, 47] on div at bounding box center [265, 134] width 180 height 401
click at [265, 107] on div at bounding box center [265, 134] width 180 height 401
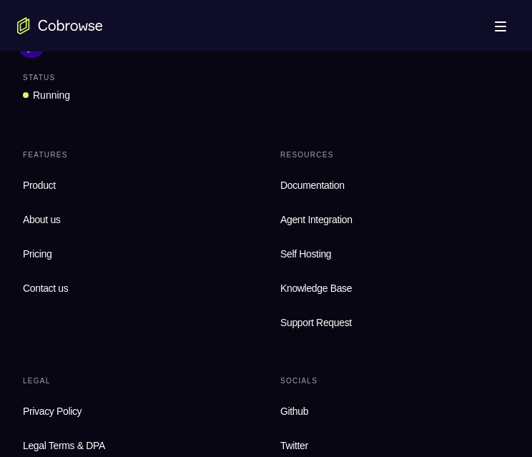
scroll to position [832, 0]
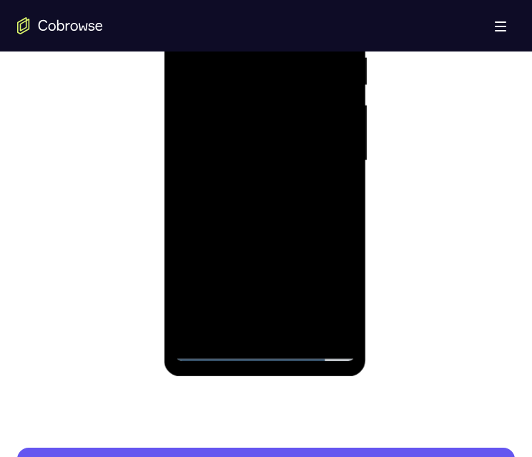
click at [209, 107] on div at bounding box center [265, 161] width 180 height 401
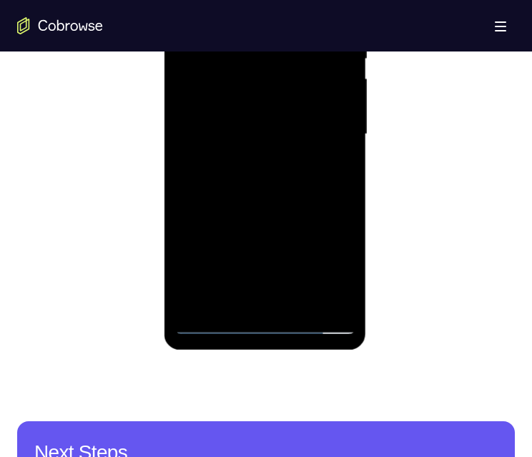
click at [271, 107] on div at bounding box center [265, 134] width 180 height 401
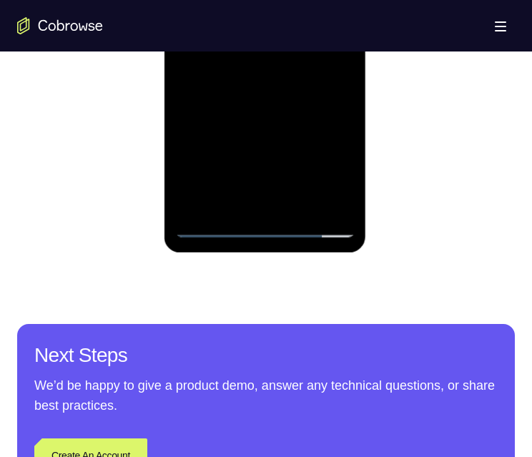
click at [263, 45] on div at bounding box center [265, 37] width 180 height 401
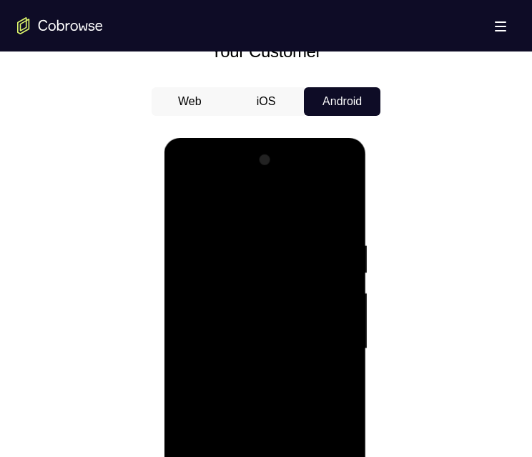
click at [262, 107] on div at bounding box center [265, 349] width 180 height 401
click at [263, 107] on div at bounding box center [265, 349] width 180 height 401
click at [268, 107] on div at bounding box center [265, 349] width 180 height 401
click at [310, 107] on div at bounding box center [265, 349] width 180 height 401
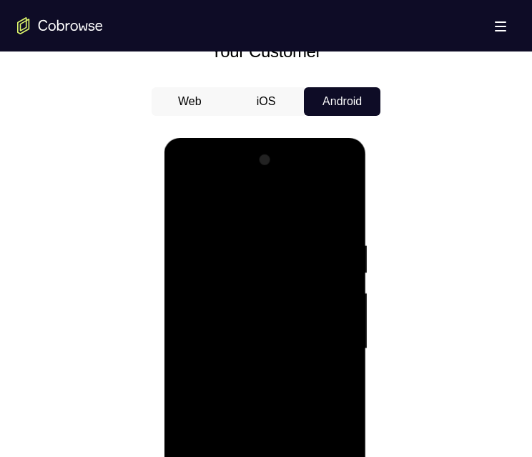
scroll to position [762, 0]
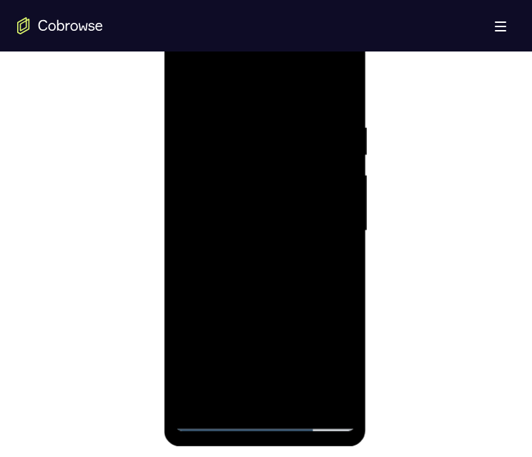
click at [212, 107] on div at bounding box center [265, 231] width 180 height 401
click at [344, 62] on div at bounding box center [265, 231] width 180 height 401
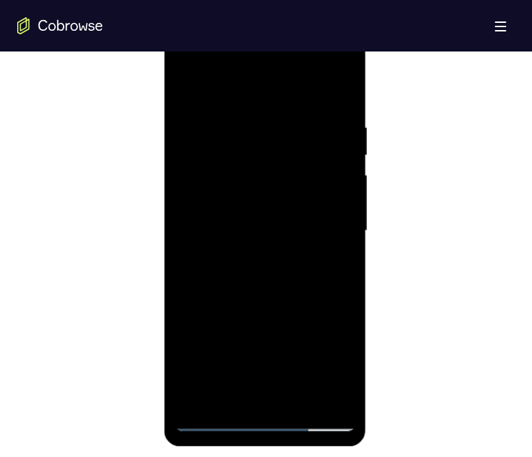
scroll to position [644, 0]
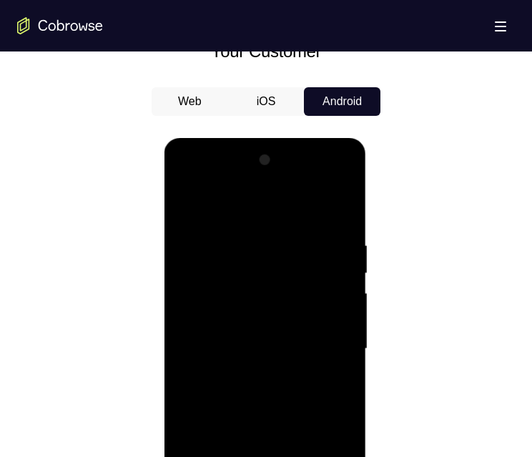
click at [293, 107] on div at bounding box center [265, 349] width 180 height 401
click at [245, 107] on div at bounding box center [265, 349] width 180 height 401
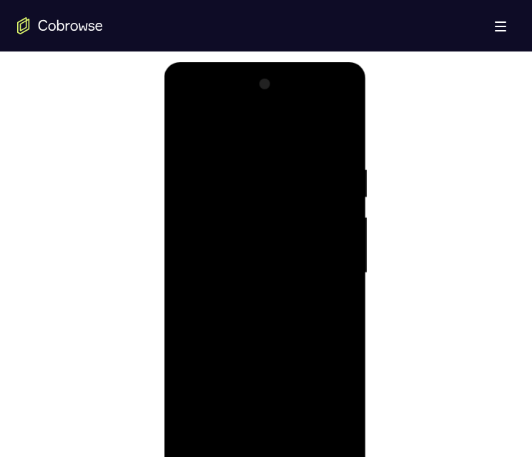
drag, startPoint x: 276, startPoint y: 233, endPoint x: 288, endPoint y: 215, distance: 21.0
click at [290, 107] on div at bounding box center [265, 273] width 180 height 401
drag, startPoint x: 253, startPoint y: 359, endPoint x: 269, endPoint y: 235, distance: 125.6
click at [268, 107] on div at bounding box center [265, 273] width 180 height 401
click at [256, 107] on div at bounding box center [265, 273] width 180 height 401
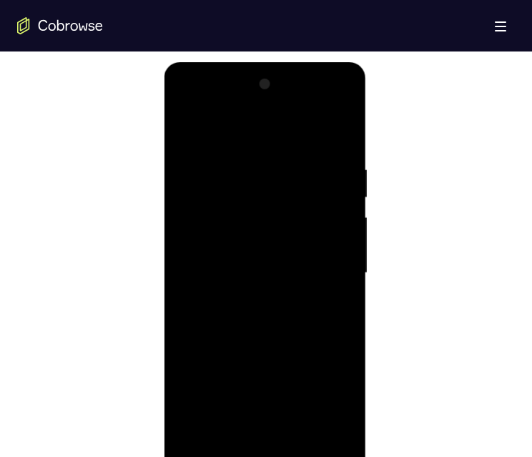
scroll to position [787, 0]
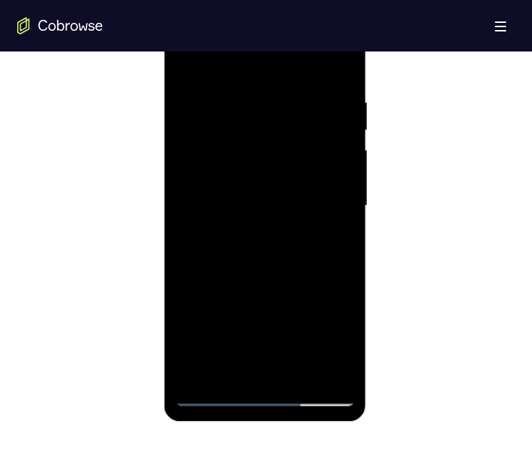
click at [288, 107] on div at bounding box center [265, 206] width 180 height 401
click at [228, 107] on div at bounding box center [265, 206] width 180 height 401
click at [226, 107] on div at bounding box center [265, 206] width 180 height 401
click at [346, 107] on div at bounding box center [265, 206] width 180 height 401
click at [349, 107] on div at bounding box center [265, 206] width 180 height 401
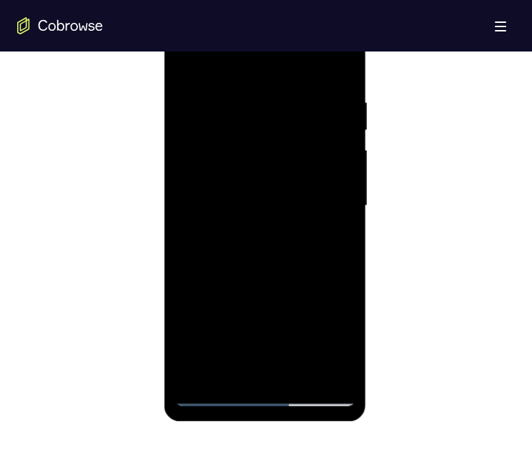
click at [341, 107] on div at bounding box center [265, 206] width 180 height 401
drag, startPoint x: 267, startPoint y: 305, endPoint x: 270, endPoint y: 239, distance: 65.9
click at [270, 107] on div at bounding box center [265, 206] width 180 height 401
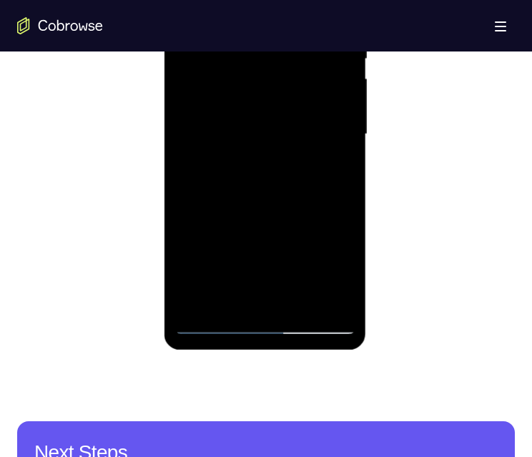
drag, startPoint x: 276, startPoint y: 270, endPoint x: 282, endPoint y: 21, distance: 249.1
click at [281, 20] on div at bounding box center [265, 134] width 180 height 401
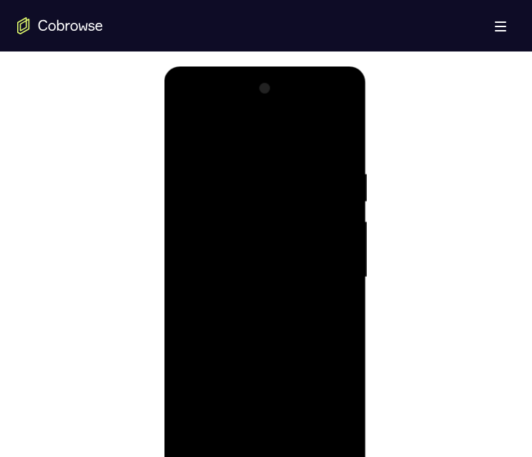
drag, startPoint x: 313, startPoint y: 240, endPoint x: 318, endPoint y: 333, distance: 92.5
click at [318, 107] on div at bounding box center [265, 277] width 180 height 401
click at [331, 107] on div at bounding box center [265, 277] width 180 height 401
click at [213, 107] on div at bounding box center [265, 277] width 180 height 401
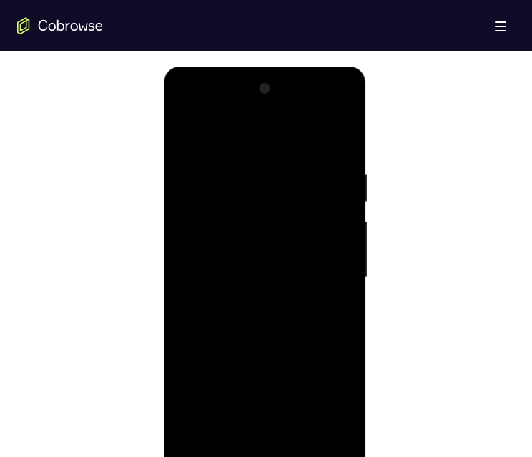
scroll to position [787, 0]
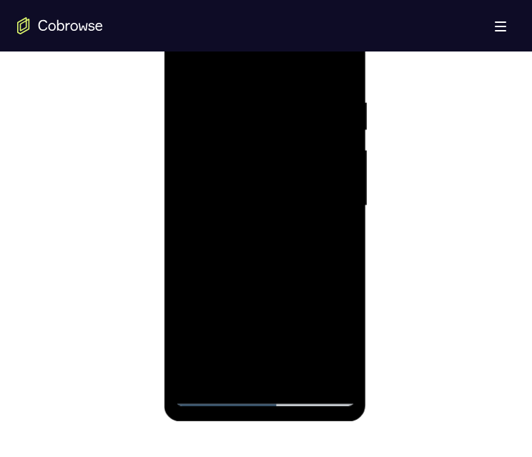
drag, startPoint x: 238, startPoint y: 204, endPoint x: 221, endPoint y: 216, distance: 21.0
click at [223, 107] on div at bounding box center [265, 206] width 180 height 401
drag, startPoint x: 244, startPoint y: 295, endPoint x: 233, endPoint y: 303, distance: 14.3
click at [233, 107] on div at bounding box center [265, 206] width 180 height 401
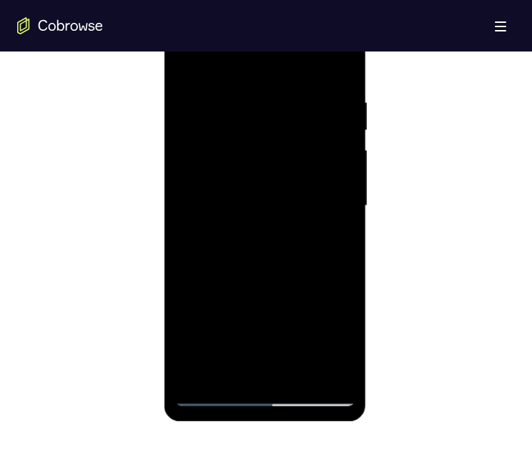
click at [331, 107] on div at bounding box center [265, 206] width 180 height 401
click at [339, 107] on div at bounding box center [265, 206] width 180 height 401
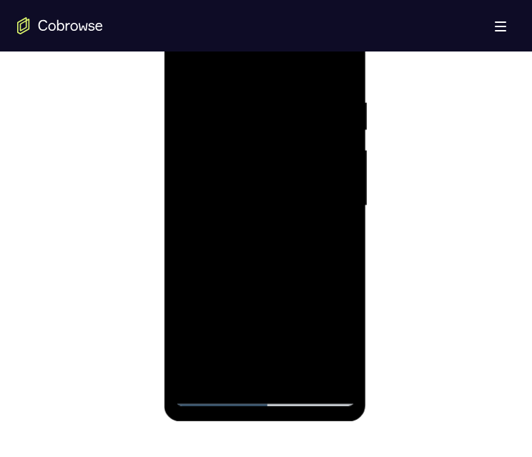
click at [210, 107] on div at bounding box center [265, 206] width 180 height 401
click at [214, 107] on div at bounding box center [265, 206] width 180 height 401
click at [211, 107] on div at bounding box center [265, 206] width 180 height 401
drag, startPoint x: 218, startPoint y: 267, endPoint x: 224, endPoint y: 175, distance: 91.8
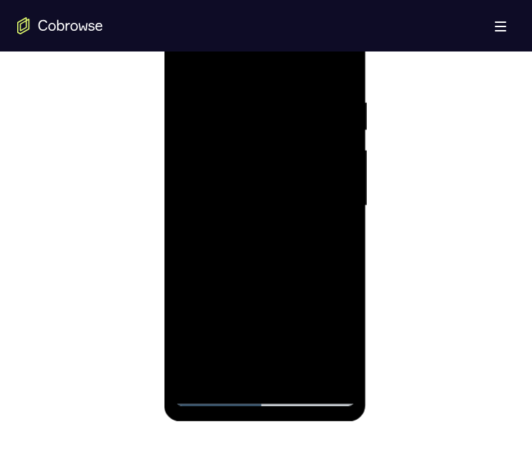
click at [224, 107] on div at bounding box center [265, 206] width 180 height 401
click at [260, 107] on div at bounding box center [265, 206] width 180 height 401
click at [246, 107] on div at bounding box center [265, 206] width 180 height 401
click at [330, 107] on div at bounding box center [265, 206] width 180 height 401
click at [280, 107] on div at bounding box center [265, 206] width 180 height 401
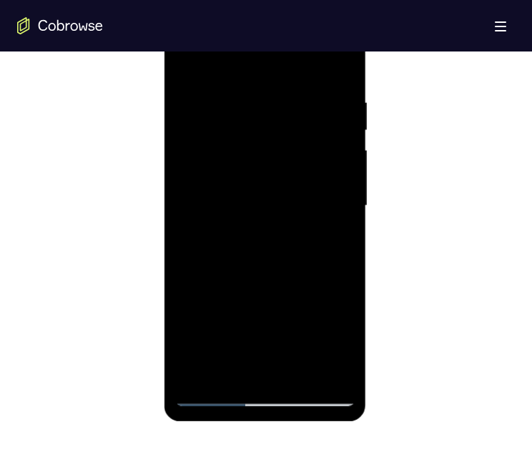
click at [306, 107] on div at bounding box center [265, 206] width 180 height 401
drag, startPoint x: 268, startPoint y: 160, endPoint x: 291, endPoint y: 157, distance: 23.1
click at [291, 107] on div at bounding box center [265, 206] width 180 height 401
click at [214, 107] on div at bounding box center [265, 206] width 180 height 401
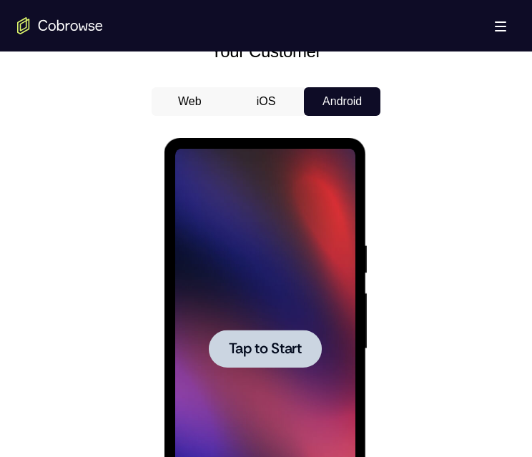
click at [293, 107] on span "Tap to Start" at bounding box center [264, 349] width 73 height 14
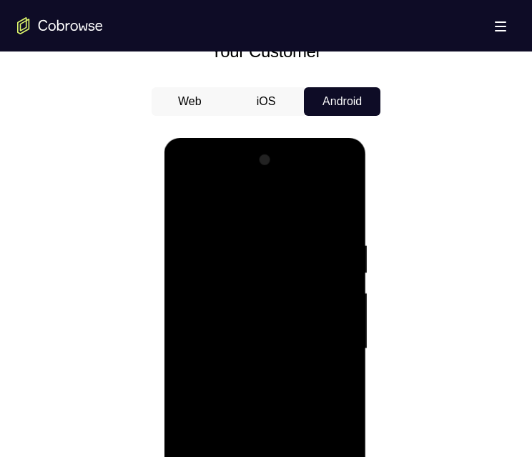
scroll to position [787, 0]
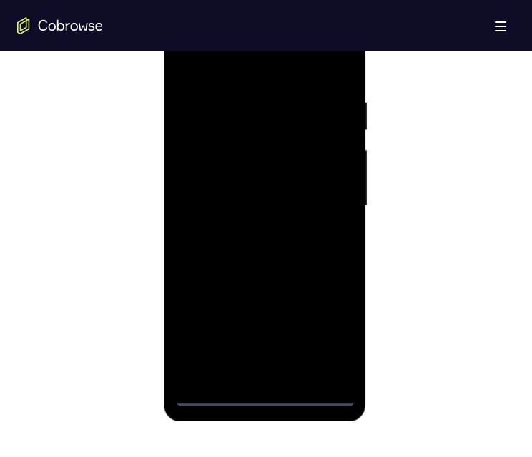
click at [261, 107] on div at bounding box center [265, 206] width 180 height 401
click at [264, 107] on div at bounding box center [265, 206] width 180 height 401
click at [331, 107] on div at bounding box center [265, 206] width 180 height 401
click at [321, 107] on div at bounding box center [265, 206] width 180 height 401
click at [304, 107] on div at bounding box center [265, 206] width 180 height 401
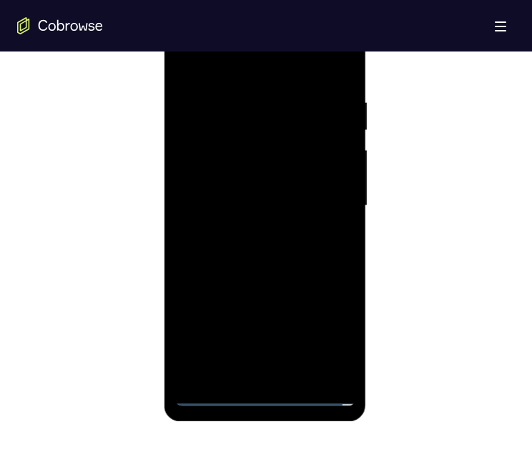
click at [275, 43] on div at bounding box center [265, 206] width 180 height 401
drag, startPoint x: 264, startPoint y: 256, endPoint x: 291, endPoint y: 246, distance: 29.0
click at [266, 107] on div at bounding box center [265, 206] width 180 height 401
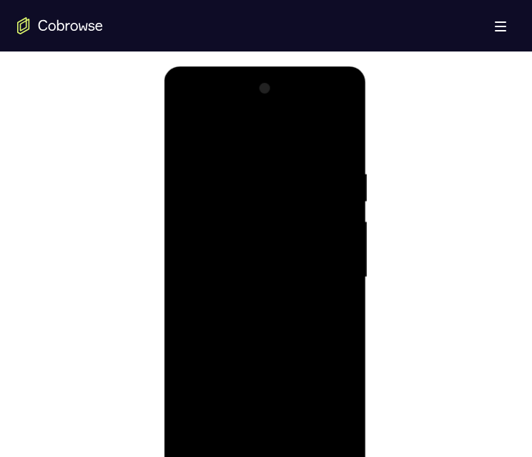
scroll to position [780, 0]
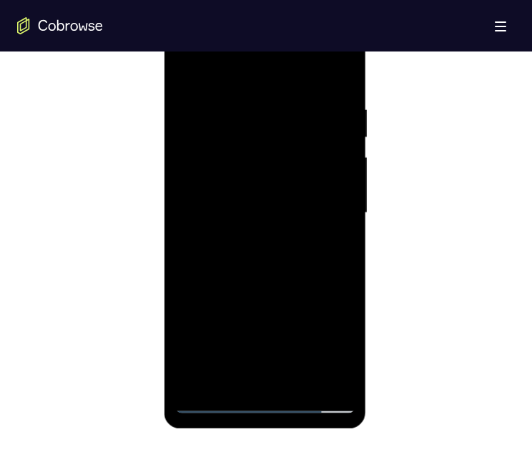
drag, startPoint x: 298, startPoint y: 250, endPoint x: 306, endPoint y: 116, distance: 134.7
click at [306, 107] on div at bounding box center [265, 213] width 180 height 401
click at [253, 107] on div at bounding box center [265, 213] width 180 height 401
click at [274, 107] on div at bounding box center [265, 213] width 180 height 401
click at [267, 107] on div at bounding box center [265, 213] width 180 height 401
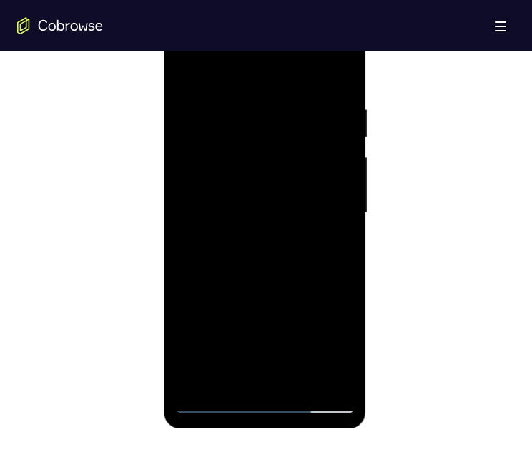
click at [321, 107] on div at bounding box center [265, 213] width 180 height 401
click at [346, 107] on div at bounding box center [265, 213] width 180 height 401
click at [304, 107] on div at bounding box center [265, 213] width 180 height 401
click at [263, 107] on div at bounding box center [265, 213] width 180 height 401
drag, startPoint x: 267, startPoint y: 288, endPoint x: 287, endPoint y: 130, distance: 158.7
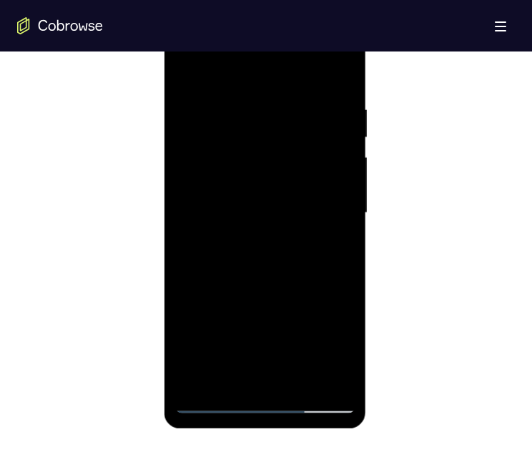
click at [282, 107] on div at bounding box center [265, 213] width 180 height 401
click at [286, 107] on div at bounding box center [265, 213] width 180 height 401
click at [301, 107] on div at bounding box center [265, 213] width 180 height 401
drag, startPoint x: 259, startPoint y: 100, endPoint x: 416, endPoint y: 122, distance: 158.2
click at [259, 100] on div at bounding box center [265, 213] width 180 height 401
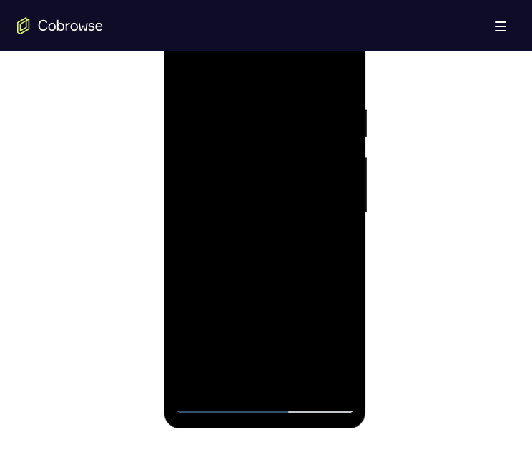
scroll to position [637, 0]
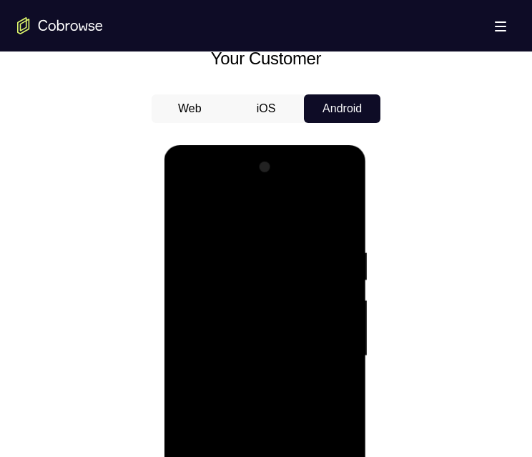
click at [319, 107] on div at bounding box center [265, 356] width 180 height 401
click at [326, 107] on div at bounding box center [265, 356] width 180 height 401
click at [339, 107] on div at bounding box center [265, 356] width 180 height 401
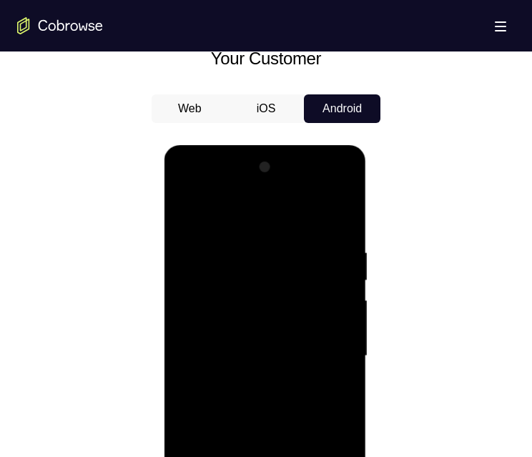
click at [268, 107] on div at bounding box center [265, 356] width 180 height 401
click at [284, 107] on div at bounding box center [265, 356] width 180 height 401
drag, startPoint x: 213, startPoint y: 163, endPoint x: 213, endPoint y: 241, distance: 78.0
click at [213, 107] on div at bounding box center [265, 356] width 180 height 401
click at [252, 107] on div at bounding box center [265, 356] width 180 height 401
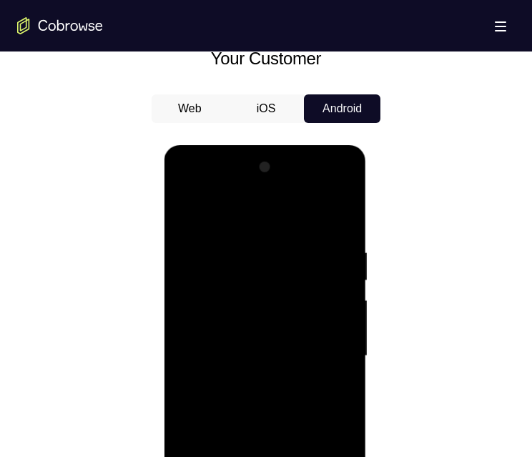
click at [213, 107] on div at bounding box center [265, 356] width 180 height 401
click at [334, 107] on div at bounding box center [265, 356] width 180 height 401
click at [268, 107] on div at bounding box center [265, 356] width 180 height 401
click at [230, 107] on div at bounding box center [265, 356] width 180 height 401
click at [220, 107] on div at bounding box center [265, 356] width 180 height 401
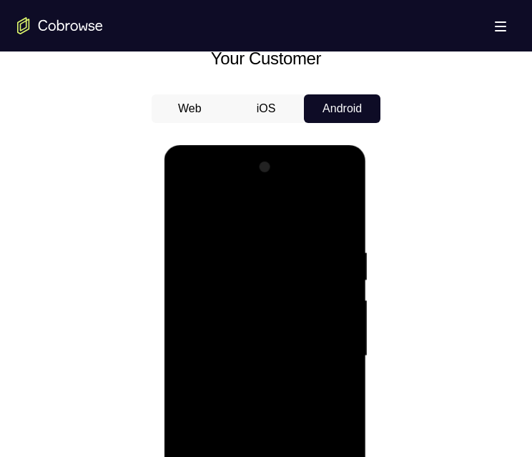
click at [243, 107] on div at bounding box center [265, 356] width 180 height 401
click at [205, 107] on div at bounding box center [265, 356] width 180 height 401
click at [344, 107] on div at bounding box center [265, 356] width 180 height 401
click at [319, 107] on div at bounding box center [265, 356] width 180 height 401
drag, startPoint x: 244, startPoint y: 301, endPoint x: 254, endPoint y: 400, distance: 100.0
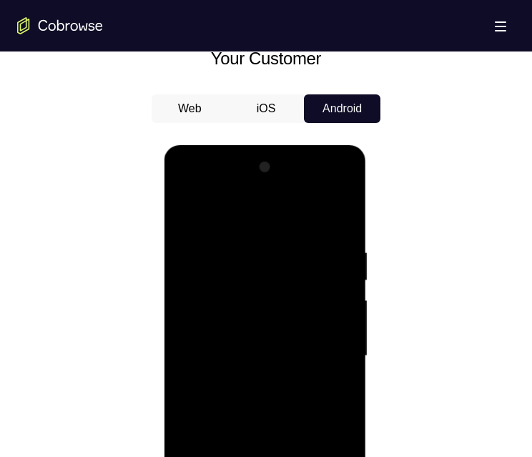
click at [254, 107] on div at bounding box center [265, 356] width 180 height 401
click at [267, 107] on div at bounding box center [265, 356] width 180 height 401
drag, startPoint x: 261, startPoint y: 422, endPoint x: 296, endPoint y: 228, distance: 197.7
click at [296, 107] on div at bounding box center [265, 356] width 180 height 401
click at [284, 107] on div at bounding box center [265, 356] width 180 height 401
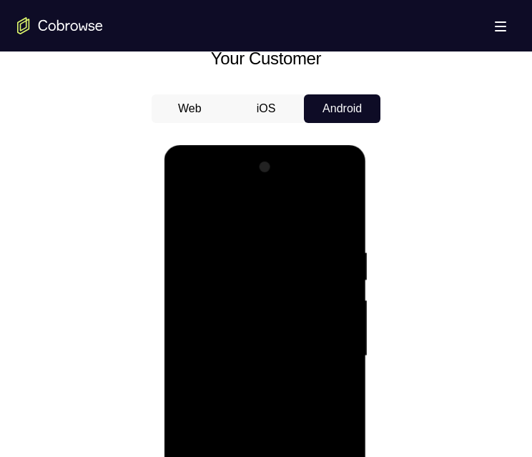
drag, startPoint x: 264, startPoint y: 210, endPoint x: 272, endPoint y: 151, distance: 59.9
click at [268, 107] on div at bounding box center [265, 358] width 203 height 427
click at [218, 107] on div at bounding box center [265, 356] width 180 height 401
click at [207, 107] on div at bounding box center [265, 356] width 180 height 401
click at [337, 107] on div at bounding box center [265, 356] width 180 height 401
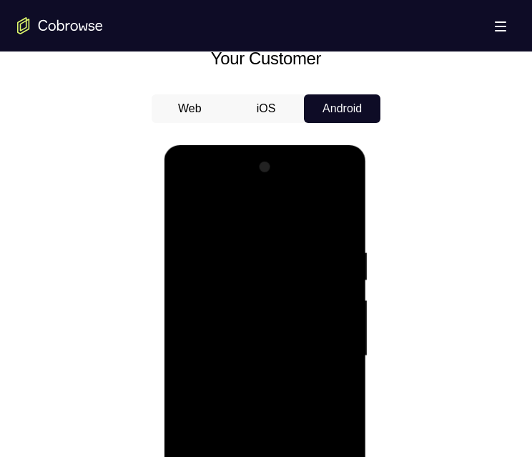
click at [336, 107] on div at bounding box center [265, 356] width 180 height 401
click at [201, 107] on div at bounding box center [265, 356] width 180 height 401
click at [243, 107] on div at bounding box center [265, 356] width 180 height 401
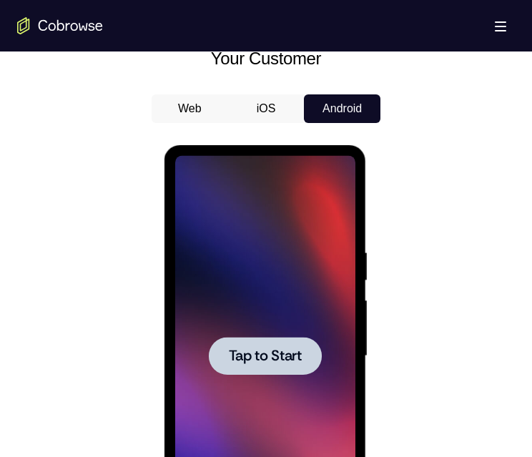
click at [272, 107] on span "Tap to Start" at bounding box center [264, 356] width 73 height 14
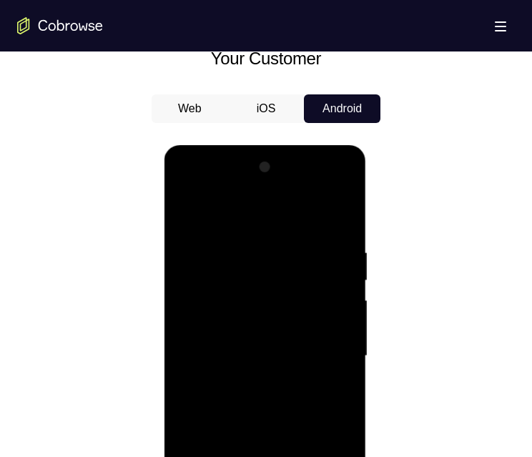
scroll to position [709, 0]
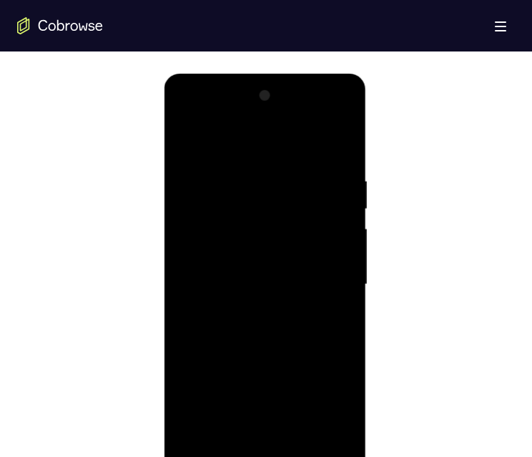
click at [266, 107] on div at bounding box center [265, 284] width 180 height 401
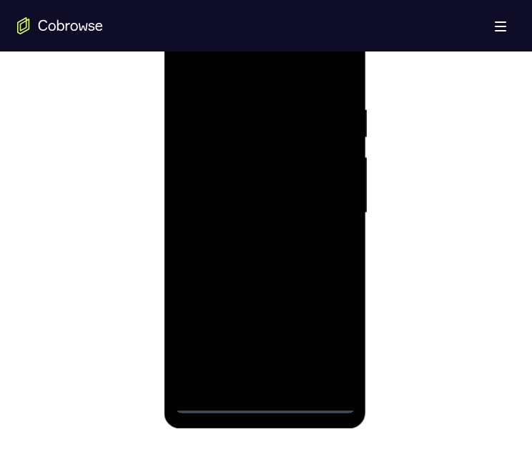
click at [331, 107] on div at bounding box center [265, 213] width 180 height 401
click at [266, 107] on div at bounding box center [265, 213] width 180 height 401
drag, startPoint x: 284, startPoint y: 250, endPoint x: 296, endPoint y: 92, distance: 158.6
click at [296, 97] on div at bounding box center [265, 213] width 180 height 401
click at [276, 107] on div at bounding box center [265, 213] width 180 height 401
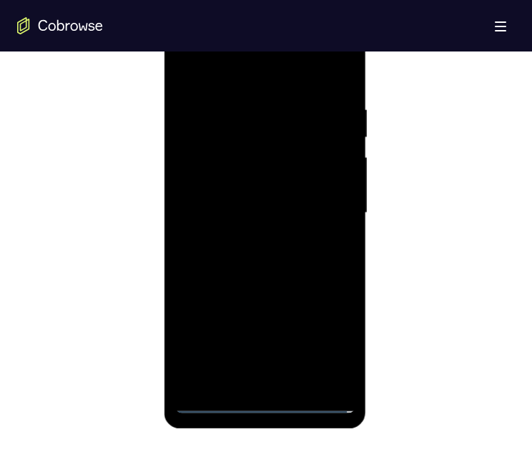
click at [243, 107] on div at bounding box center [265, 213] width 180 height 401
click at [333, 99] on div at bounding box center [265, 213] width 180 height 401
click at [319, 107] on div at bounding box center [265, 213] width 180 height 401
click at [322, 107] on div at bounding box center [265, 213] width 180 height 401
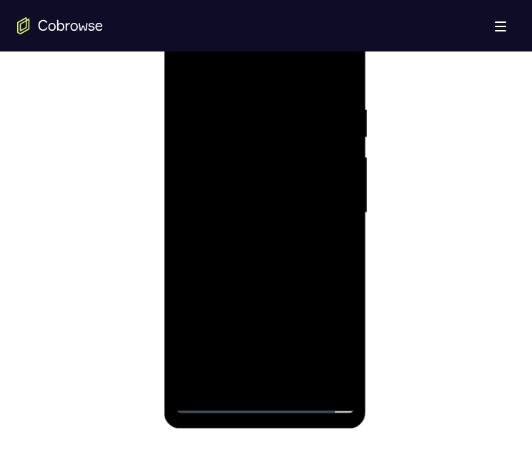
click at [322, 107] on div at bounding box center [265, 213] width 180 height 401
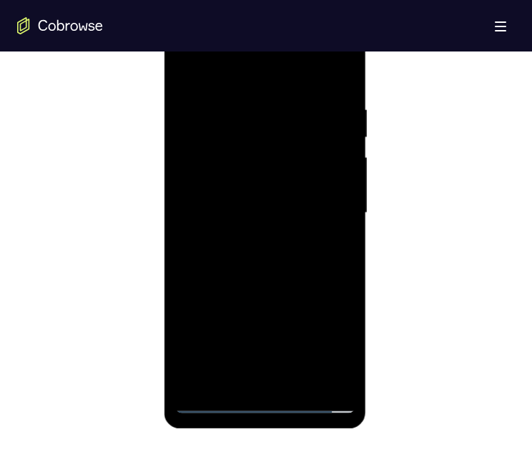
click at [323, 107] on div at bounding box center [265, 213] width 180 height 401
click at [333, 107] on div at bounding box center [265, 213] width 180 height 401
drag, startPoint x: 253, startPoint y: 167, endPoint x: 256, endPoint y: 235, distance: 68.7
click at [256, 107] on div at bounding box center [265, 213] width 180 height 401
click at [345, 78] on div at bounding box center [265, 213] width 180 height 401
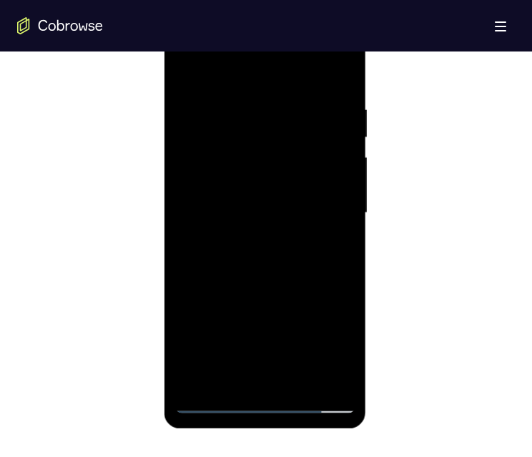
drag, startPoint x: 258, startPoint y: 287, endPoint x: 263, endPoint y: 195, distance: 92.5
click at [263, 107] on div at bounding box center [265, 213] width 180 height 401
drag, startPoint x: 271, startPoint y: 268, endPoint x: 279, endPoint y: 165, distance: 104.1
click at [278, 107] on div at bounding box center [265, 213] width 180 height 401
drag, startPoint x: 267, startPoint y: 289, endPoint x: 270, endPoint y: 196, distance: 93.1
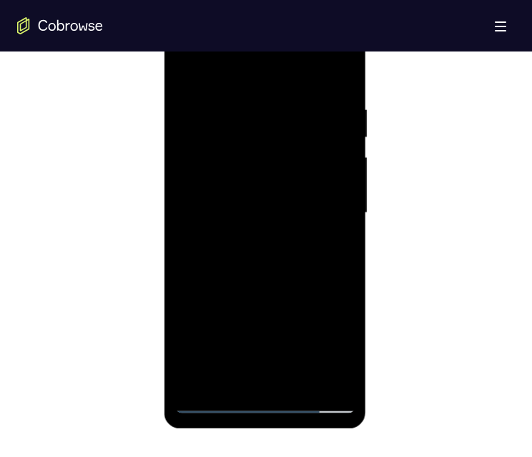
click at [270, 107] on div at bounding box center [265, 213] width 180 height 401
click at [195, 107] on div at bounding box center [265, 213] width 180 height 401
click at [261, 107] on div at bounding box center [265, 213] width 180 height 401
click at [271, 107] on div at bounding box center [265, 213] width 180 height 401
click at [263, 107] on div at bounding box center [265, 213] width 180 height 401
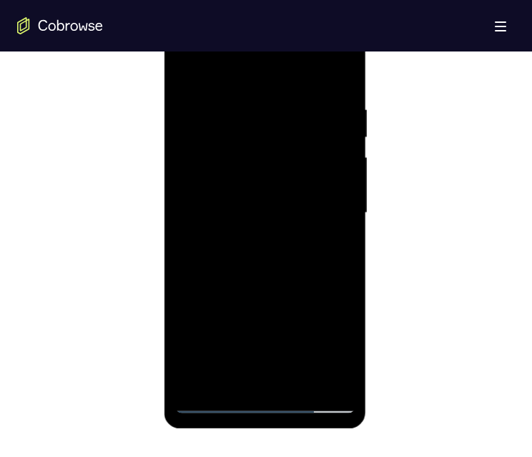
drag, startPoint x: 253, startPoint y: 213, endPoint x: 263, endPoint y: 71, distance: 142.1
click at [261, 72] on div at bounding box center [265, 213] width 180 height 401
click at [278, 82] on div at bounding box center [265, 213] width 180 height 401
click at [276, 87] on div at bounding box center [265, 213] width 180 height 401
click at [276, 107] on div at bounding box center [265, 213] width 180 height 401
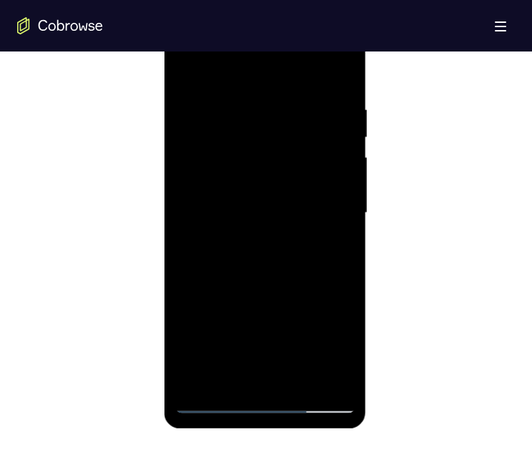
click at [240, 107] on div at bounding box center [265, 213] width 180 height 401
click at [336, 67] on div at bounding box center [265, 213] width 180 height 401
click at [199, 107] on div at bounding box center [265, 213] width 180 height 401
click at [235, 94] on div at bounding box center [265, 213] width 180 height 401
click at [286, 107] on div at bounding box center [265, 213] width 180 height 401
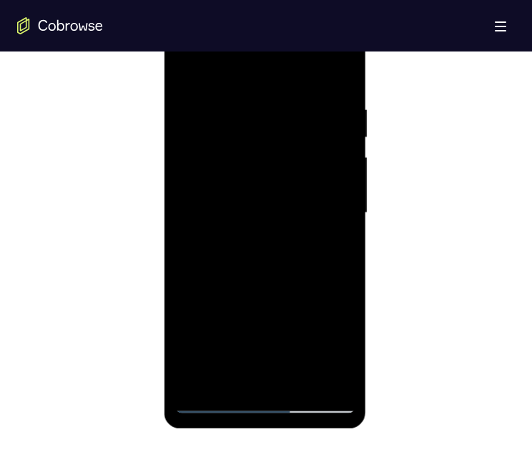
click at [316, 107] on div at bounding box center [265, 213] width 180 height 401
click at [318, 107] on div at bounding box center [265, 213] width 180 height 401
click at [343, 107] on div at bounding box center [265, 213] width 180 height 401
click at [300, 107] on div at bounding box center [265, 213] width 180 height 401
click at [218, 107] on div at bounding box center [265, 213] width 180 height 401
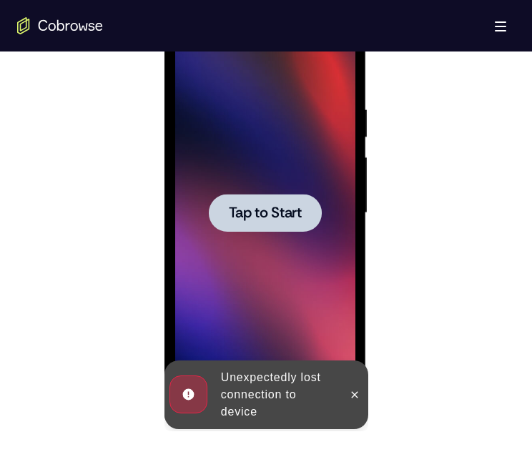
click at [289, 107] on span "Tap to Start" at bounding box center [264, 213] width 73 height 14
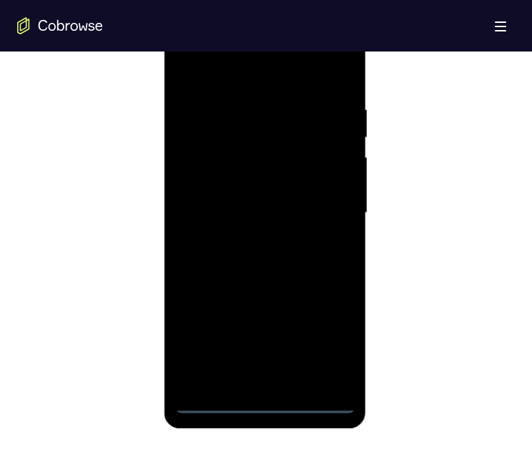
click at [267, 107] on div at bounding box center [265, 213] width 180 height 401
click at [326, 107] on div at bounding box center [265, 213] width 180 height 401
click at [267, 80] on div at bounding box center [265, 213] width 180 height 401
click at [281, 107] on div at bounding box center [265, 213] width 180 height 401
click at [238, 107] on div at bounding box center [265, 213] width 180 height 401
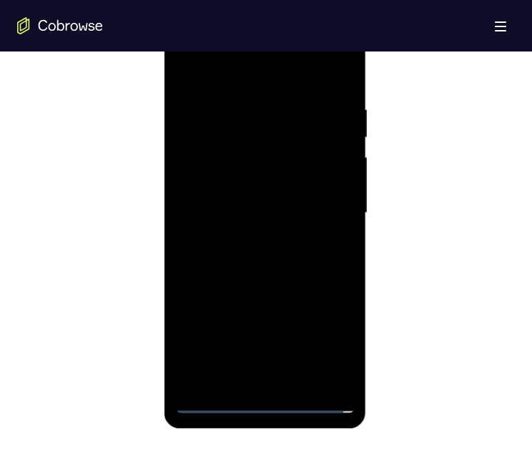
click at [341, 68] on div at bounding box center [265, 213] width 180 height 401
click at [195, 107] on div at bounding box center [265, 213] width 180 height 401
click at [224, 97] on div at bounding box center [265, 213] width 180 height 401
drag, startPoint x: 273, startPoint y: 258, endPoint x: 277, endPoint y: 195, distance: 63.1
click at [277, 107] on div at bounding box center [265, 213] width 180 height 401
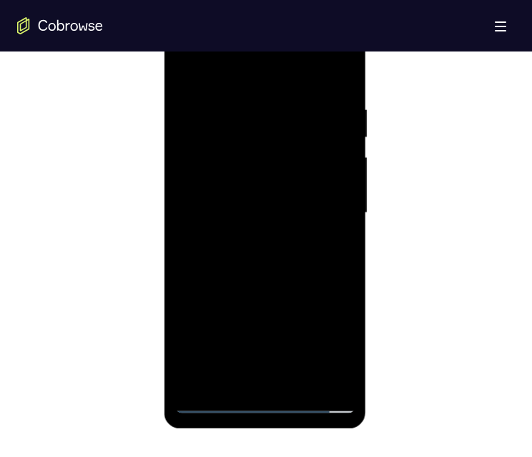
drag, startPoint x: 278, startPoint y: 276, endPoint x: 291, endPoint y: 165, distance: 112.5
click at [291, 107] on div at bounding box center [265, 213] width 180 height 401
drag, startPoint x: 301, startPoint y: 301, endPoint x: 311, endPoint y: 127, distance: 174.2
click at [311, 107] on div at bounding box center [265, 213] width 180 height 401
drag, startPoint x: 278, startPoint y: 276, endPoint x: 273, endPoint y: 142, distance: 133.9
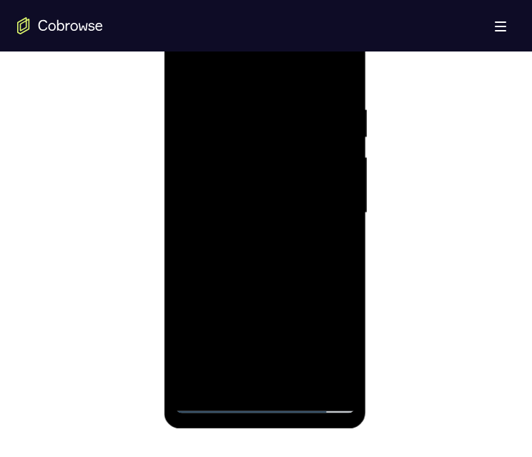
click at [273, 107] on div at bounding box center [265, 213] width 180 height 401
drag, startPoint x: 280, startPoint y: 280, endPoint x: 282, endPoint y: 177, distance: 103.1
click at [282, 107] on div at bounding box center [265, 213] width 180 height 401
drag, startPoint x: 251, startPoint y: 299, endPoint x: 251, endPoint y: 173, distance: 126.0
click at [251, 107] on div at bounding box center [265, 213] width 180 height 401
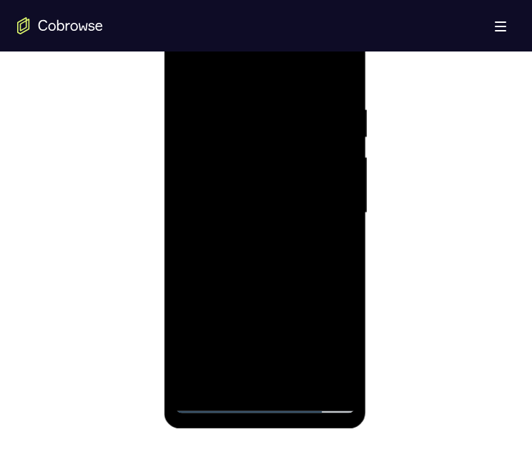
click at [217, 107] on div at bounding box center [265, 213] width 180 height 401
click at [257, 96] on div at bounding box center [265, 213] width 180 height 401
click at [271, 101] on div at bounding box center [265, 213] width 180 height 401
click at [291, 107] on div at bounding box center [265, 213] width 180 height 401
click at [323, 107] on div at bounding box center [265, 213] width 180 height 401
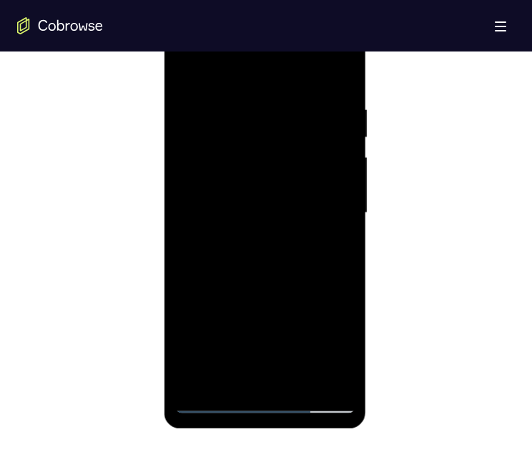
click at [324, 107] on div at bounding box center [265, 213] width 180 height 401
click at [321, 107] on div at bounding box center [265, 213] width 180 height 401
click at [347, 107] on div at bounding box center [265, 213] width 180 height 401
click at [313, 107] on div at bounding box center [265, 213] width 180 height 401
click at [336, 107] on div at bounding box center [265, 213] width 180 height 401
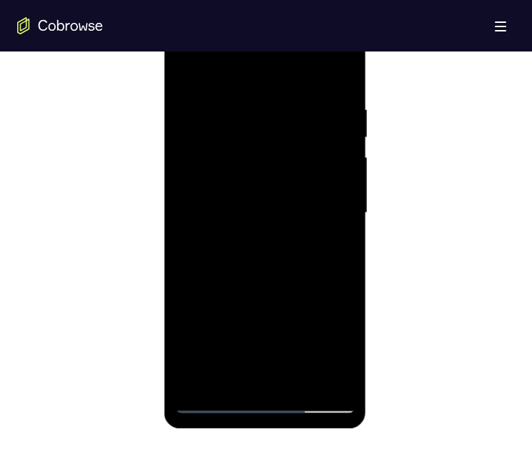
click at [336, 107] on div at bounding box center [265, 213] width 180 height 401
click at [259, 107] on div at bounding box center [265, 213] width 180 height 401
drag, startPoint x: 266, startPoint y: 249, endPoint x: 286, endPoint y: 97, distance: 153.1
click at [280, 59] on div at bounding box center [265, 213] width 180 height 401
click at [293, 107] on div at bounding box center [265, 213] width 180 height 401
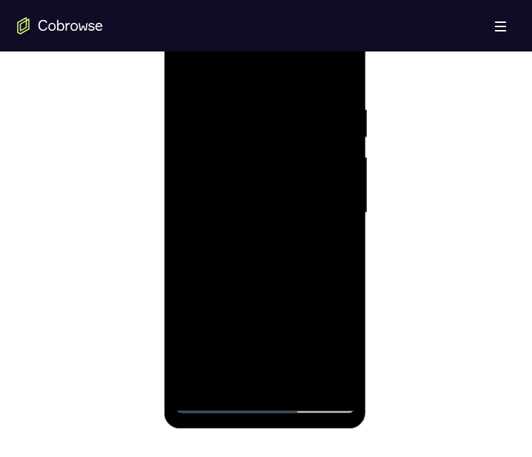
click at [235, 107] on div at bounding box center [265, 213] width 180 height 401
click at [257, 104] on div at bounding box center [265, 213] width 180 height 401
click at [317, 107] on div at bounding box center [265, 213] width 180 height 401
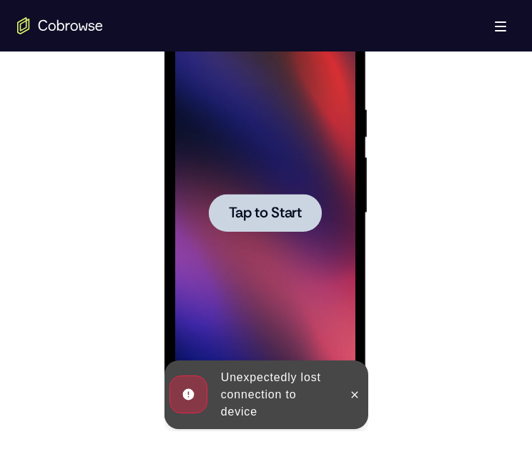
click at [321, 107] on div at bounding box center [265, 213] width 180 height 401
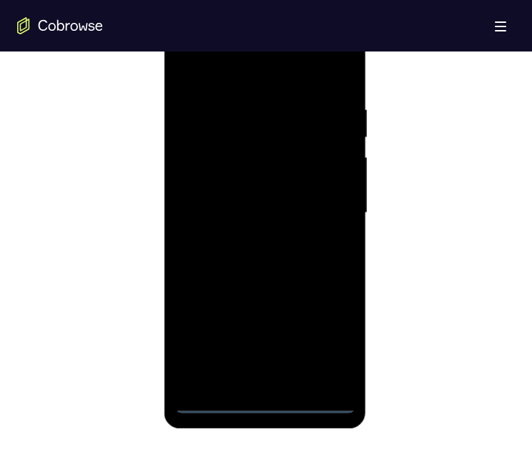
click at [264, 107] on div at bounding box center [265, 213] width 180 height 401
click at [321, 107] on div at bounding box center [265, 213] width 180 height 401
click at [256, 84] on div at bounding box center [265, 213] width 180 height 401
click at [263, 107] on div at bounding box center [265, 213] width 180 height 401
click at [253, 107] on div at bounding box center [265, 213] width 180 height 401
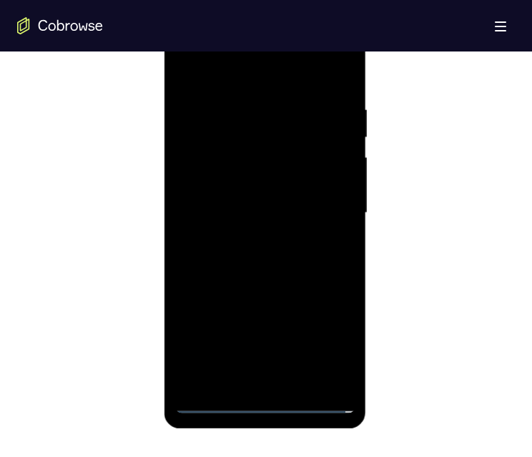
click at [341, 67] on div at bounding box center [265, 213] width 180 height 401
click at [218, 107] on div at bounding box center [265, 213] width 180 height 401
click at [224, 93] on div at bounding box center [265, 213] width 180 height 401
click at [261, 107] on div at bounding box center [265, 213] width 180 height 401
click at [336, 107] on div at bounding box center [265, 213] width 180 height 401
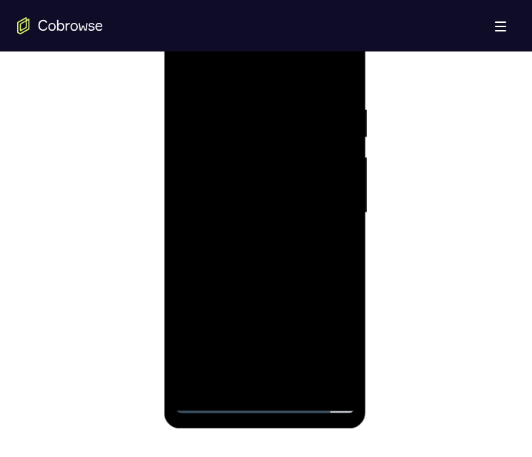
click at [247, 107] on div at bounding box center [265, 213] width 180 height 401
click at [286, 107] on div at bounding box center [265, 213] width 180 height 401
click at [316, 107] on div at bounding box center [265, 213] width 180 height 401
click at [320, 107] on div at bounding box center [265, 213] width 180 height 401
click at [321, 107] on div at bounding box center [265, 213] width 180 height 401
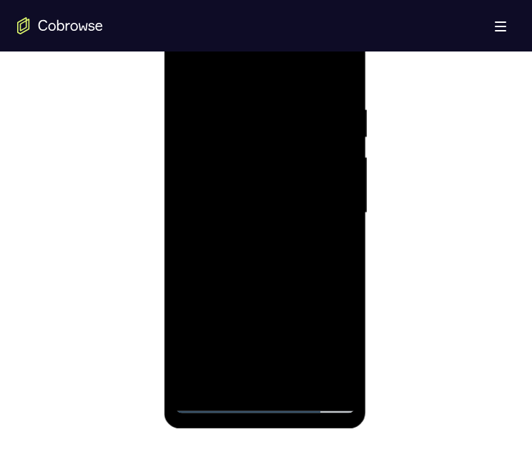
click at [342, 107] on div at bounding box center [265, 213] width 180 height 401
click at [316, 107] on div at bounding box center [265, 213] width 180 height 401
click at [210, 107] on div at bounding box center [265, 213] width 180 height 401
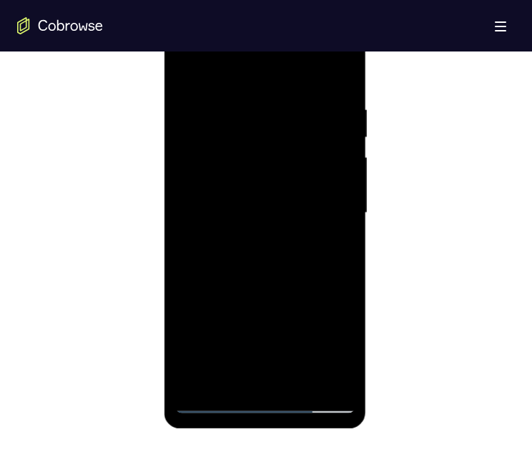
click at [273, 107] on div at bounding box center [265, 213] width 180 height 401
drag, startPoint x: 260, startPoint y: 323, endPoint x: 266, endPoint y: 245, distance: 78.9
click at [266, 107] on div at bounding box center [265, 213] width 180 height 401
drag, startPoint x: 261, startPoint y: 321, endPoint x: 285, endPoint y: 231, distance: 93.4
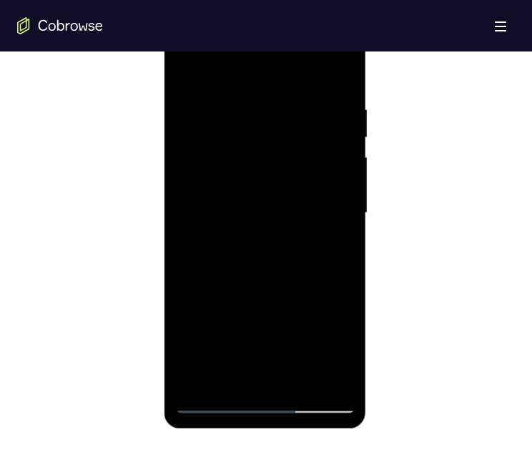
click at [283, 107] on div at bounding box center [265, 213] width 180 height 401
drag, startPoint x: 263, startPoint y: 153, endPoint x: 265, endPoint y: 104, distance: 49.4
click at [264, 104] on div at bounding box center [265, 213] width 180 height 401
click at [324, 107] on div at bounding box center [265, 213] width 180 height 401
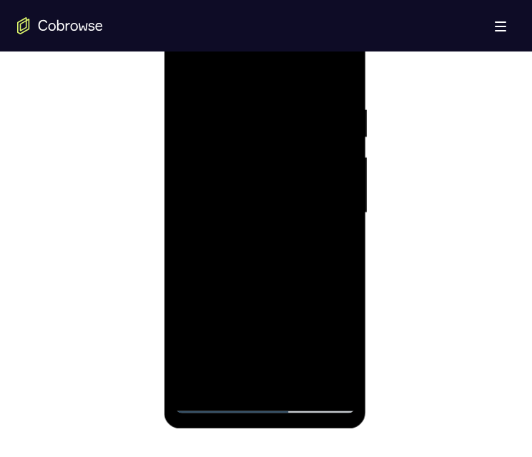
click at [319, 107] on div at bounding box center [265, 213] width 180 height 401
click at [341, 107] on div at bounding box center [265, 213] width 180 height 401
click at [317, 107] on div at bounding box center [265, 213] width 180 height 401
click at [267, 107] on div at bounding box center [265, 213] width 180 height 401
drag, startPoint x: 268, startPoint y: 263, endPoint x: 294, endPoint y: 127, distance: 138.5
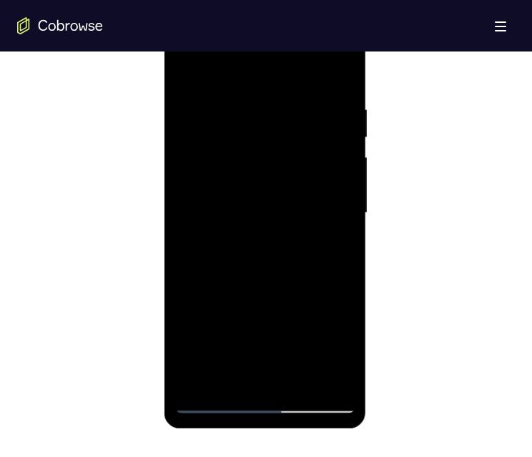
click at [291, 107] on div at bounding box center [265, 213] width 180 height 401
click at [298, 107] on div at bounding box center [265, 213] width 180 height 401
click at [234, 107] on div at bounding box center [265, 213] width 180 height 401
click at [233, 104] on div at bounding box center [265, 213] width 180 height 401
click at [313, 107] on div at bounding box center [265, 213] width 180 height 401
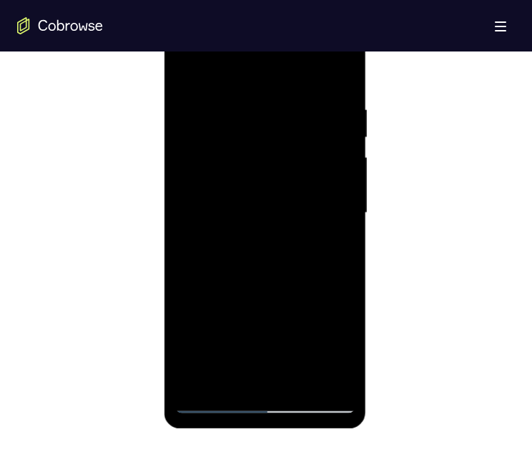
click at [323, 107] on div at bounding box center [265, 213] width 180 height 401
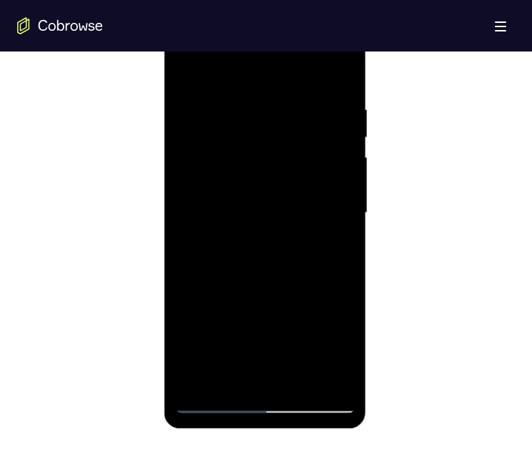
click at [323, 107] on div at bounding box center [265, 213] width 180 height 401
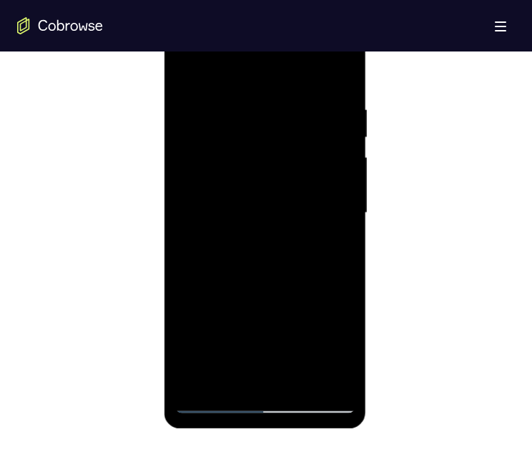
click at [323, 107] on div at bounding box center [265, 213] width 180 height 401
click at [320, 107] on div at bounding box center [265, 213] width 180 height 401
click at [333, 107] on div at bounding box center [265, 213] width 180 height 401
click at [336, 107] on div at bounding box center [265, 213] width 180 height 401
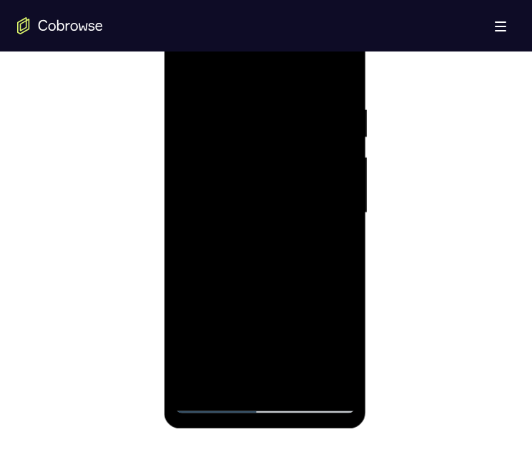
click at [266, 107] on div at bounding box center [265, 213] width 180 height 401
click at [261, 107] on div at bounding box center [265, 213] width 180 height 401
click at [265, 107] on div at bounding box center [265, 213] width 180 height 401
click at [315, 44] on div at bounding box center [265, 213] width 180 height 401
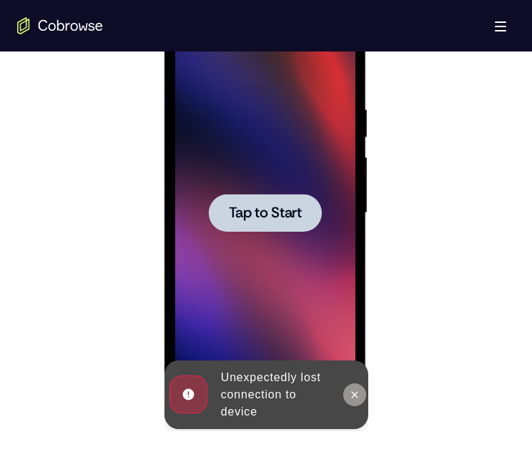
click at [350, 107] on icon at bounding box center [354, 394] width 11 height 11
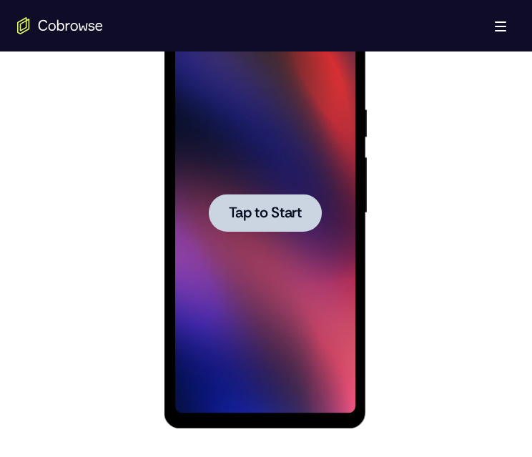
click at [270, 107] on span "Tap to Start" at bounding box center [264, 213] width 73 height 14
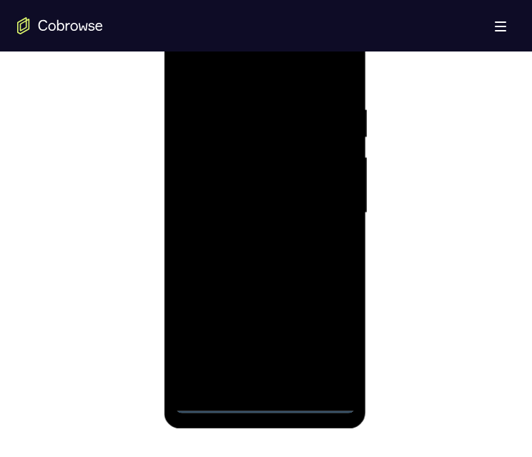
click at [267, 107] on div at bounding box center [265, 213] width 180 height 401
click at [331, 107] on div at bounding box center [265, 213] width 180 height 401
click at [232, 64] on div at bounding box center [265, 213] width 180 height 401
click at [258, 107] on div at bounding box center [265, 213] width 180 height 401
click at [253, 107] on div at bounding box center [265, 213] width 180 height 401
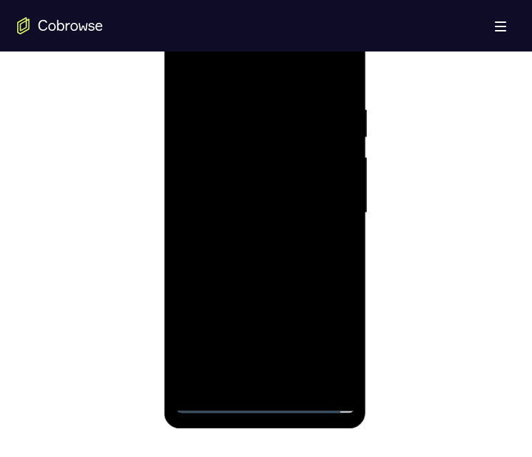
click at [334, 68] on div at bounding box center [265, 213] width 180 height 401
click at [250, 107] on div at bounding box center [265, 213] width 180 height 401
click at [240, 92] on div at bounding box center [265, 213] width 180 height 401
drag, startPoint x: 281, startPoint y: 257, endPoint x: 280, endPoint y: 139, distance: 118.1
click at [279, 107] on div at bounding box center [265, 213] width 180 height 401
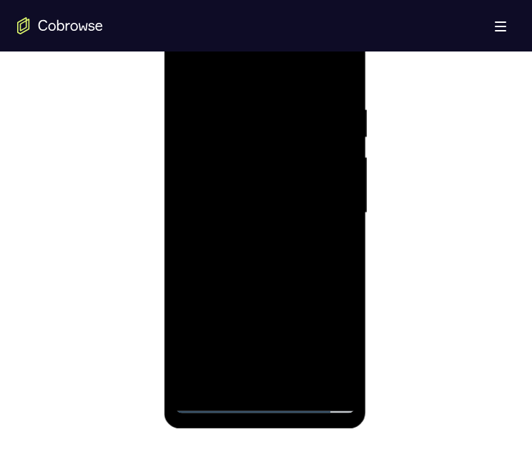
click at [316, 107] on div at bounding box center [265, 213] width 180 height 401
click at [319, 107] on div at bounding box center [265, 213] width 180 height 401
click at [318, 107] on div at bounding box center [265, 213] width 180 height 401
click at [350, 107] on div at bounding box center [265, 213] width 180 height 401
click at [318, 107] on div at bounding box center [265, 213] width 180 height 401
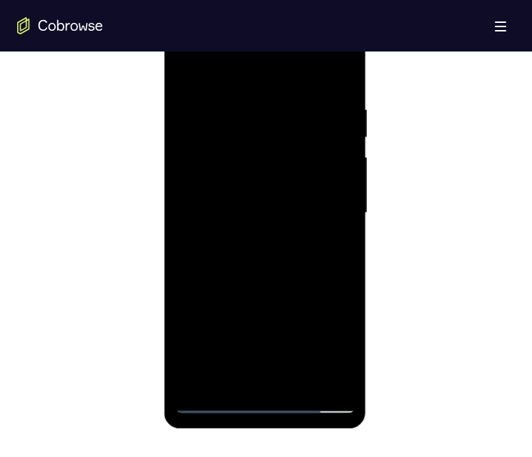
click at [215, 107] on div at bounding box center [265, 213] width 180 height 401
click at [214, 107] on div at bounding box center [265, 213] width 180 height 401
click at [265, 98] on div at bounding box center [265, 213] width 180 height 401
click at [310, 107] on div at bounding box center [265, 213] width 180 height 401
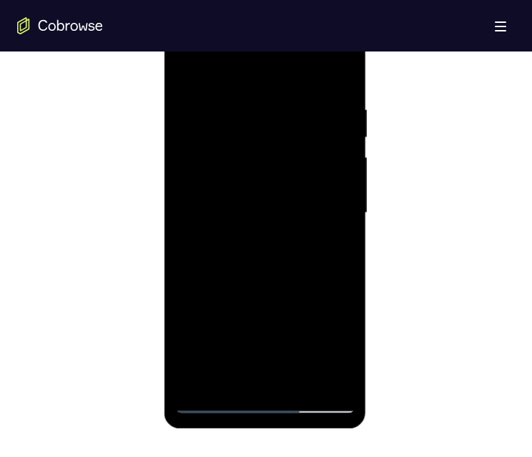
click at [330, 107] on div at bounding box center [265, 213] width 180 height 401
click at [319, 107] on div at bounding box center [265, 213] width 180 height 401
click at [316, 107] on div at bounding box center [265, 213] width 180 height 401
click at [339, 107] on div at bounding box center [265, 213] width 180 height 401
click at [316, 107] on div at bounding box center [265, 213] width 180 height 401
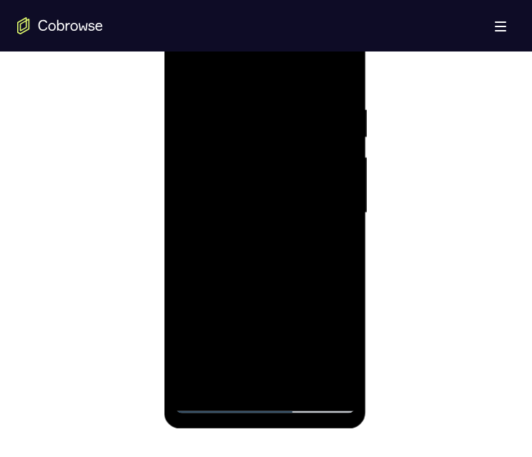
click at [266, 107] on div at bounding box center [265, 213] width 180 height 401
click at [265, 107] on div at bounding box center [265, 213] width 180 height 401
drag, startPoint x: 278, startPoint y: 225, endPoint x: 278, endPoint y: 120, distance: 105.2
click at [278, 107] on div at bounding box center [265, 213] width 180 height 401
click at [281, 107] on div at bounding box center [265, 213] width 180 height 401
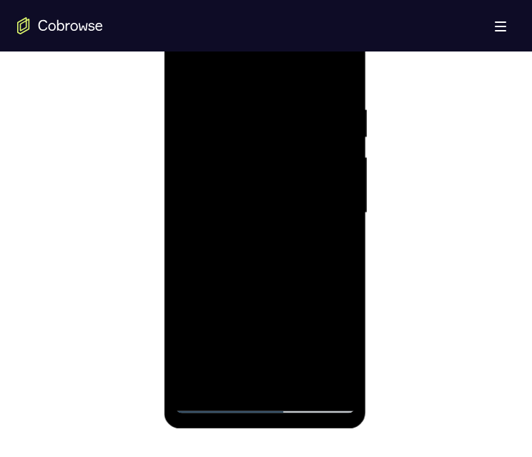
click at [256, 107] on div at bounding box center [265, 213] width 180 height 401
click at [261, 99] on div at bounding box center [265, 213] width 180 height 401
click at [234, 107] on div at bounding box center [265, 213] width 180 height 401
click at [314, 107] on div at bounding box center [265, 213] width 180 height 401
click at [323, 107] on div at bounding box center [265, 213] width 180 height 401
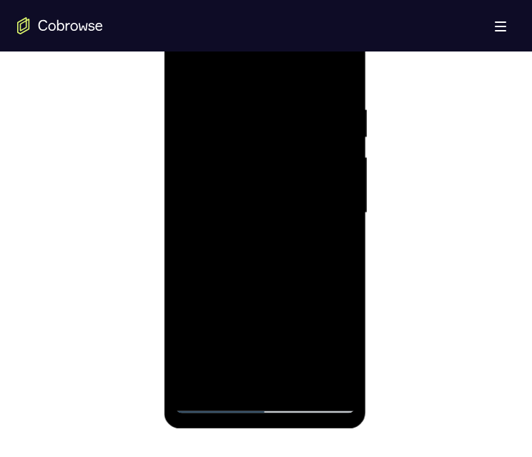
click at [323, 107] on div at bounding box center [265, 213] width 180 height 401
click at [335, 107] on div at bounding box center [265, 213] width 180 height 401
click at [267, 107] on div at bounding box center [265, 213] width 180 height 401
click at [248, 107] on div at bounding box center [265, 213] width 180 height 401
click at [251, 107] on div at bounding box center [265, 213] width 180 height 401
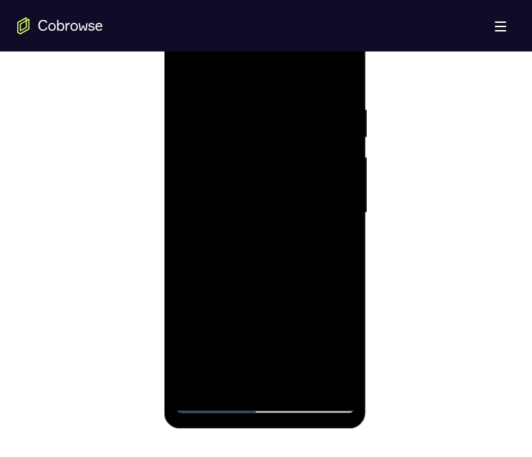
click at [318, 43] on div at bounding box center [265, 213] width 180 height 401
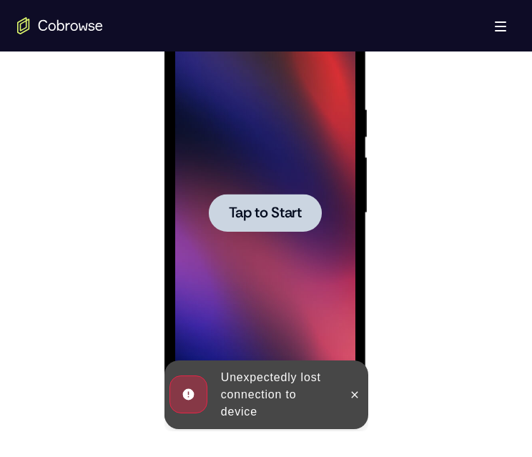
click at [252, 107] on span "Tap to Start" at bounding box center [264, 213] width 73 height 14
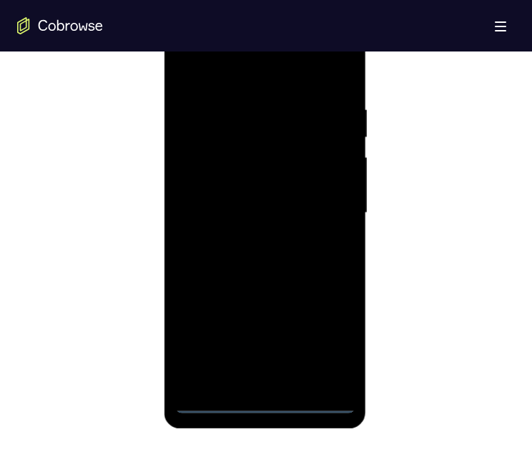
scroll to position [772, 0]
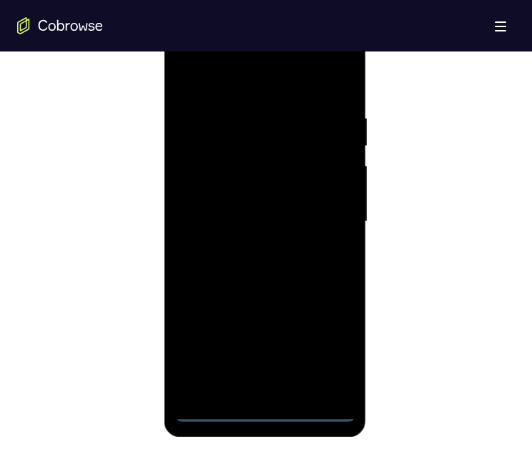
click at [263, 107] on div at bounding box center [265, 221] width 180 height 401
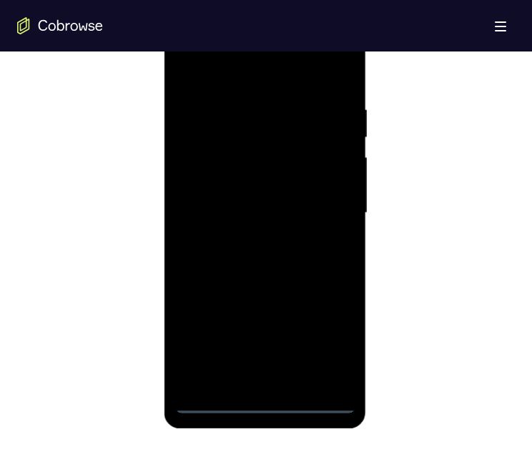
click at [341, 107] on div at bounding box center [265, 213] width 180 height 401
click at [244, 67] on div at bounding box center [265, 213] width 180 height 401
click at [219, 74] on div at bounding box center [265, 213] width 180 height 401
click at [251, 107] on div at bounding box center [265, 213] width 180 height 401
click at [268, 107] on div at bounding box center [265, 213] width 180 height 401
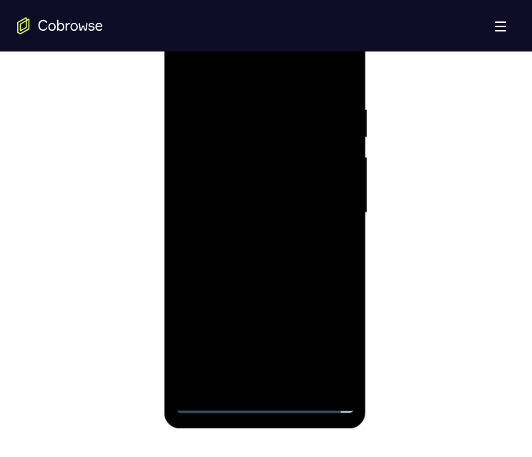
click at [335, 67] on div at bounding box center [265, 213] width 180 height 401
click at [227, 107] on div at bounding box center [265, 213] width 180 height 401
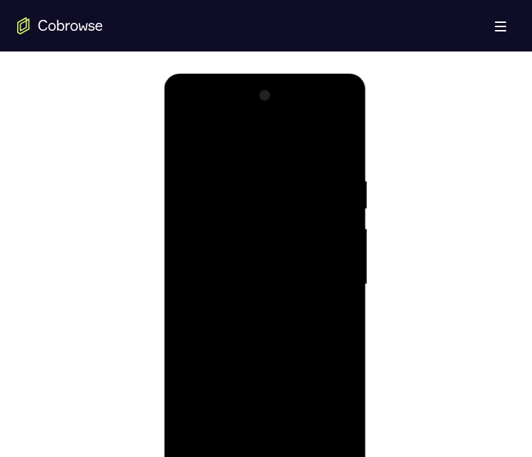
drag, startPoint x: 279, startPoint y: 167, endPoint x: 534, endPoint y: 260, distance: 271.0
click at [279, 107] on div at bounding box center [265, 284] width 180 height 401
drag, startPoint x: 261, startPoint y: 390, endPoint x: 288, endPoint y: 216, distance: 176.1
click at [285, 107] on div at bounding box center [265, 284] width 180 height 401
drag, startPoint x: 302, startPoint y: 384, endPoint x: 304, endPoint y: 245, distance: 139.6
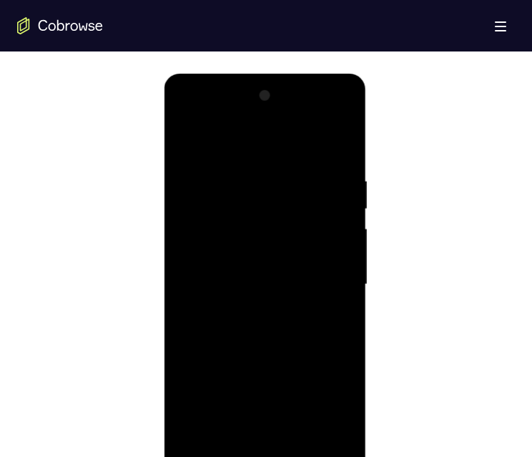
click at [303, 107] on div at bounding box center [265, 284] width 180 height 401
drag, startPoint x: 283, startPoint y: 387, endPoint x: 287, endPoint y: 282, distance: 105.3
click at [288, 107] on div at bounding box center [265, 284] width 180 height 401
drag, startPoint x: 282, startPoint y: 281, endPoint x: 301, endPoint y: 427, distance: 147.3
click at [301, 107] on div at bounding box center [265, 284] width 180 height 401
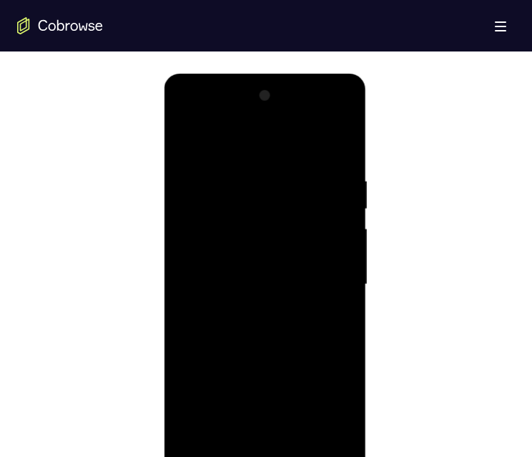
click at [277, 107] on div at bounding box center [265, 284] width 180 height 401
click at [278, 107] on div at bounding box center [265, 284] width 180 height 401
click at [321, 107] on div at bounding box center [265, 284] width 180 height 401
click at [323, 107] on div at bounding box center [265, 284] width 180 height 401
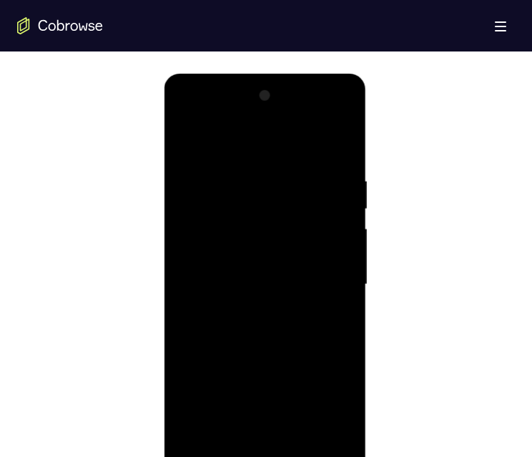
click at [344, 107] on div at bounding box center [265, 284] width 180 height 401
click at [320, 107] on div at bounding box center [265, 284] width 180 height 401
click at [262, 107] on div at bounding box center [265, 284] width 180 height 401
drag, startPoint x: 243, startPoint y: 291, endPoint x: 289, endPoint y: 142, distance: 155.1
click at [288, 107] on div at bounding box center [265, 284] width 180 height 401
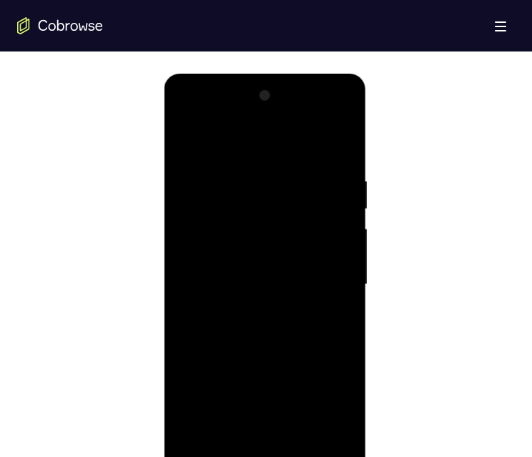
click at [280, 107] on div at bounding box center [265, 284] width 180 height 401
click at [256, 107] on div at bounding box center [265, 284] width 180 height 401
click at [306, 107] on div at bounding box center [265, 284] width 180 height 401
click at [327, 107] on div at bounding box center [265, 284] width 180 height 401
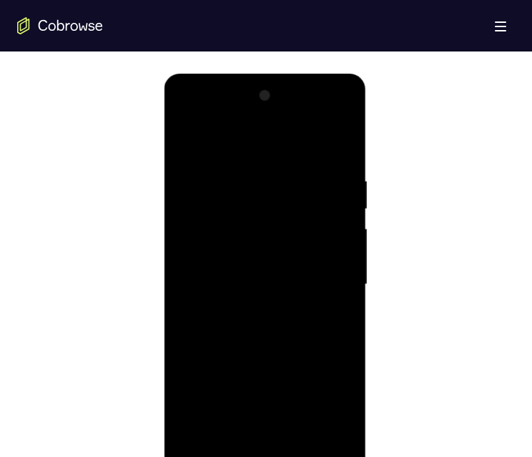
click at [327, 107] on div at bounding box center [265, 284] width 180 height 401
click at [332, 107] on div at bounding box center [265, 284] width 180 height 401
click at [334, 107] on div at bounding box center [265, 284] width 180 height 401
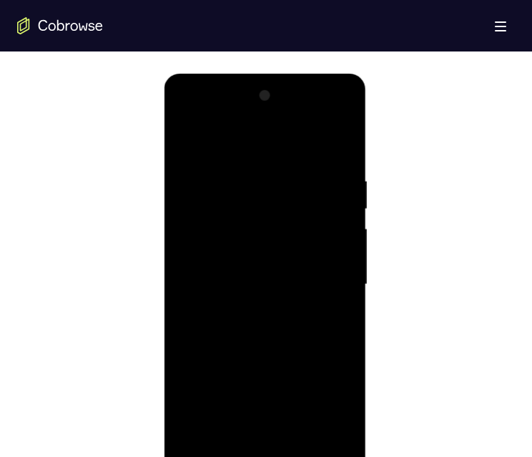
click at [263, 107] on div at bounding box center [265, 284] width 180 height 401
click at [243, 107] on div at bounding box center [265, 284] width 180 height 401
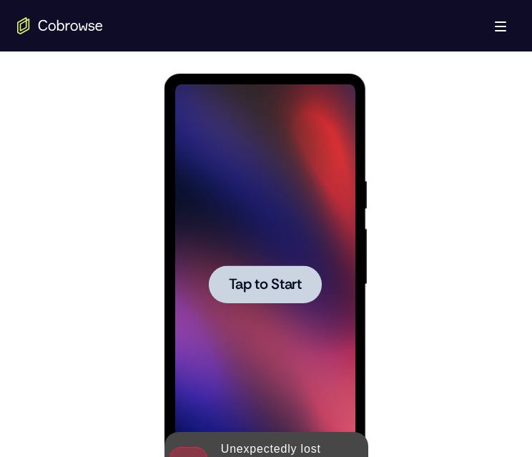
click at [273, 107] on div at bounding box center [265, 284] width 180 height 401
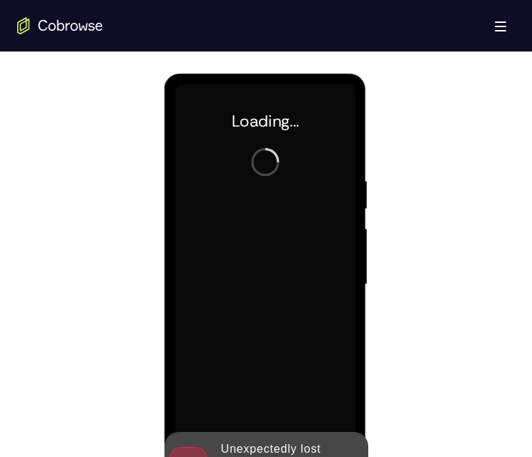
scroll to position [780, 0]
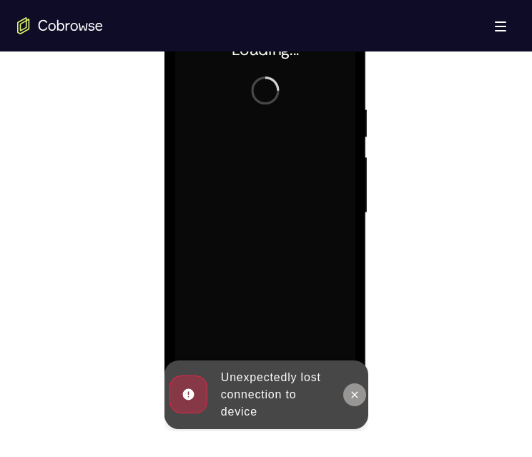
click at [358, 107] on icon at bounding box center [354, 394] width 11 height 11
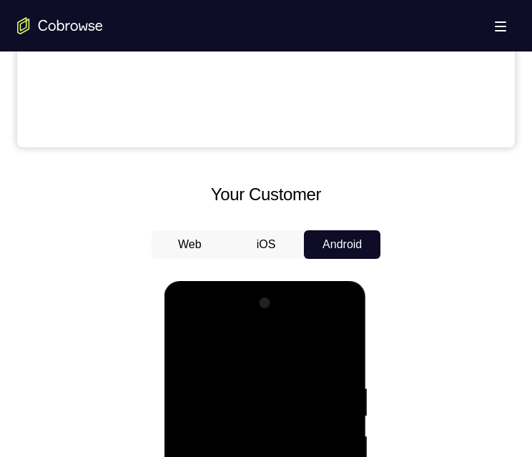
scroll to position [859, 0]
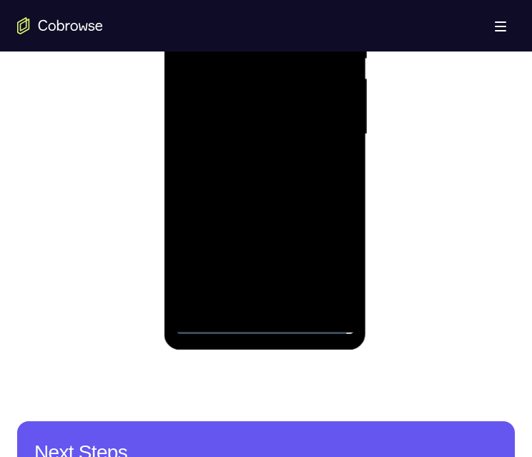
click at [265, 107] on div at bounding box center [265, 134] width 180 height 401
drag, startPoint x: 278, startPoint y: 180, endPoint x: 290, endPoint y: 162, distance: 21.8
click at [287, 40] on div at bounding box center [265, 134] width 180 height 401
click at [278, 52] on div at bounding box center [265, 134] width 180 height 401
click at [293, 92] on div at bounding box center [265, 134] width 180 height 401
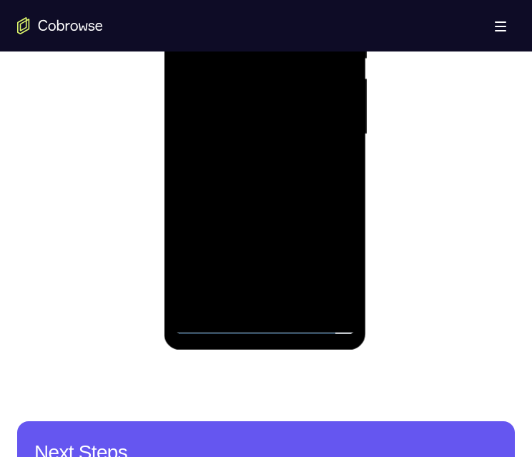
click at [220, 24] on div at bounding box center [265, 134] width 180 height 401
click at [306, 74] on div at bounding box center [265, 134] width 180 height 401
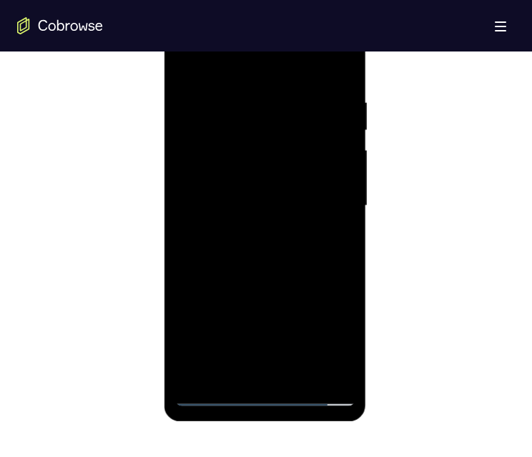
click at [333, 107] on div at bounding box center [265, 206] width 180 height 401
click at [321, 107] on div at bounding box center [265, 206] width 180 height 401
click at [329, 107] on div at bounding box center [265, 206] width 180 height 401
click at [265, 107] on div at bounding box center [265, 206] width 180 height 401
click at [325, 107] on div at bounding box center [265, 206] width 180 height 401
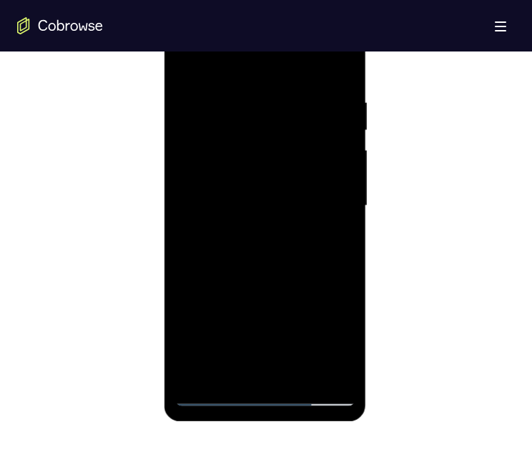
click at [253, 69] on div at bounding box center [265, 206] width 180 height 401
click at [261, 107] on div at bounding box center [265, 206] width 180 height 401
click at [269, 107] on div at bounding box center [265, 206] width 180 height 401
click at [334, 61] on div at bounding box center [265, 206] width 180 height 401
click at [238, 107] on div at bounding box center [265, 206] width 180 height 401
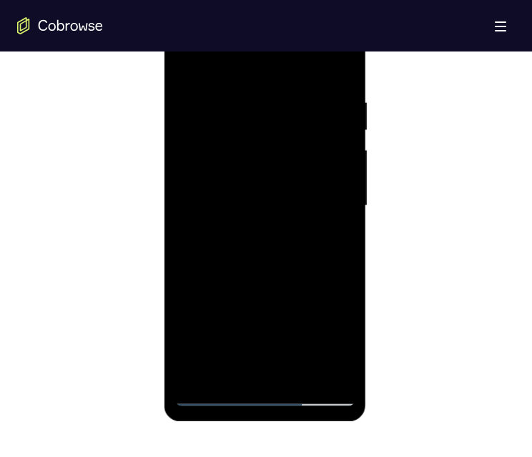
click at [258, 88] on div at bounding box center [265, 206] width 180 height 401
drag, startPoint x: 276, startPoint y: 288, endPoint x: 281, endPoint y: 203, distance: 85.4
click at [280, 107] on div at bounding box center [265, 206] width 180 height 401
drag, startPoint x: 296, startPoint y: 344, endPoint x: 305, endPoint y: 226, distance: 117.7
click at [305, 107] on div at bounding box center [265, 206] width 180 height 401
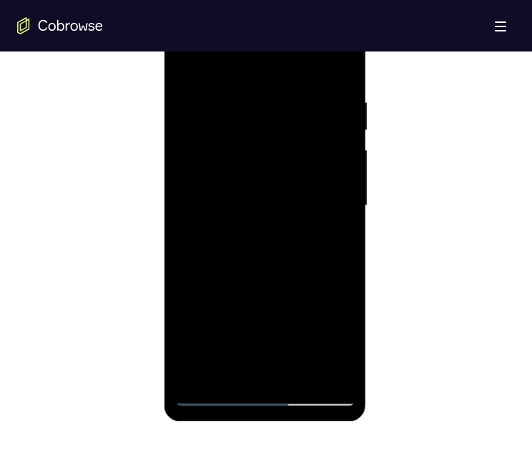
drag, startPoint x: 294, startPoint y: 306, endPoint x: 298, endPoint y: 219, distance: 87.4
click at [297, 107] on div at bounding box center [265, 206] width 180 height 401
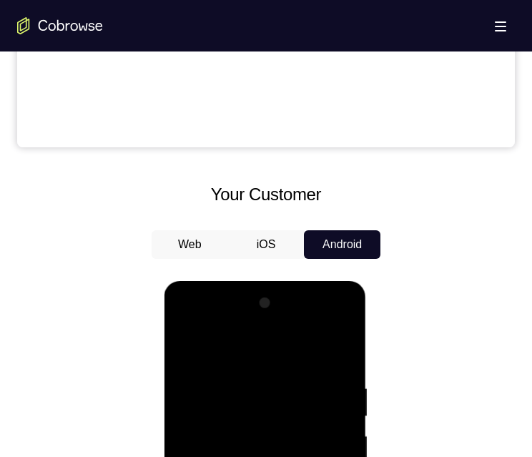
scroll to position [716, 0]
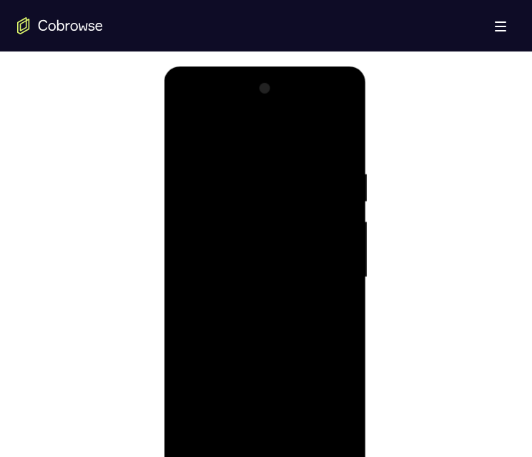
drag, startPoint x: 311, startPoint y: 425, endPoint x: 317, endPoint y: 464, distance: 39.1
click at [317, 107] on div at bounding box center [265, 277] width 180 height 401
click at [297, 107] on div at bounding box center [265, 277] width 180 height 401
click at [313, 107] on div at bounding box center [265, 277] width 180 height 401
click at [318, 107] on div at bounding box center [265, 277] width 180 height 401
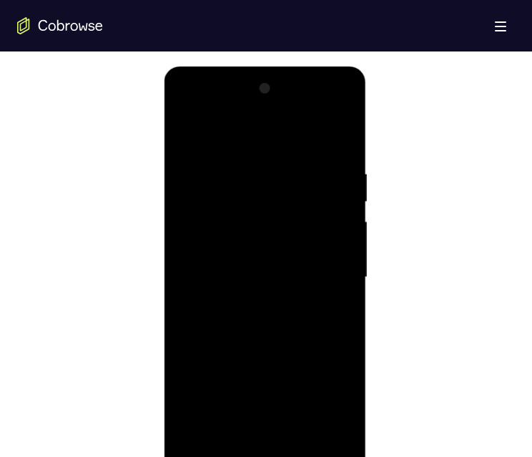
click at [318, 107] on div at bounding box center [265, 277] width 180 height 401
click at [331, 107] on div at bounding box center [265, 277] width 180 height 401
click at [343, 107] on div at bounding box center [265, 277] width 180 height 401
click at [310, 107] on div at bounding box center [265, 277] width 180 height 401
click at [266, 107] on div at bounding box center [265, 277] width 180 height 401
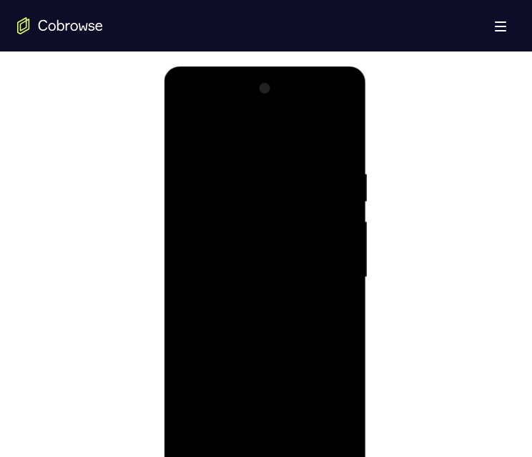
click at [298, 107] on div at bounding box center [265, 277] width 180 height 401
click at [290, 107] on div at bounding box center [265, 277] width 180 height 401
click at [334, 107] on div at bounding box center [265, 277] width 180 height 401
click at [261, 107] on div at bounding box center [265, 277] width 180 height 401
click at [248, 107] on div at bounding box center [265, 277] width 180 height 401
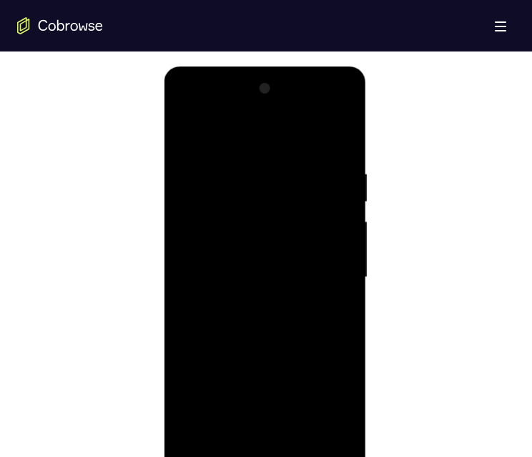
scroll to position [787, 0]
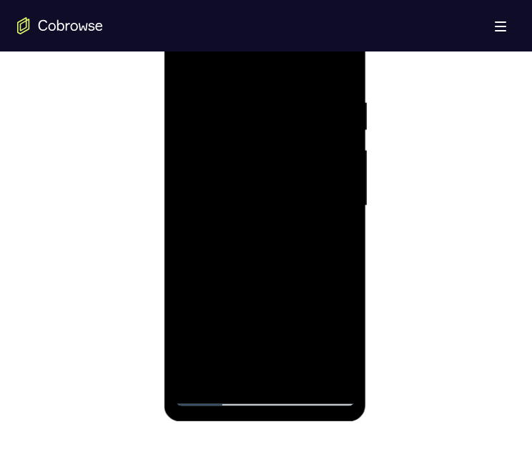
click at [195, 107] on div at bounding box center [265, 206] width 180 height 401
click at [337, 107] on div at bounding box center [265, 206] width 180 height 401
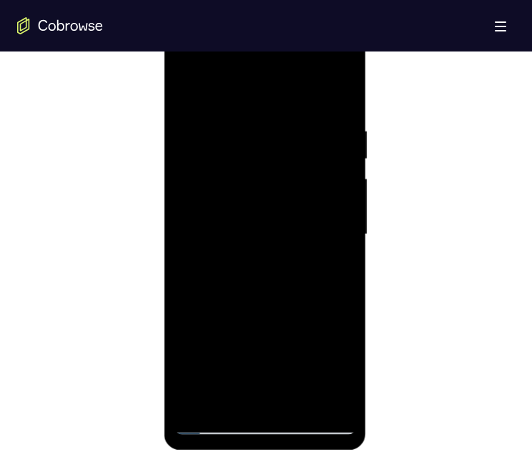
click at [294, 107] on div at bounding box center [265, 234] width 180 height 401
click at [253, 107] on div at bounding box center [265, 234] width 180 height 401
click at [209, 107] on div at bounding box center [265, 234] width 180 height 401
click at [326, 107] on div at bounding box center [265, 234] width 180 height 401
click at [340, 107] on div at bounding box center [265, 234] width 180 height 401
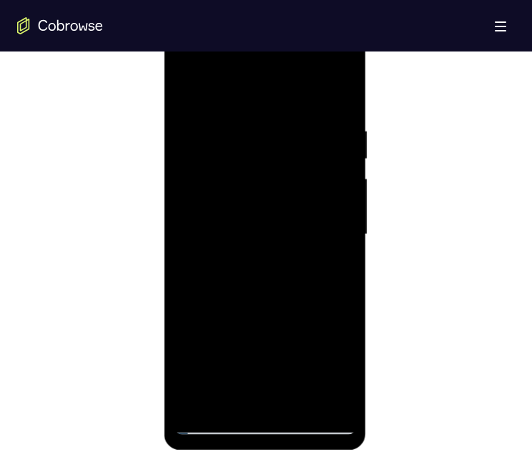
click at [323, 107] on div at bounding box center [265, 234] width 180 height 401
click at [330, 107] on div at bounding box center [265, 234] width 180 height 401
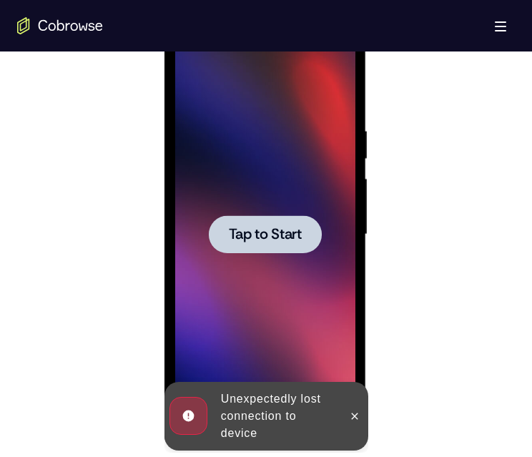
click at [277, 107] on span "Tap to Start" at bounding box center [264, 235] width 73 height 14
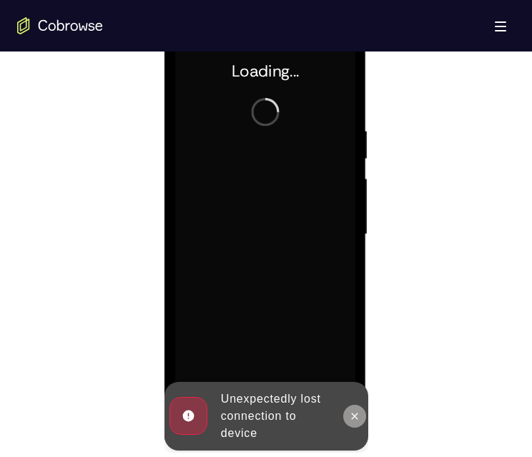
click at [359, 107] on icon at bounding box center [354, 416] width 11 height 11
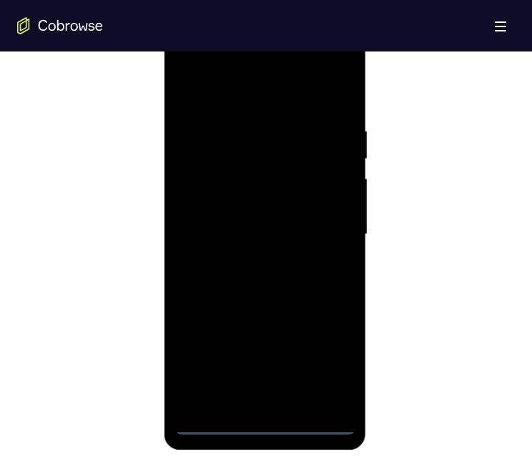
click at [263, 107] on div at bounding box center [265, 234] width 180 height 401
drag, startPoint x: 310, startPoint y: 201, endPoint x: 311, endPoint y: 122, distance: 79.4
click at [311, 107] on div at bounding box center [265, 234] width 180 height 401
click at [295, 107] on div at bounding box center [265, 234] width 180 height 401
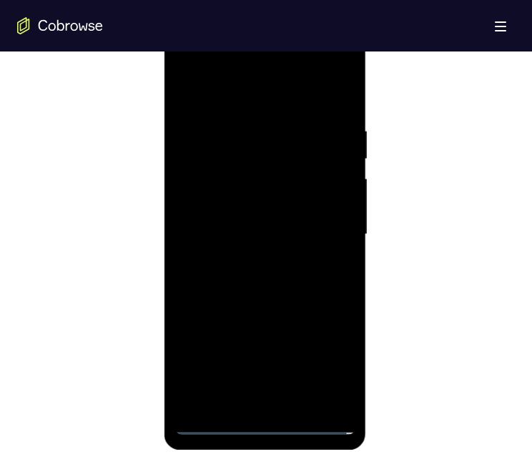
click at [237, 107] on div at bounding box center [265, 234] width 180 height 401
click at [247, 107] on div at bounding box center [265, 234] width 180 height 401
click at [305, 107] on div at bounding box center [265, 234] width 180 height 401
click at [328, 107] on div at bounding box center [265, 234] width 180 height 401
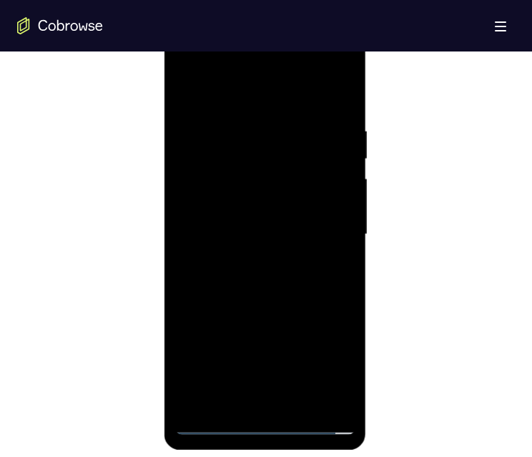
click at [328, 107] on div at bounding box center [265, 234] width 180 height 401
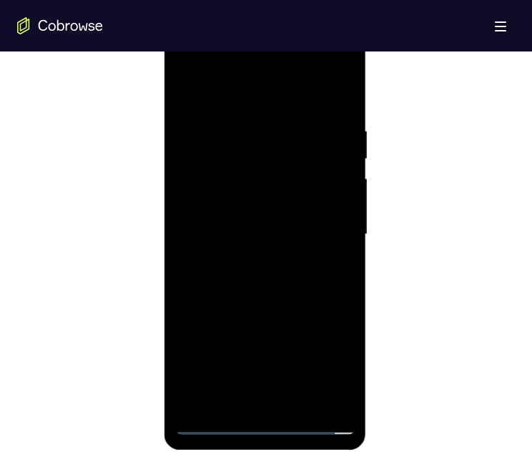
click at [328, 107] on div at bounding box center [265, 234] width 180 height 401
click at [329, 107] on div at bounding box center [265, 234] width 180 height 401
drag, startPoint x: 290, startPoint y: 303, endPoint x: 293, endPoint y: 217, distance: 86.6
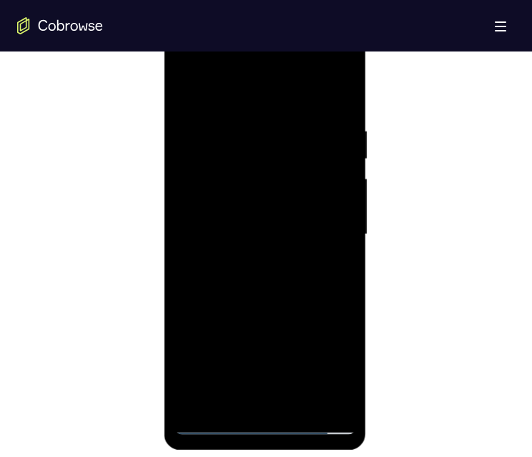
click at [293, 107] on div at bounding box center [265, 234] width 180 height 401
drag, startPoint x: 293, startPoint y: 217, endPoint x: 283, endPoint y: 285, distance: 68.7
click at [287, 107] on div at bounding box center [265, 234] width 180 height 401
click at [339, 95] on div at bounding box center [265, 234] width 180 height 401
click at [215, 107] on div at bounding box center [265, 234] width 180 height 401
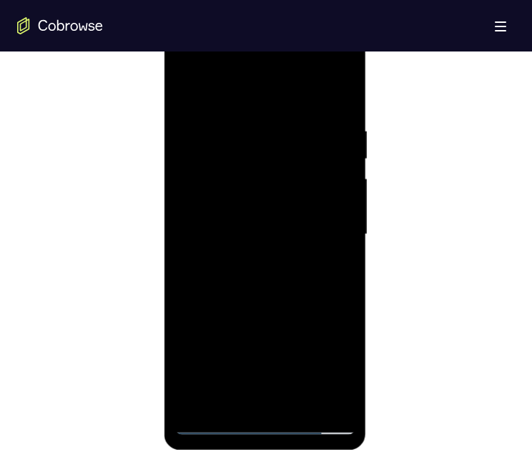
click at [288, 106] on div at bounding box center [265, 234] width 180 height 401
click at [290, 107] on div at bounding box center [265, 234] width 180 height 401
click at [243, 107] on div at bounding box center [265, 234] width 180 height 401
click at [337, 88] on div at bounding box center [265, 234] width 180 height 401
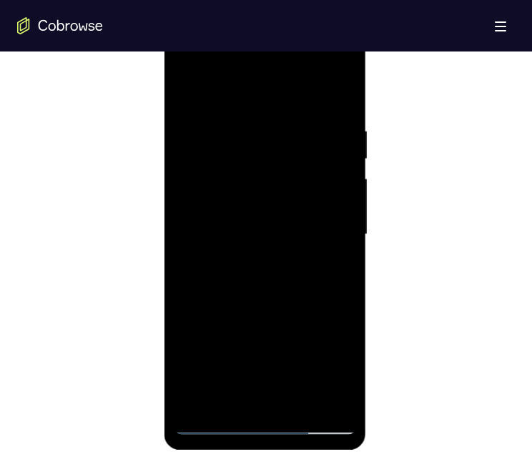
click at [230, 107] on div at bounding box center [265, 234] width 180 height 401
click at [238, 107] on div at bounding box center [265, 234] width 180 height 401
click at [296, 107] on div at bounding box center [265, 234] width 180 height 401
click at [311, 107] on div at bounding box center [265, 234] width 180 height 401
click at [314, 107] on div at bounding box center [265, 234] width 180 height 401
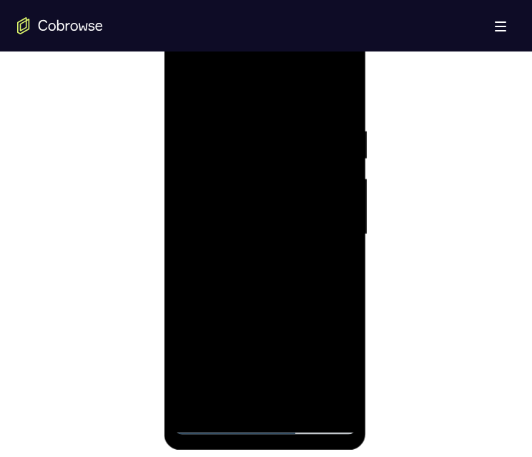
click at [318, 107] on div at bounding box center [265, 234] width 180 height 401
click at [334, 107] on div at bounding box center [265, 234] width 180 height 401
click at [344, 107] on div at bounding box center [265, 234] width 180 height 401
click at [300, 107] on div at bounding box center [265, 234] width 180 height 401
click at [267, 107] on div at bounding box center [265, 234] width 180 height 401
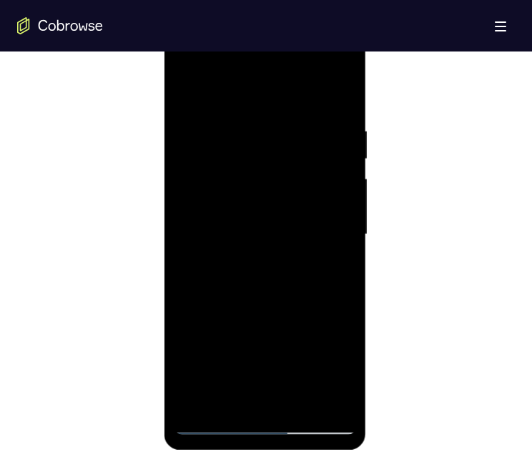
drag, startPoint x: 279, startPoint y: 223, endPoint x: 279, endPoint y: 127, distance: 95.9
click at [279, 107] on div at bounding box center [265, 234] width 180 height 401
click at [288, 107] on div at bounding box center [265, 234] width 180 height 401
click at [333, 107] on div at bounding box center [265, 234] width 180 height 401
click at [261, 107] on div at bounding box center [265, 234] width 180 height 401
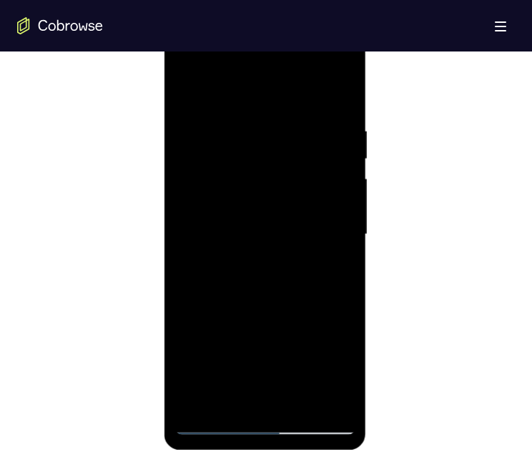
click at [289, 83] on div at bounding box center [265, 234] width 180 height 401
click at [185, 67] on div at bounding box center [265, 234] width 180 height 401
click at [241, 107] on div at bounding box center [265, 234] width 180 height 401
click at [243, 107] on div at bounding box center [265, 234] width 180 height 401
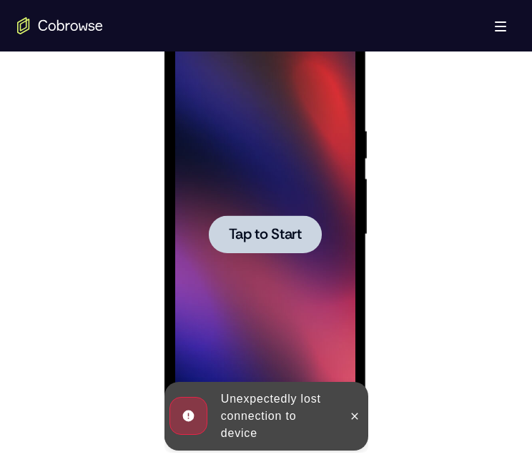
click at [301, 107] on span "Tap to Start" at bounding box center [264, 235] width 73 height 14
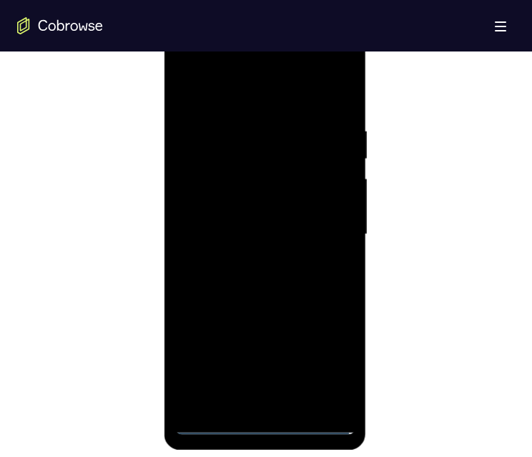
click at [266, 107] on div at bounding box center [265, 234] width 180 height 401
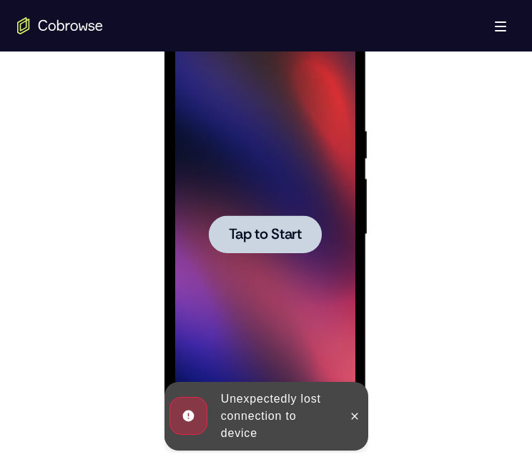
click at [276, 107] on span "Tap to Start" at bounding box center [264, 235] width 73 height 14
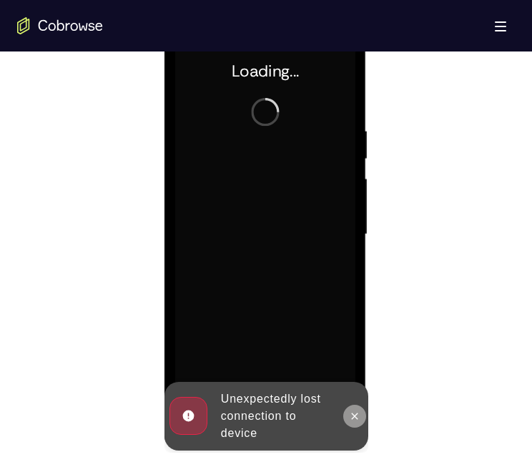
click at [354, 107] on icon at bounding box center [354, 416] width 11 height 11
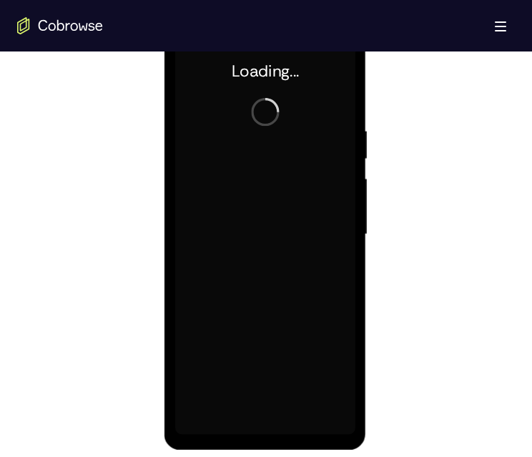
click at [276, 107] on div at bounding box center [265, 234] width 180 height 401
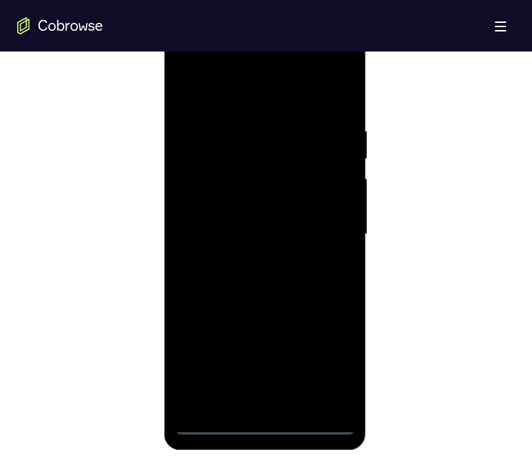
click at [266, 107] on div at bounding box center [265, 234] width 180 height 401
click at [321, 107] on div at bounding box center [265, 234] width 180 height 401
click at [281, 97] on div at bounding box center [265, 234] width 180 height 401
click at [238, 107] on div at bounding box center [265, 234] width 180 height 401
click at [221, 107] on div at bounding box center [265, 234] width 180 height 401
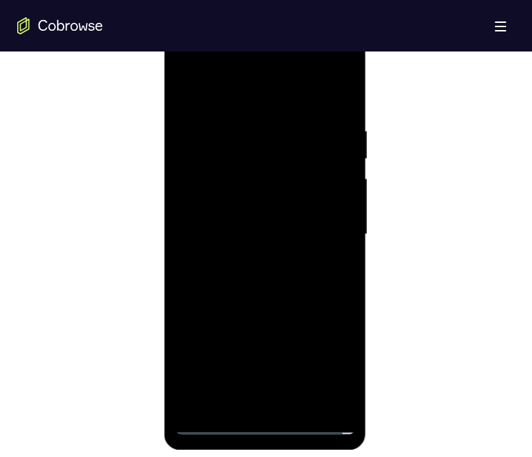
click at [332, 91] on div at bounding box center [265, 234] width 180 height 401
click at [238, 107] on div at bounding box center [265, 234] width 180 height 401
click at [252, 107] on div at bounding box center [265, 234] width 180 height 401
click at [244, 107] on div at bounding box center [265, 234] width 180 height 401
drag, startPoint x: 282, startPoint y: 336, endPoint x: 273, endPoint y: 172, distance: 164.8
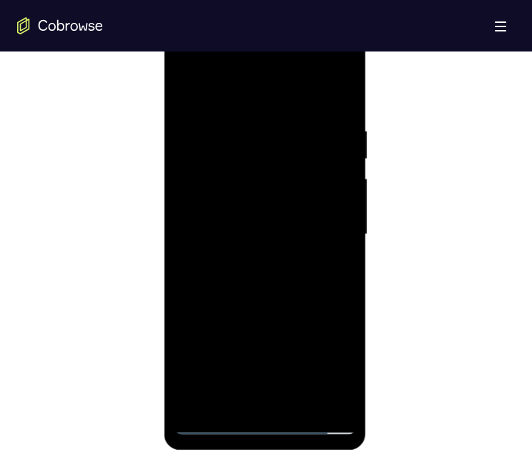
click at [275, 107] on div at bounding box center [265, 234] width 180 height 401
drag, startPoint x: 298, startPoint y: 351, endPoint x: 318, endPoint y: 109, distance: 242.8
click at [318, 107] on div at bounding box center [265, 234] width 180 height 401
click at [302, 107] on div at bounding box center [265, 234] width 180 height 401
click at [325, 107] on div at bounding box center [265, 234] width 180 height 401
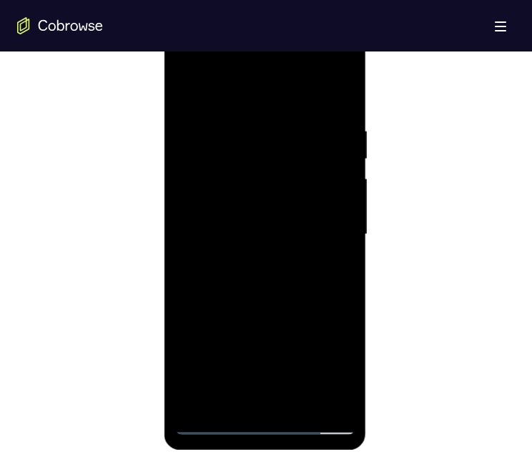
click at [316, 107] on div at bounding box center [265, 234] width 180 height 401
click at [318, 107] on div at bounding box center [265, 234] width 180 height 401
click at [279, 107] on div at bounding box center [265, 234] width 180 height 401
click at [323, 72] on div at bounding box center [265, 234] width 180 height 401
click at [190, 62] on div at bounding box center [265, 234] width 180 height 401
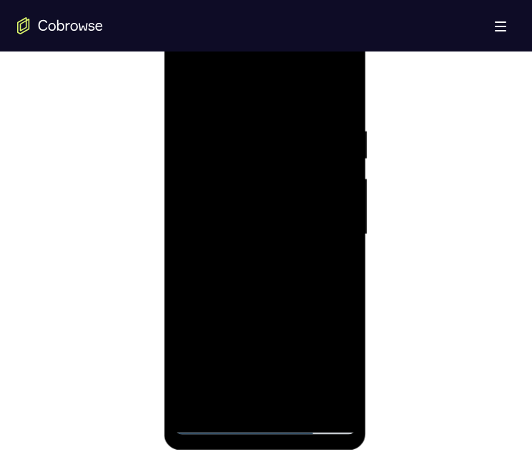
click at [232, 107] on div at bounding box center [265, 234] width 180 height 401
click at [255, 107] on div at bounding box center [265, 234] width 180 height 401
click at [273, 107] on div at bounding box center [265, 234] width 180 height 401
click at [296, 107] on div at bounding box center [265, 234] width 180 height 401
drag, startPoint x: 258, startPoint y: 268, endPoint x: 261, endPoint y: 218, distance: 50.2
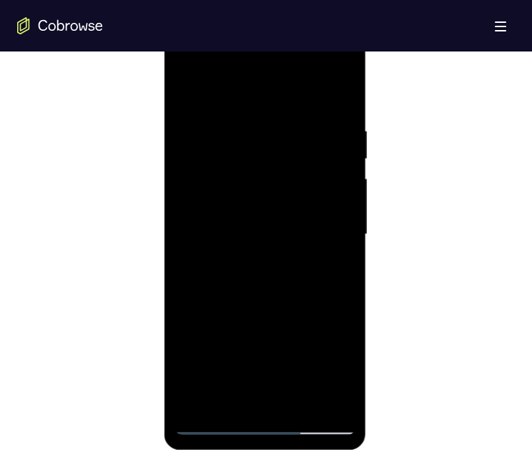
click at [263, 107] on div at bounding box center [265, 234] width 180 height 401
drag, startPoint x: 292, startPoint y: 309, endPoint x: 305, endPoint y: 209, distance: 101.0
click at [305, 107] on div at bounding box center [265, 234] width 180 height 401
click at [252, 107] on div at bounding box center [265, 234] width 180 height 401
click at [264, 62] on div at bounding box center [265, 234] width 180 height 401
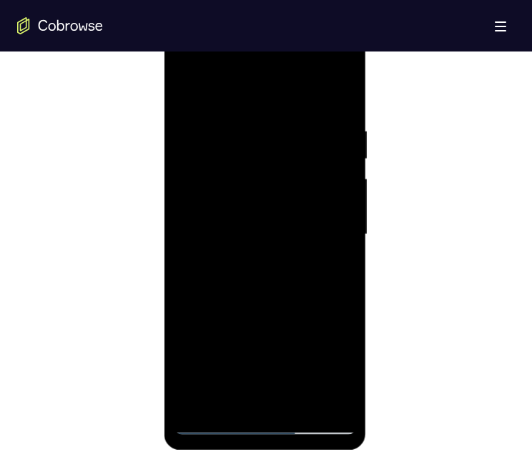
click at [242, 107] on div at bounding box center [265, 234] width 180 height 401
drag, startPoint x: 253, startPoint y: 103, endPoint x: 258, endPoint y: 41, distance: 62.5
click at [256, 42] on div at bounding box center [265, 234] width 180 height 401
click at [301, 107] on div at bounding box center [265, 234] width 180 height 401
click at [296, 107] on div at bounding box center [265, 234] width 180 height 401
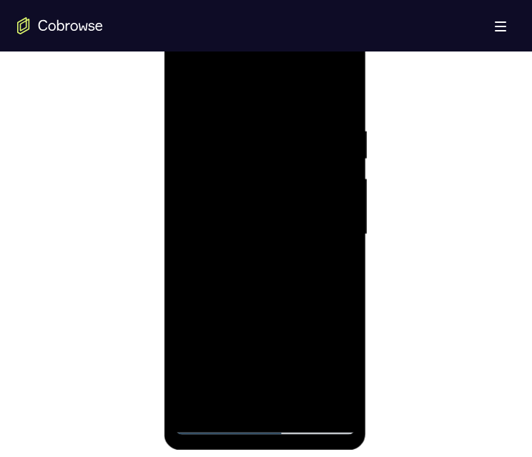
click at [296, 107] on div at bounding box center [265, 234] width 180 height 401
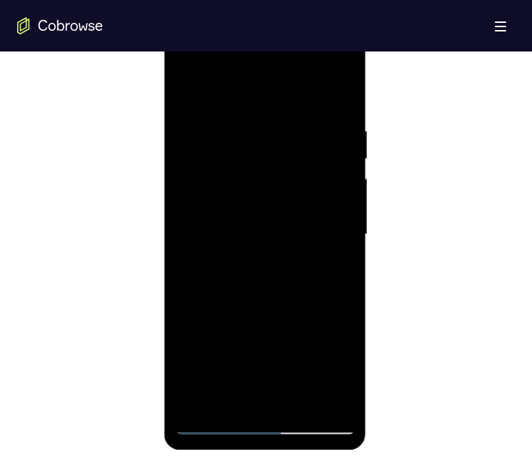
click at [296, 107] on div at bounding box center [265, 234] width 180 height 401
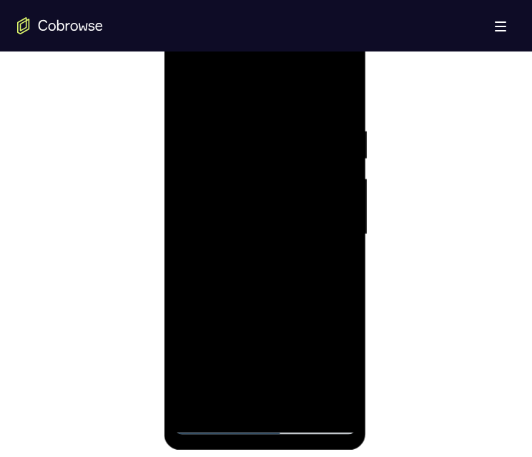
click at [207, 107] on div at bounding box center [265, 234] width 180 height 401
click at [234, 107] on div at bounding box center [265, 234] width 180 height 401
drag, startPoint x: 238, startPoint y: 88, endPoint x: 242, endPoint y: 35, distance: 53.1
click at [240, 42] on div at bounding box center [265, 234] width 180 height 401
click at [238, 107] on div at bounding box center [265, 234] width 180 height 401
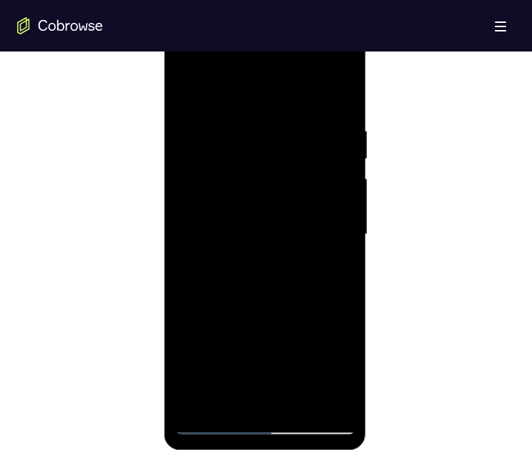
click at [248, 107] on div at bounding box center [265, 234] width 180 height 401
click at [308, 107] on div at bounding box center [265, 234] width 180 height 401
click at [213, 107] on div at bounding box center [265, 234] width 180 height 401
click at [226, 107] on div at bounding box center [265, 234] width 180 height 401
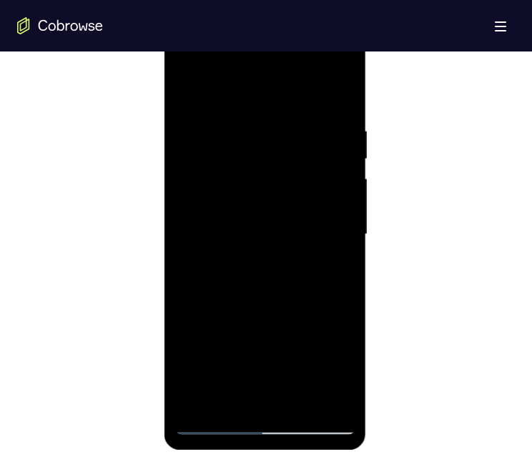
click at [256, 107] on div at bounding box center [265, 234] width 180 height 401
click at [231, 107] on div at bounding box center [265, 234] width 180 height 401
click at [264, 107] on div at bounding box center [265, 234] width 180 height 401
drag, startPoint x: 238, startPoint y: 181, endPoint x: 238, endPoint y: 128, distance: 53.0
click at [238, 107] on div at bounding box center [265, 234] width 180 height 401
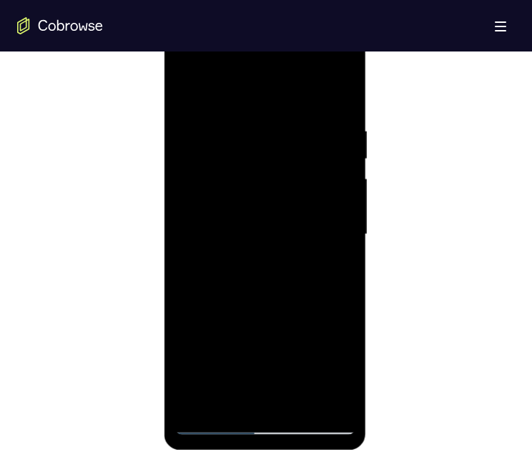
click at [278, 107] on div at bounding box center [265, 234] width 180 height 401
click at [222, 107] on div at bounding box center [265, 234] width 180 height 401
click at [259, 107] on div at bounding box center [265, 234] width 180 height 401
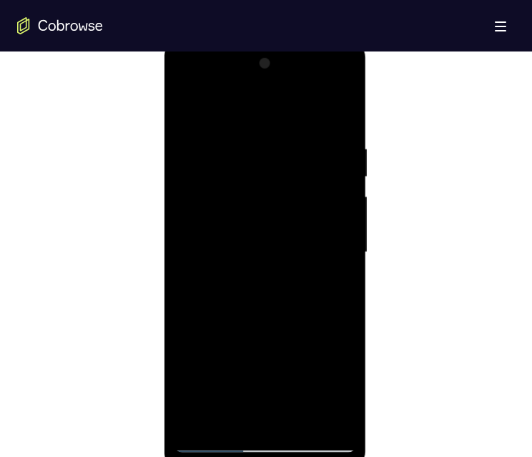
click at [317, 107] on div at bounding box center [265, 252] width 180 height 401
click at [335, 107] on div at bounding box center [265, 252] width 180 height 401
click at [321, 107] on div at bounding box center [265, 252] width 180 height 401
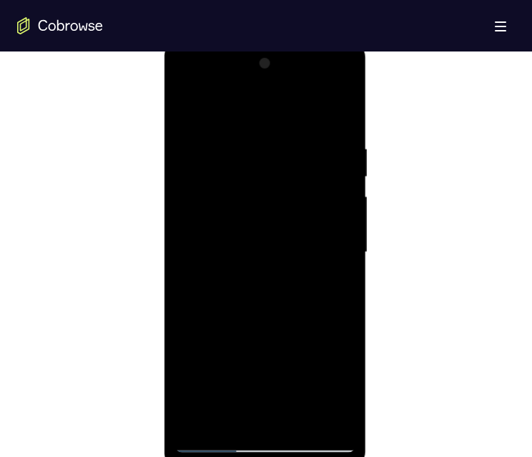
click at [321, 107] on div at bounding box center [265, 252] width 180 height 401
click at [327, 107] on div at bounding box center [265, 252] width 180 height 401
click at [336, 107] on div at bounding box center [265, 252] width 180 height 401
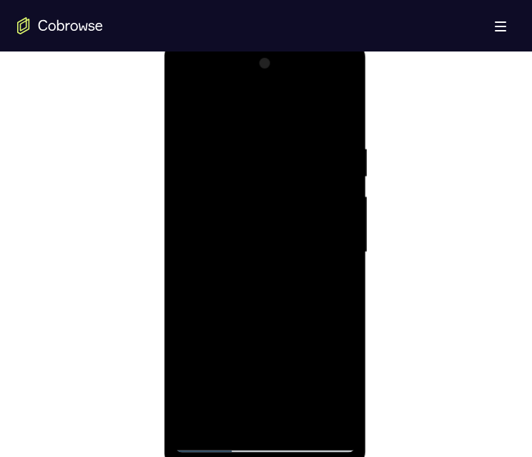
click at [261, 107] on div at bounding box center [265, 252] width 180 height 401
click at [248, 107] on div at bounding box center [265, 252] width 180 height 401
click at [341, 107] on div at bounding box center [265, 252] width 180 height 401
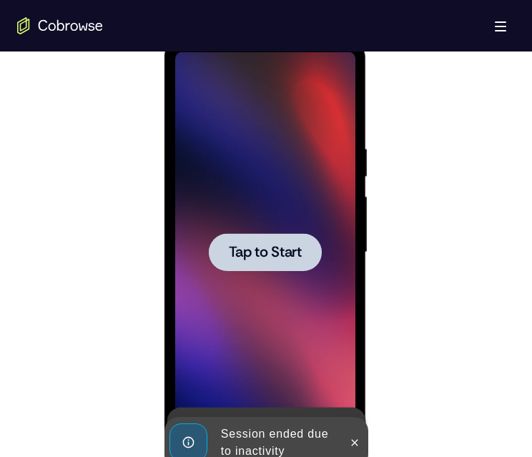
click at [270, 107] on span "Tap to Start" at bounding box center [264, 252] width 73 height 14
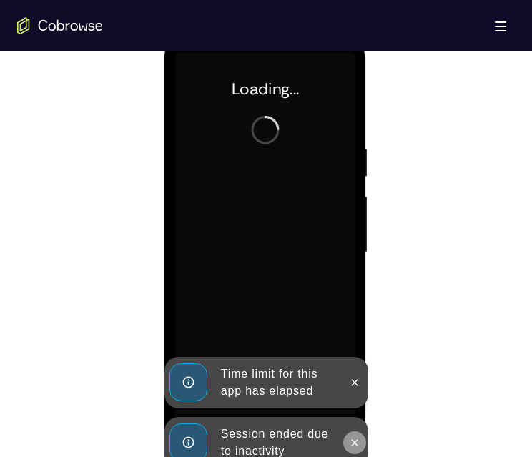
click at [351, 107] on icon at bounding box center [354, 442] width 11 height 11
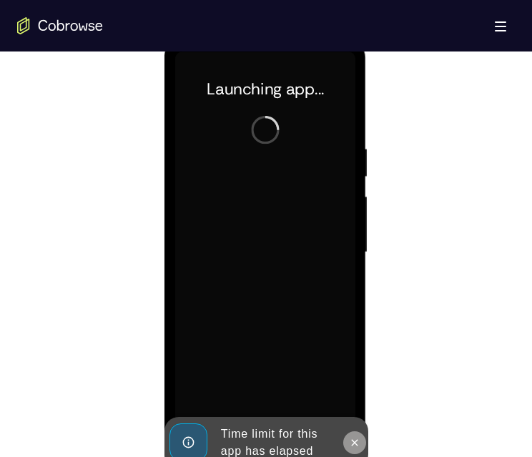
click at [356, 107] on icon at bounding box center [354, 442] width 6 height 6
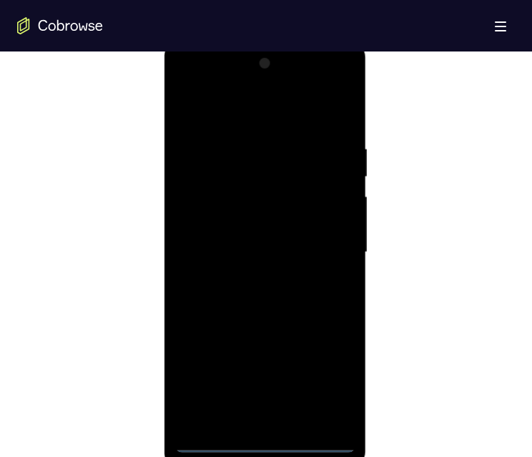
click at [259, 107] on div at bounding box center [265, 252] width 180 height 401
click at [327, 107] on div at bounding box center [265, 252] width 180 height 401
click at [253, 107] on div at bounding box center [265, 252] width 180 height 401
click at [248, 107] on div at bounding box center [265, 252] width 180 height 401
click at [270, 107] on div at bounding box center [265, 252] width 180 height 401
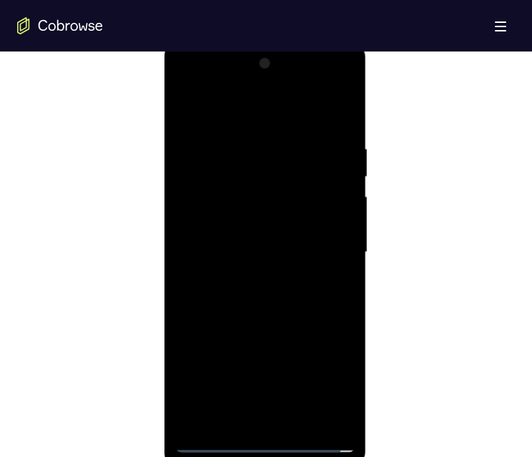
click at [270, 107] on div at bounding box center [265, 252] width 180 height 401
click at [213, 107] on div at bounding box center [265, 252] width 180 height 401
click at [263, 107] on div at bounding box center [265, 252] width 180 height 401
click at [187, 107] on div at bounding box center [265, 252] width 180 height 401
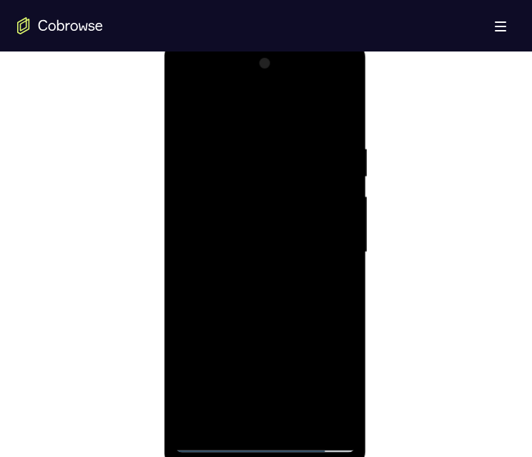
click at [213, 107] on div at bounding box center [265, 252] width 180 height 401
drag, startPoint x: 254, startPoint y: 354, endPoint x: 289, endPoint y: 184, distance: 173.2
click at [289, 107] on div at bounding box center [265, 252] width 180 height 401
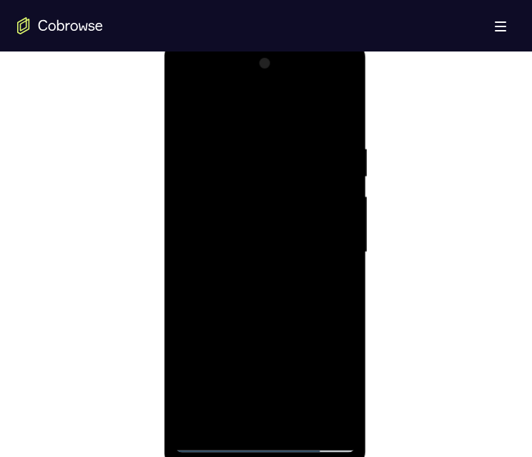
drag, startPoint x: 258, startPoint y: 351, endPoint x: 283, endPoint y: 224, distance: 129.7
click at [282, 107] on div at bounding box center [265, 252] width 180 height 401
click at [213, 107] on div at bounding box center [265, 252] width 180 height 401
click at [242, 107] on div at bounding box center [265, 252] width 180 height 401
click at [277, 107] on div at bounding box center [265, 252] width 180 height 401
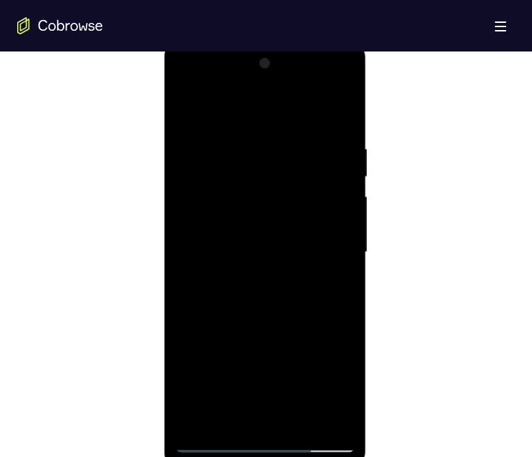
click at [327, 107] on div at bounding box center [265, 252] width 180 height 401
drag, startPoint x: 298, startPoint y: 380, endPoint x: 302, endPoint y: 242, distance: 138.2
click at [302, 107] on div at bounding box center [265, 252] width 180 height 401
drag, startPoint x: 130, startPoint y: 169, endPoint x: 110, endPoint y: 313, distance: 145.3
click at [110, 107] on div at bounding box center [266, 251] width 498 height 440
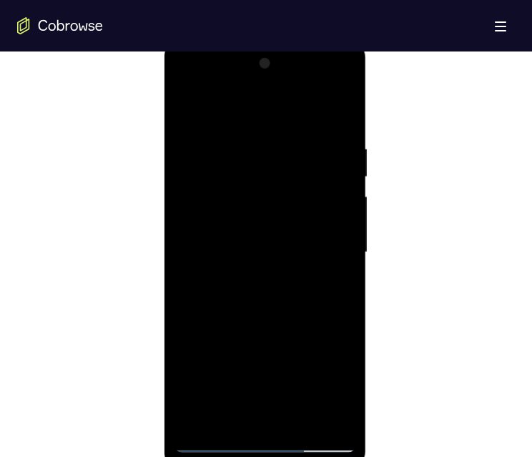
drag, startPoint x: 264, startPoint y: 347, endPoint x: 269, endPoint y: 264, distance: 83.2
click at [269, 107] on div at bounding box center [265, 252] width 180 height 401
drag, startPoint x: 271, startPoint y: 301, endPoint x: 273, endPoint y: 373, distance: 71.6
click at [273, 107] on div at bounding box center [265, 252] width 180 height 401
click at [283, 107] on div at bounding box center [265, 252] width 180 height 401
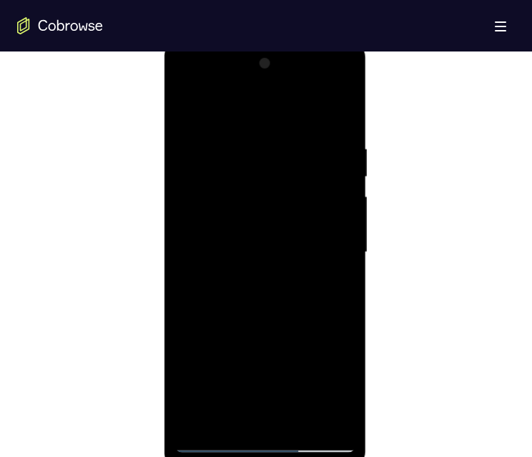
click at [283, 107] on div at bounding box center [265, 252] width 180 height 401
drag, startPoint x: 300, startPoint y: 287, endPoint x: 321, endPoint y: 147, distance: 141.2
click at [321, 107] on div at bounding box center [265, 252] width 180 height 401
drag, startPoint x: 317, startPoint y: 290, endPoint x: 311, endPoint y: 205, distance: 85.4
click at [310, 107] on div at bounding box center [265, 252] width 180 height 401
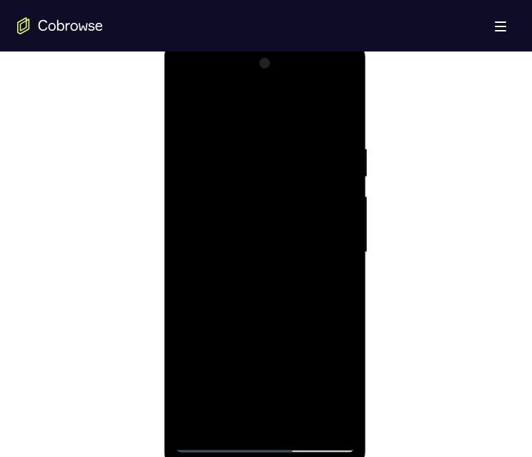
drag, startPoint x: 311, startPoint y: 255, endPoint x: 290, endPoint y: 160, distance: 96.7
click at [290, 107] on div at bounding box center [265, 252] width 180 height 401
click at [210, 107] on div at bounding box center [265, 252] width 180 height 401
click at [208, 107] on div at bounding box center [265, 252] width 180 height 401
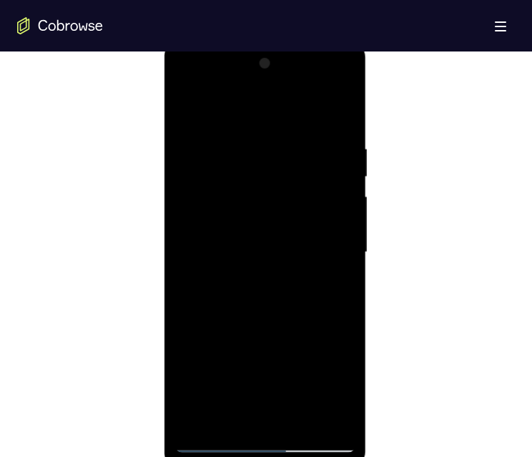
click at [215, 107] on div at bounding box center [265, 252] width 180 height 401
drag, startPoint x: 235, startPoint y: 309, endPoint x: 263, endPoint y: 154, distance: 157.7
click at [259, 107] on div at bounding box center [265, 252] width 180 height 401
click at [252, 107] on div at bounding box center [265, 252] width 180 height 401
drag, startPoint x: 256, startPoint y: 374, endPoint x: 296, endPoint y: 224, distance: 155.4
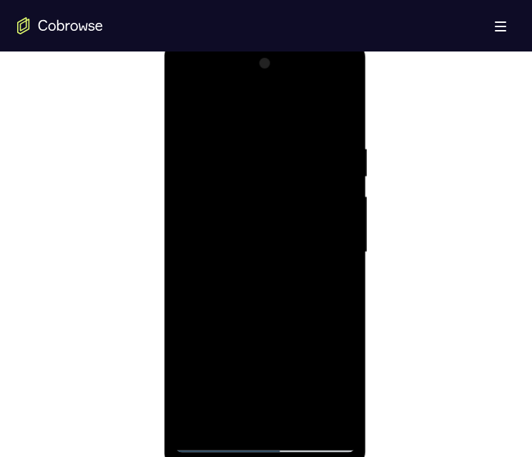
click at [294, 107] on div at bounding box center [265, 252] width 180 height 401
click at [323, 107] on div at bounding box center [265, 252] width 180 height 401
click at [240, 107] on div at bounding box center [265, 252] width 180 height 401
drag, startPoint x: 310, startPoint y: 333, endPoint x: 309, endPoint y: 215, distance: 117.4
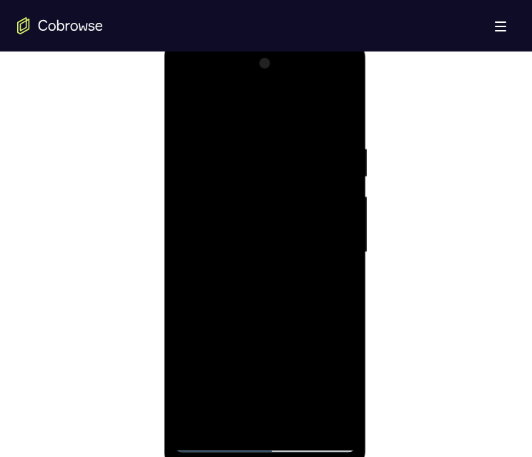
click at [308, 107] on div at bounding box center [265, 252] width 180 height 401
click at [213, 107] on div at bounding box center [265, 252] width 180 height 401
drag, startPoint x: 270, startPoint y: 395, endPoint x: 267, endPoint y: 204, distance: 191.1
click at [267, 107] on div at bounding box center [265, 252] width 180 height 401
click at [262, 107] on div at bounding box center [265, 252] width 180 height 401
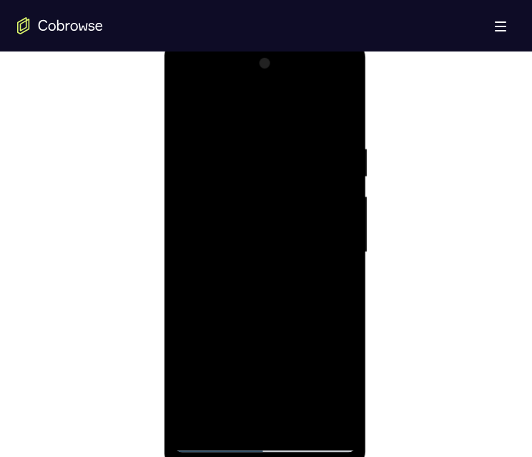
drag, startPoint x: 250, startPoint y: 206, endPoint x: 256, endPoint y: 191, distance: 16.1
click at [256, 107] on div at bounding box center [265, 252] width 180 height 401
click at [318, 107] on div at bounding box center [265, 252] width 180 height 401
drag, startPoint x: 280, startPoint y: 358, endPoint x: 287, endPoint y: 209, distance: 149.0
click at [287, 107] on div at bounding box center [265, 252] width 180 height 401
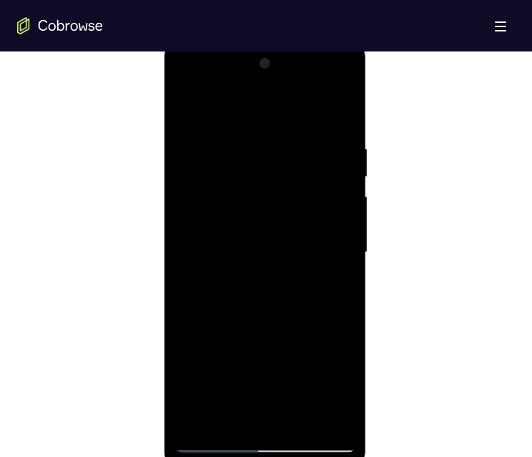
click at [294, 107] on div at bounding box center [265, 252] width 180 height 401
click at [281, 107] on div at bounding box center [265, 252] width 180 height 401
click at [210, 107] on div at bounding box center [265, 252] width 180 height 401
click at [208, 107] on div at bounding box center [265, 252] width 180 height 401
click at [288, 107] on div at bounding box center [265, 252] width 180 height 401
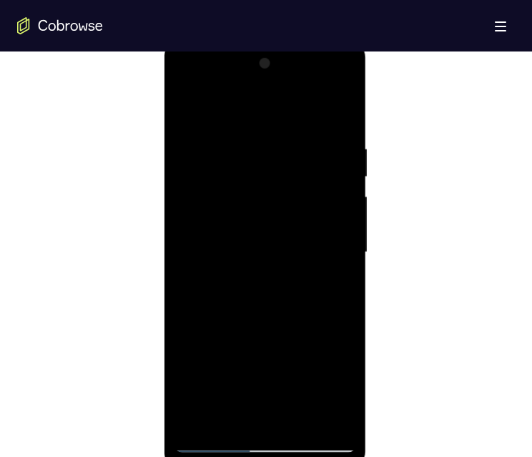
click at [215, 107] on div at bounding box center [265, 252] width 180 height 401
click at [212, 107] on div at bounding box center [265, 252] width 180 height 401
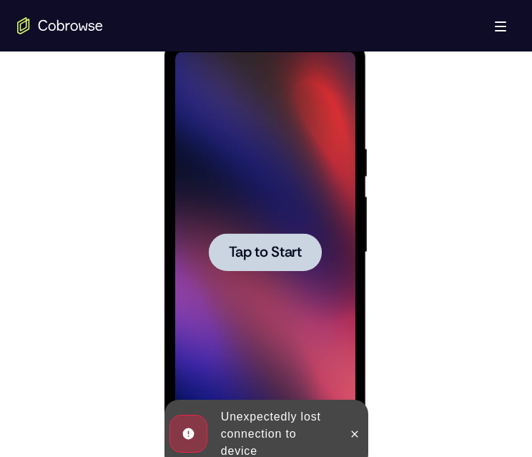
click at [264, 107] on span "Tap to Start" at bounding box center [264, 252] width 73 height 14
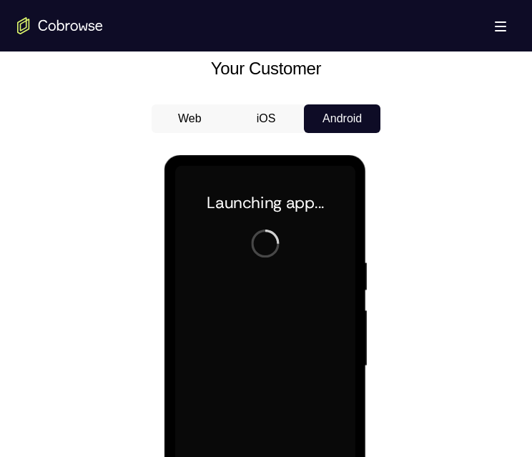
scroll to position [756, 0]
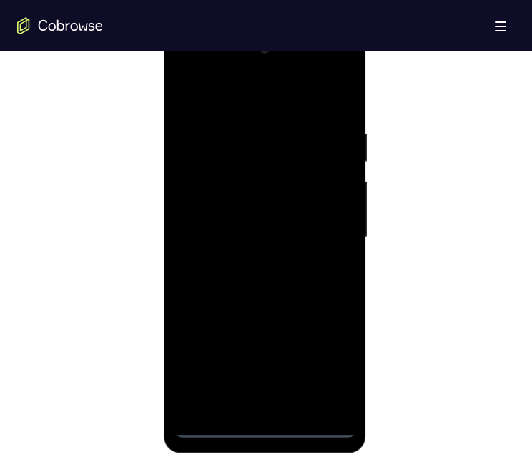
click at [264, 107] on div at bounding box center [265, 237] width 180 height 401
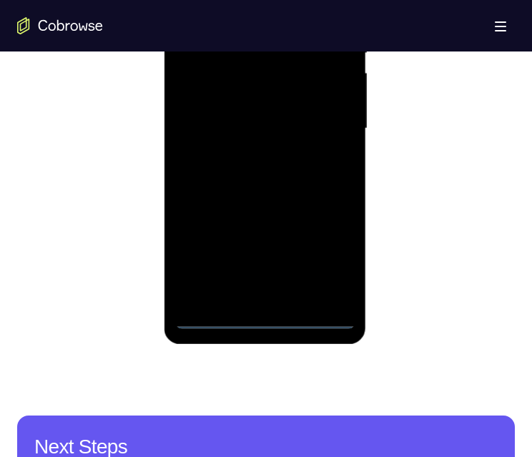
click at [317, 107] on div at bounding box center [265, 128] width 180 height 401
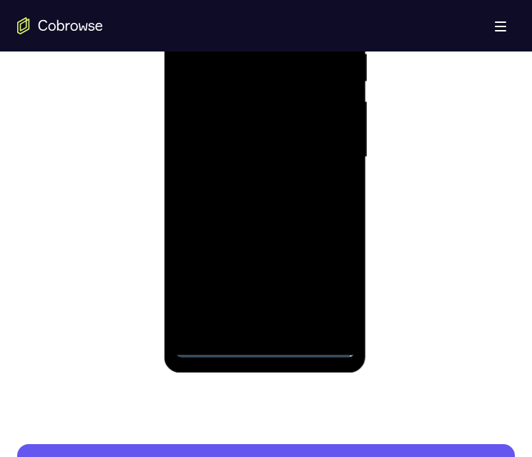
click at [245, 26] on div at bounding box center [265, 157] width 180 height 401
click at [271, 79] on div at bounding box center [265, 157] width 180 height 401
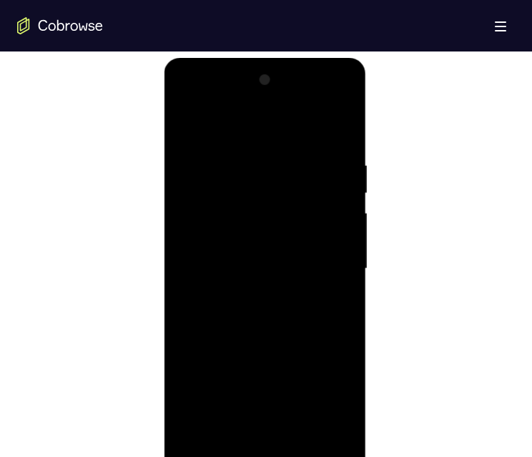
click at [266, 107] on div at bounding box center [265, 269] width 180 height 401
click at [272, 107] on div at bounding box center [265, 269] width 180 height 401
click at [259, 107] on div at bounding box center [265, 269] width 180 height 401
click at [331, 107] on div at bounding box center [265, 269] width 180 height 401
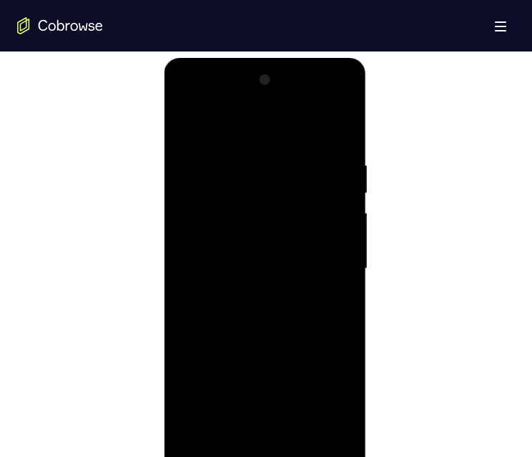
click at [331, 107] on div at bounding box center [265, 269] width 180 height 401
click at [264, 107] on div at bounding box center [265, 269] width 180 height 401
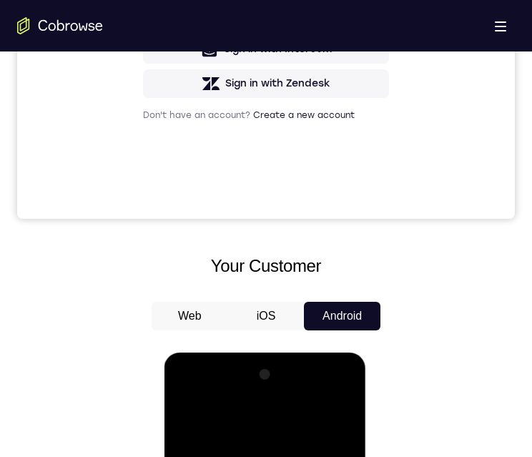
scroll to position [716, 0]
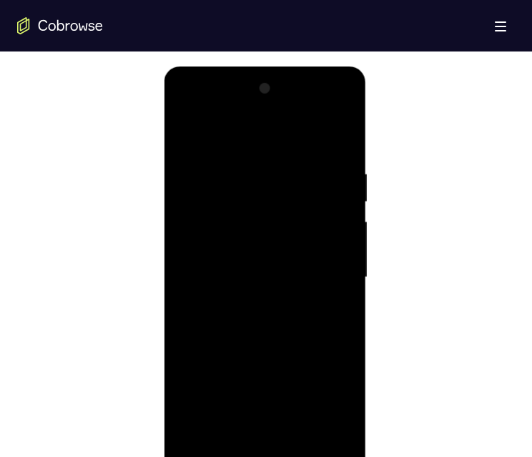
click at [333, 107] on div at bounding box center [265, 277] width 180 height 401
